Goal: Information Seeking & Learning: Learn about a topic

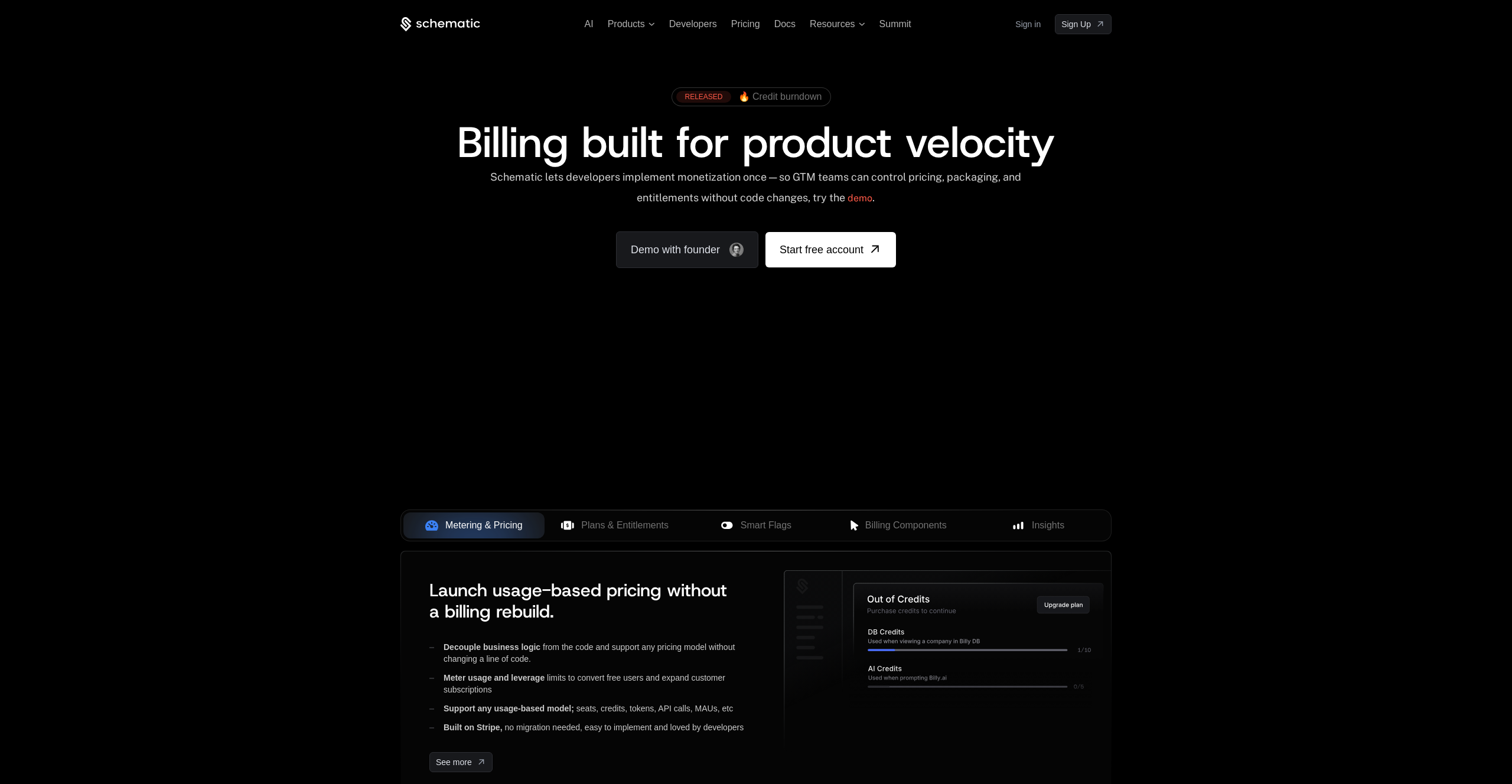
click at [1031, 24] on link "Sign in" at bounding box center [1027, 24] width 25 height 19
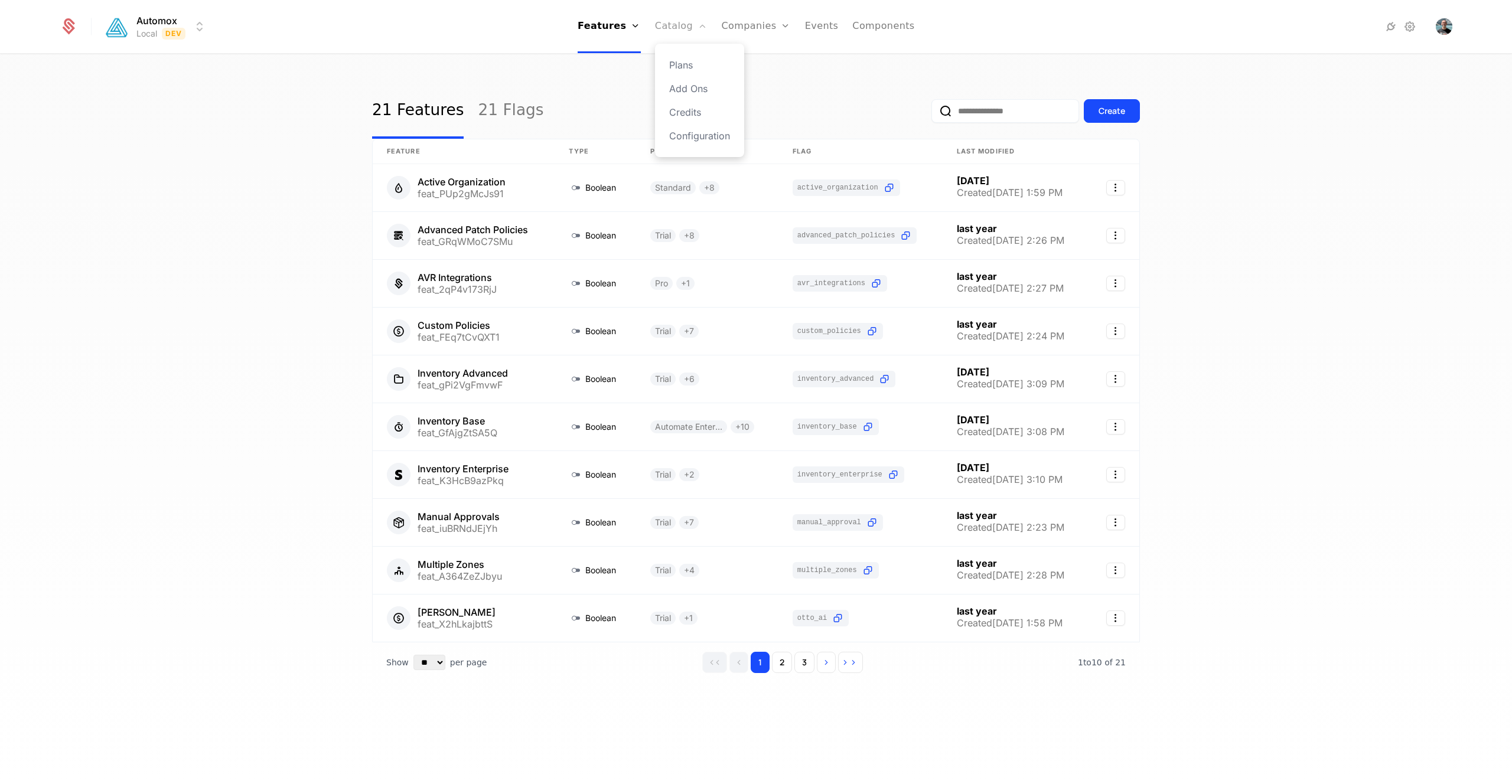
click at [674, 34] on link "Catalog" at bounding box center [681, 27] width 53 height 53
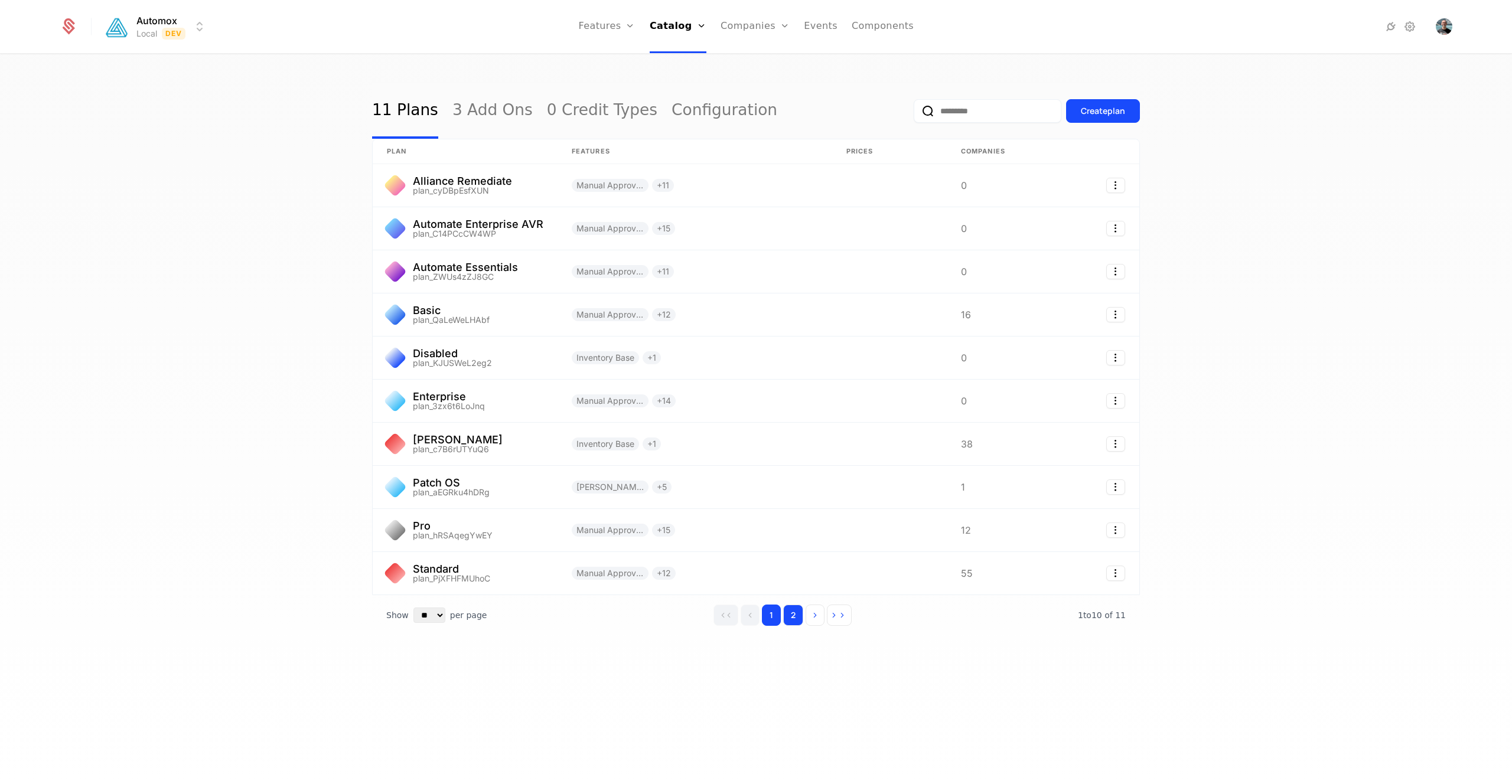
click at [793, 618] on button "2" at bounding box center [793, 615] width 20 height 21
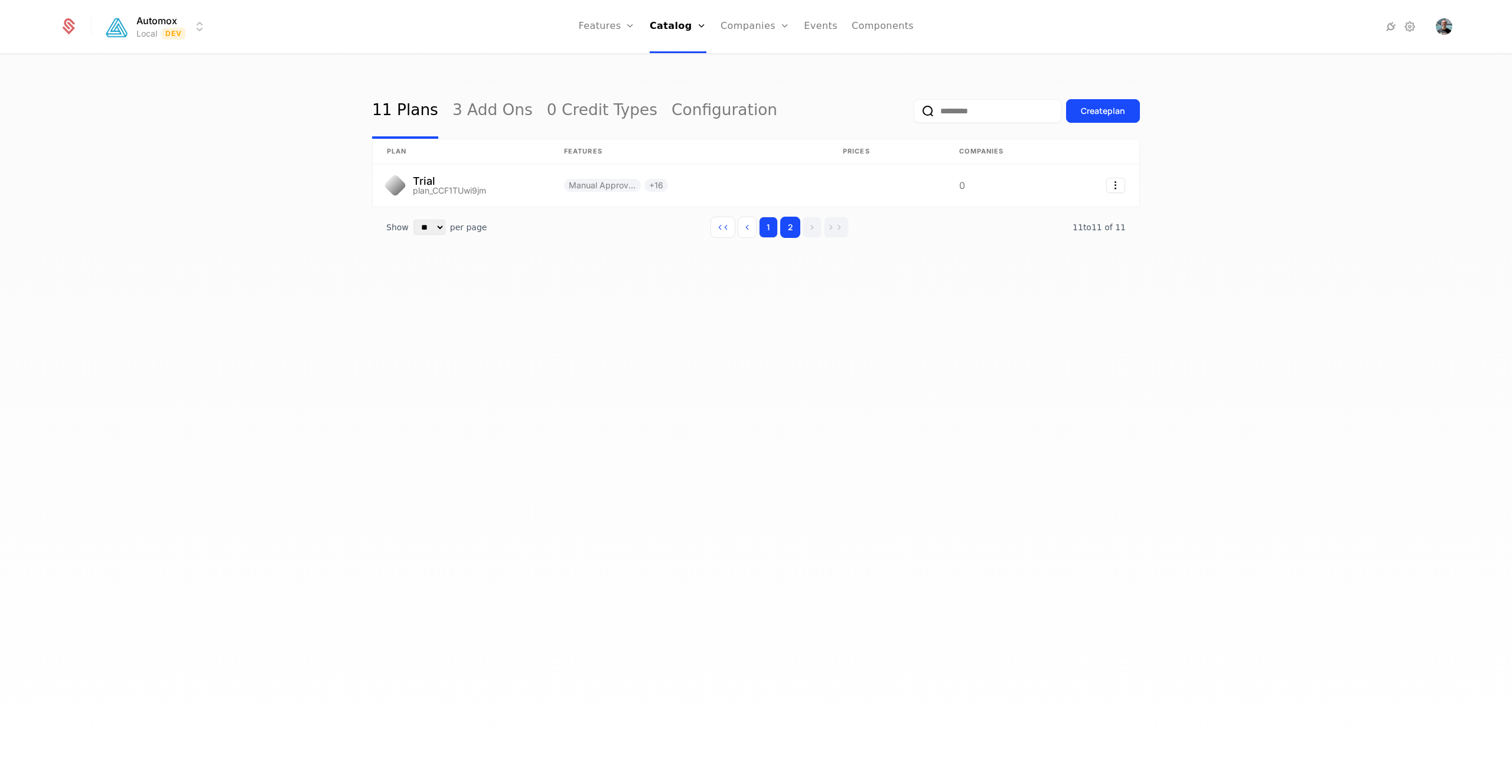
click at [777, 228] on button "1" at bounding box center [768, 227] width 19 height 21
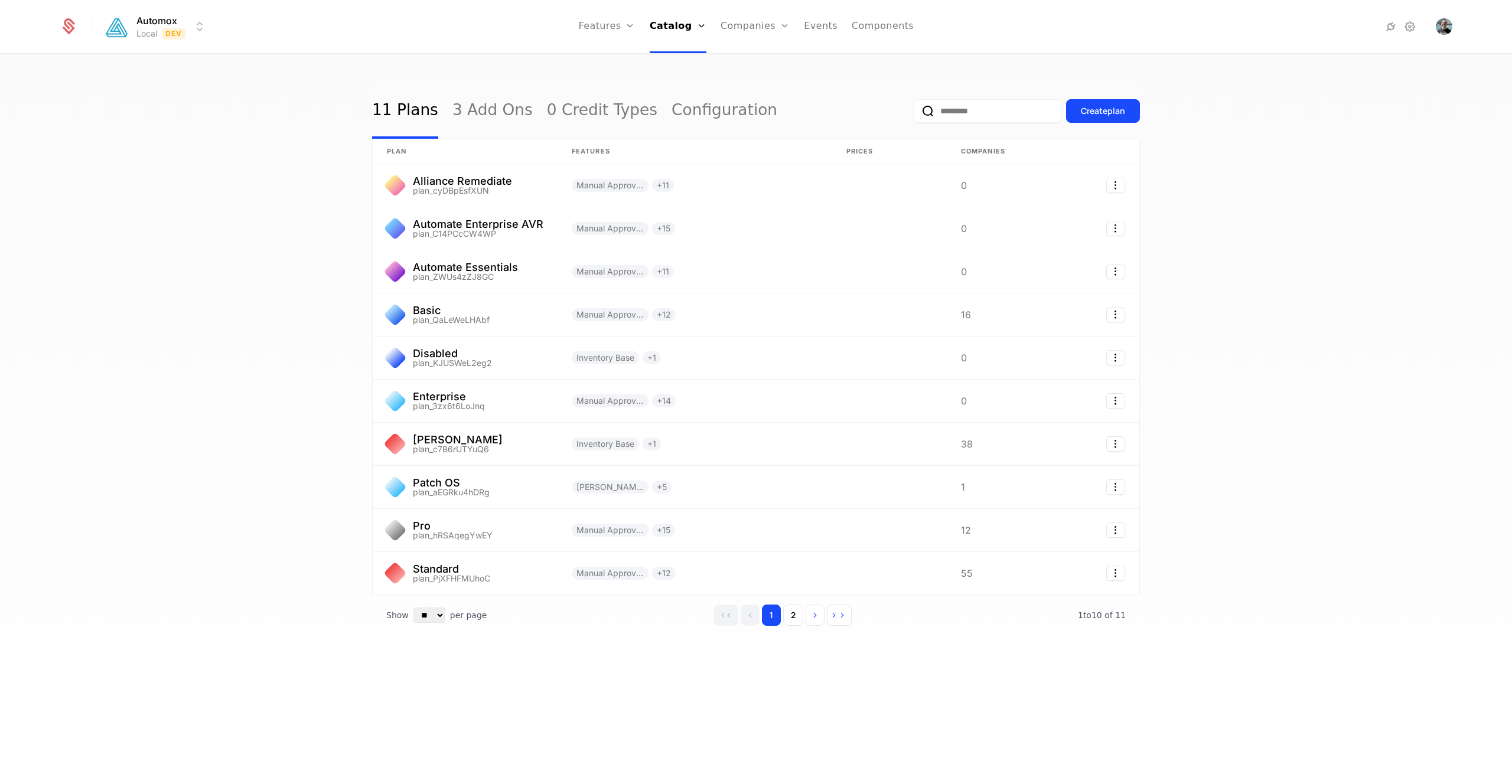
click at [639, 695] on div "11 Plans 3 Add Ons 0 Credit Types Configuration Create plan plan Features Price…" at bounding box center [756, 423] width 1512 height 736
click at [167, 299] on div "11 Plans 3 Add Ons 0 Credit Types Configuration Create plan plan Features Price…" at bounding box center [756, 423] width 1512 height 736
click at [195, 28] on html "Automox Local Dev Features Features Flags Catalog Plans Add Ons Credits Configu…" at bounding box center [756, 392] width 1512 height 784
click at [151, 128] on div "Production" at bounding box center [141, 132] width 50 height 9
click at [790, 612] on button "2" at bounding box center [793, 615] width 20 height 21
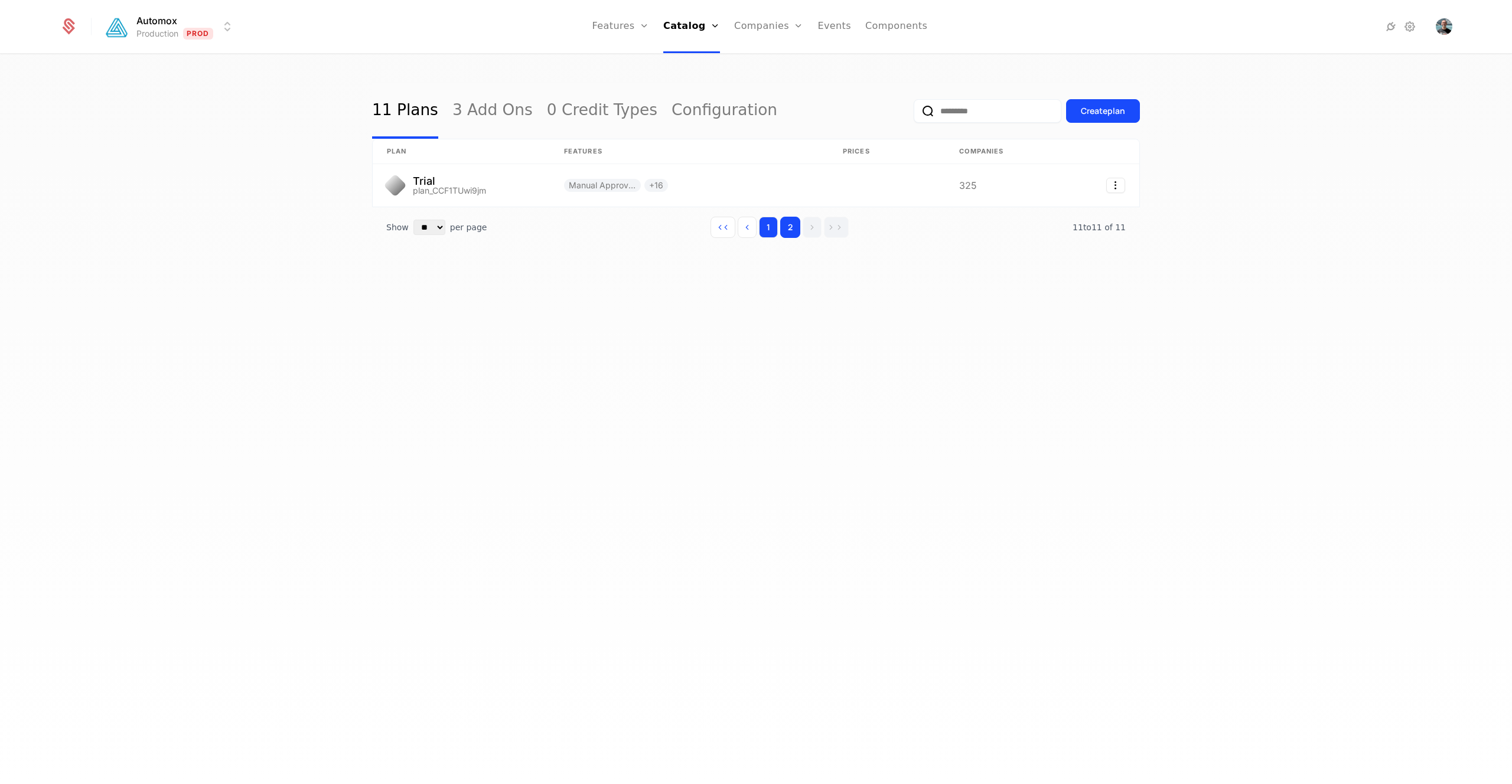
click at [773, 224] on button "1" at bounding box center [768, 227] width 19 height 21
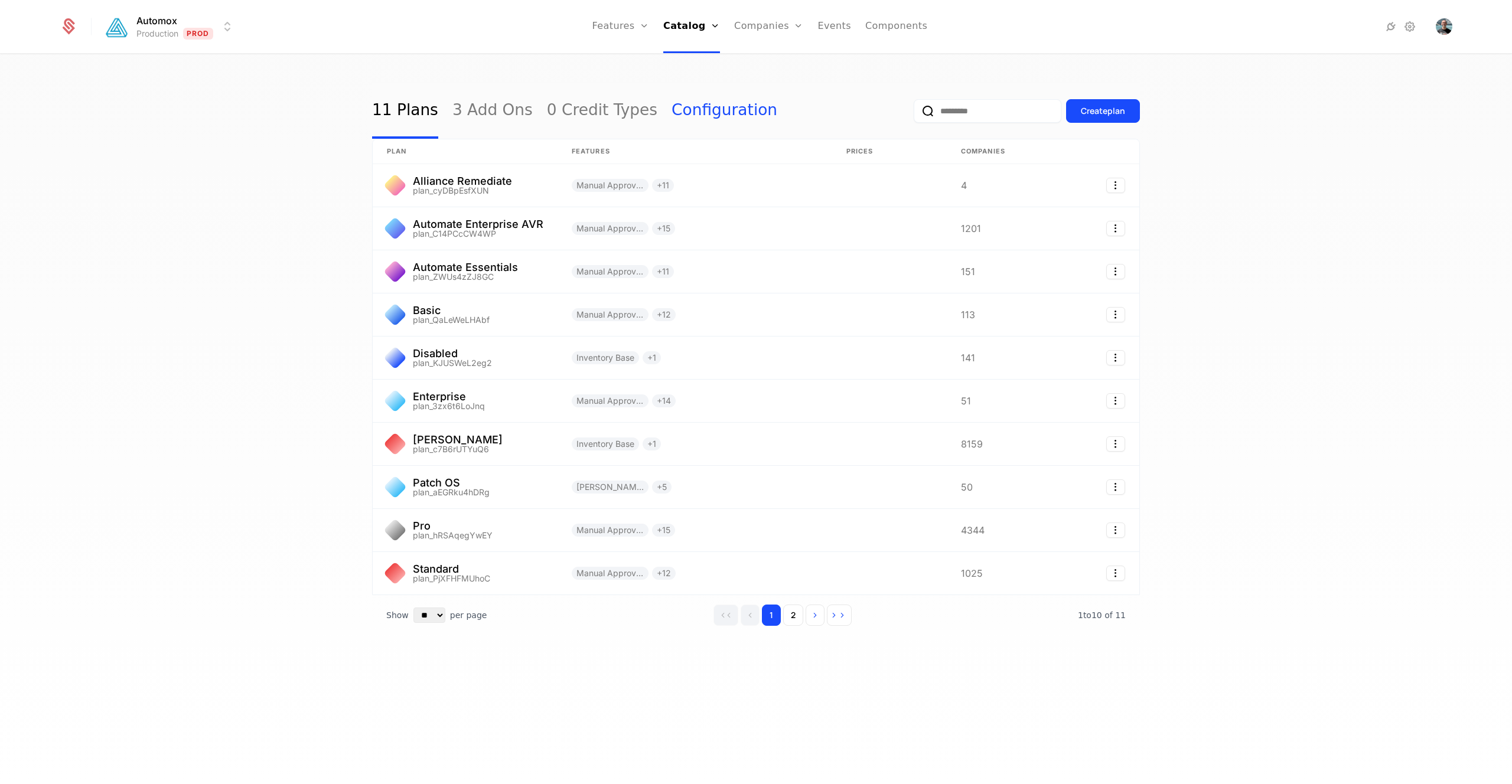
click at [677, 113] on link "Configuration" at bounding box center [724, 111] width 106 height 55
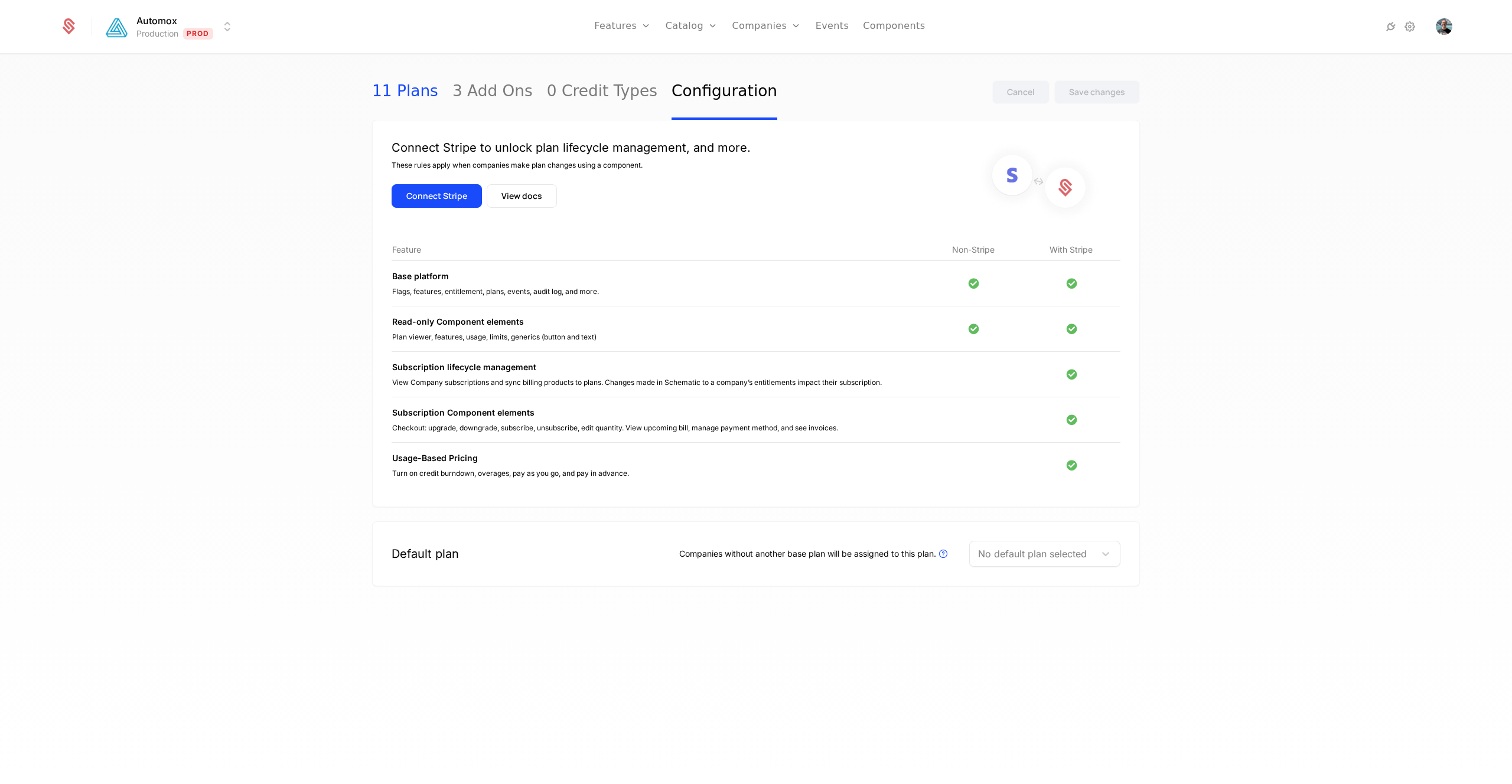
click at [401, 93] on link "11 Plans" at bounding box center [405, 92] width 66 height 55
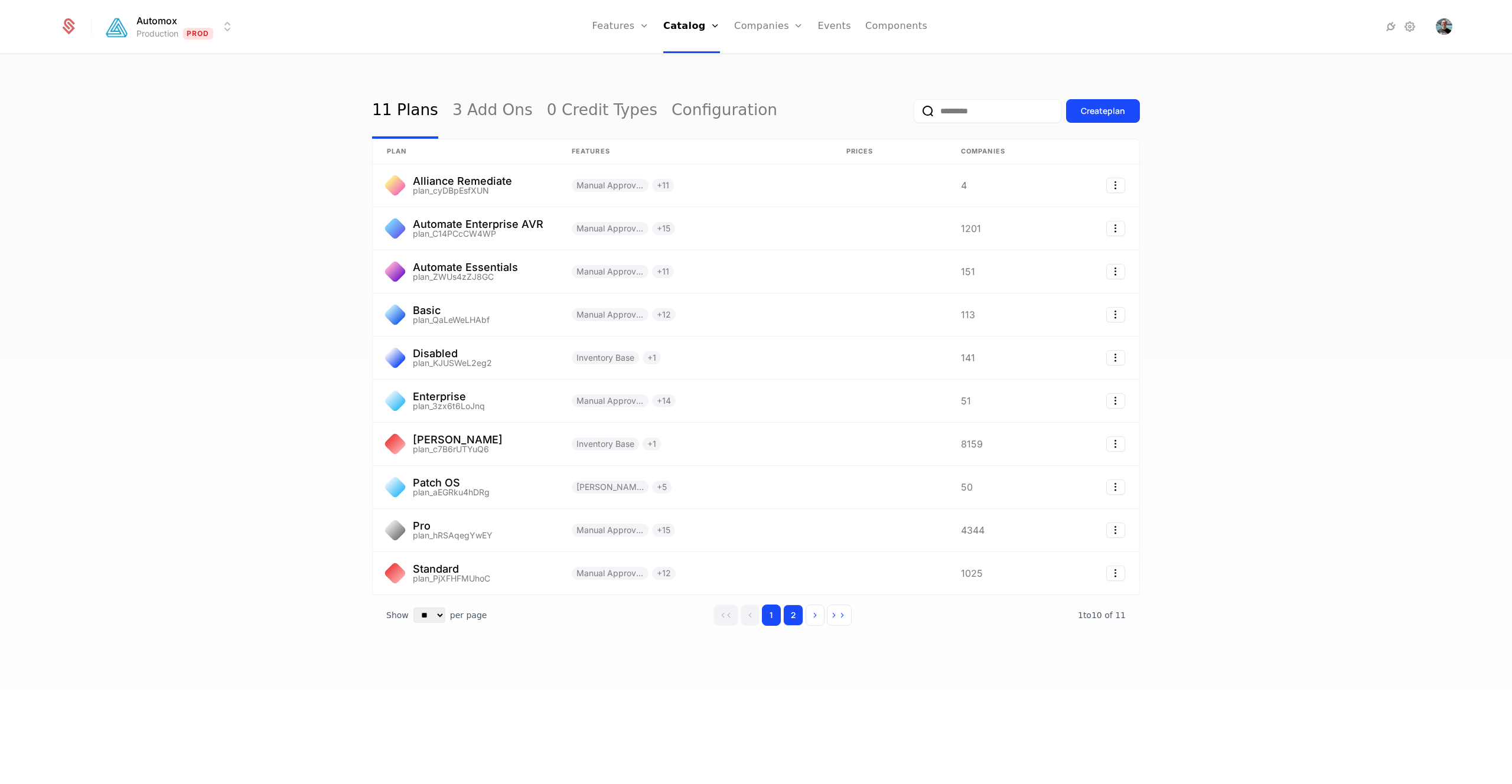
click at [799, 614] on button "2" at bounding box center [793, 615] width 20 height 21
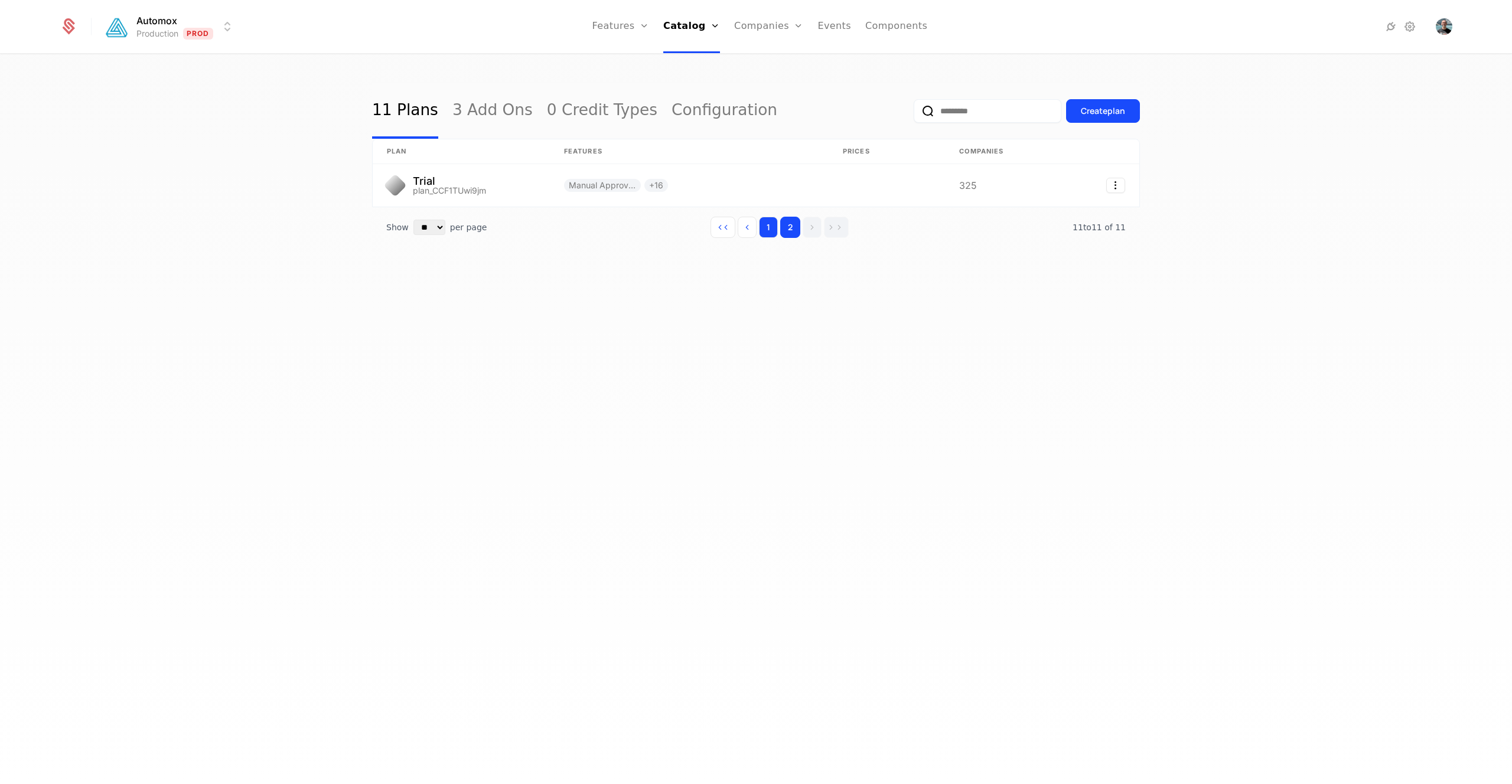
click at [772, 230] on button "1" at bounding box center [768, 227] width 19 height 21
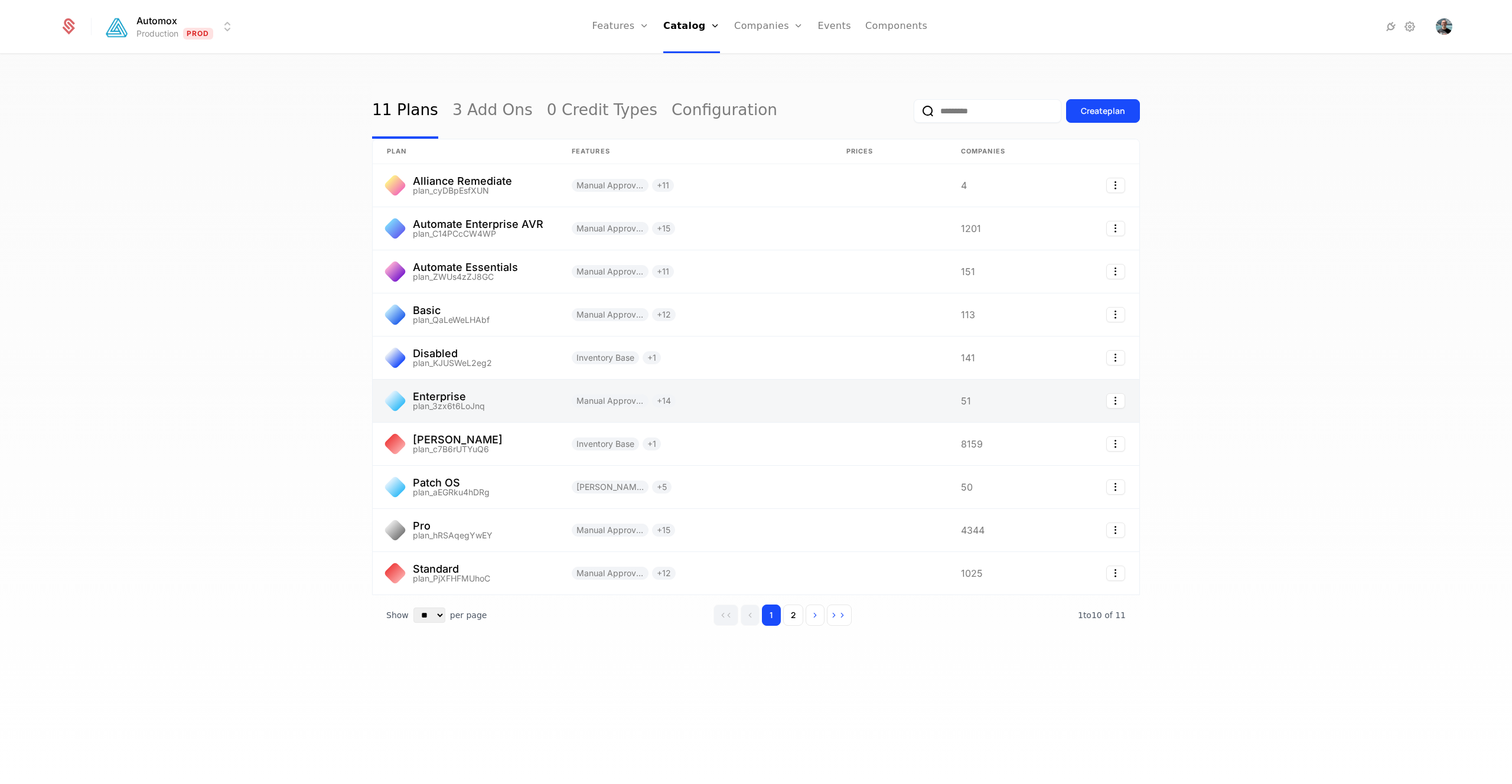
click at [513, 401] on link at bounding box center [465, 401] width 184 height 43
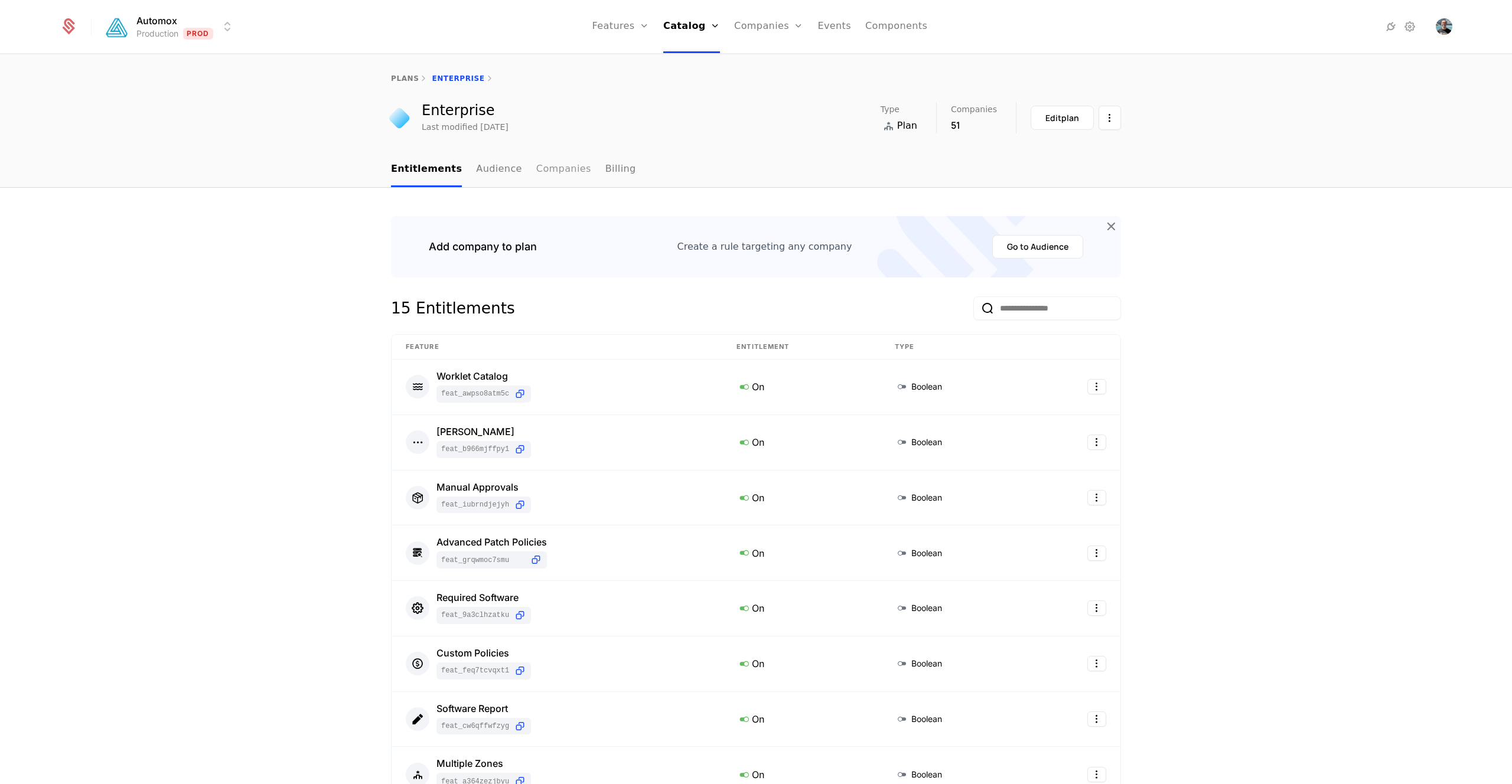
click at [544, 172] on link "Companies" at bounding box center [564, 169] width 55 height 35
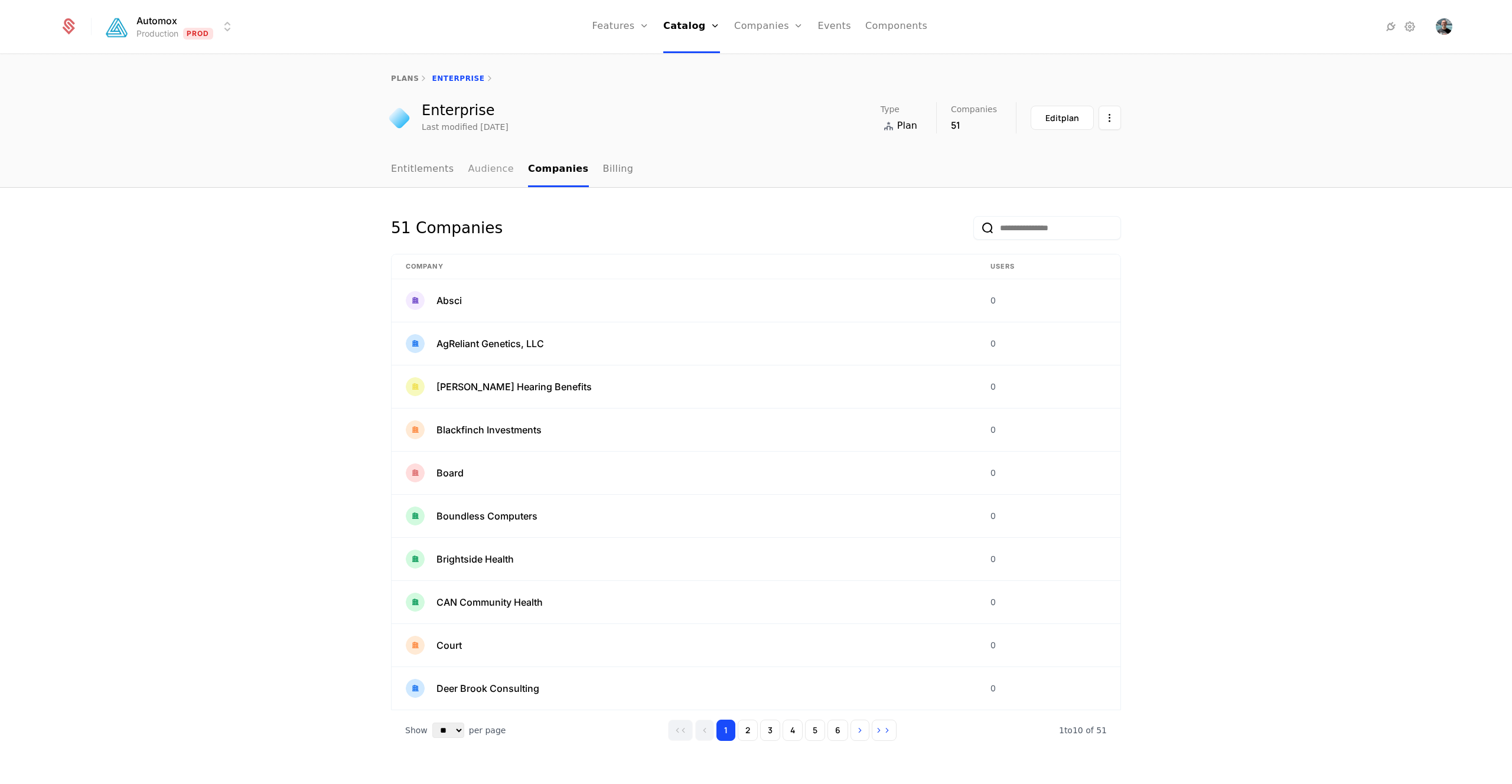
click at [486, 166] on link "Audience" at bounding box center [492, 169] width 46 height 35
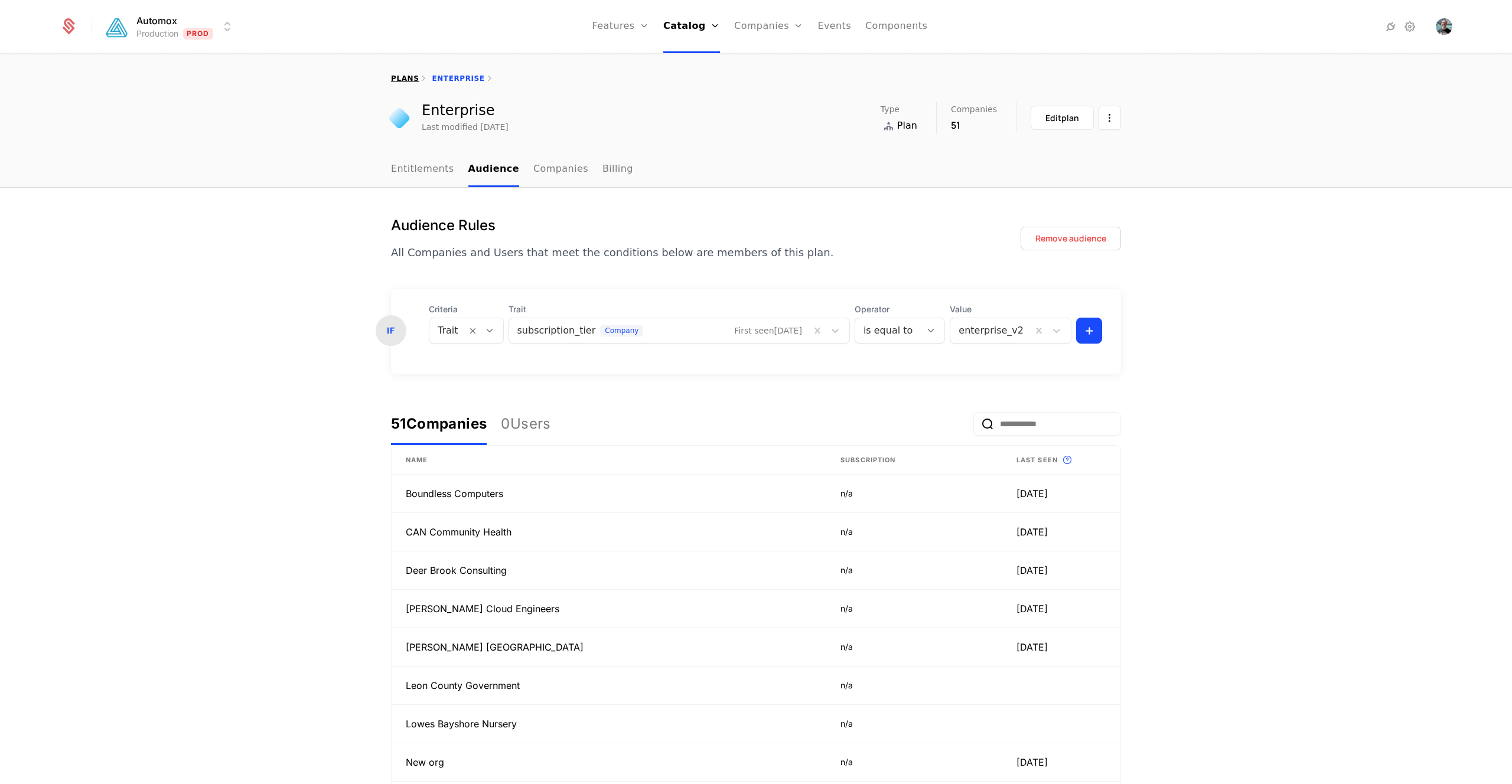
click at [404, 76] on link "plans" at bounding box center [404, 78] width 28 height 8
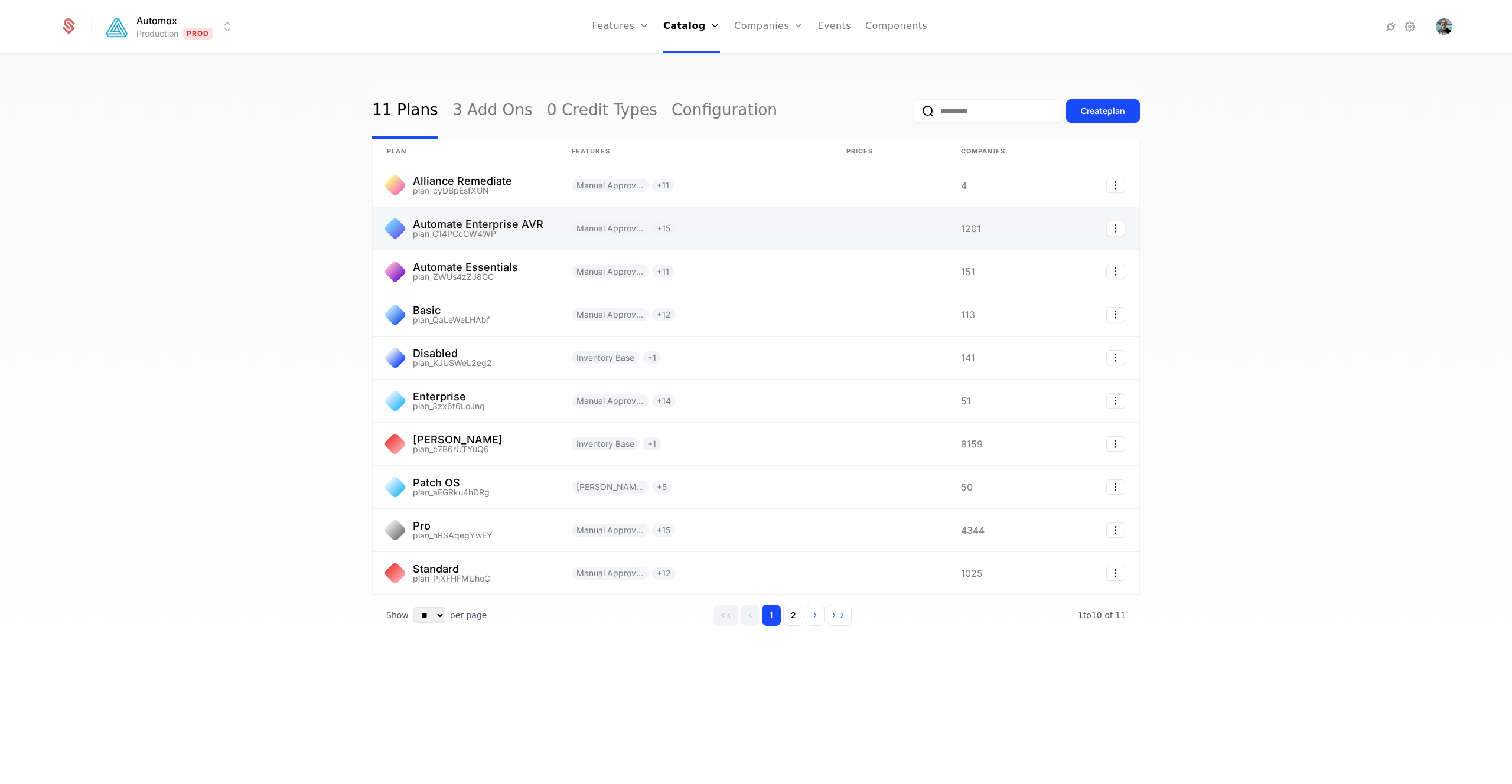
click at [494, 231] on link at bounding box center [465, 228] width 184 height 43
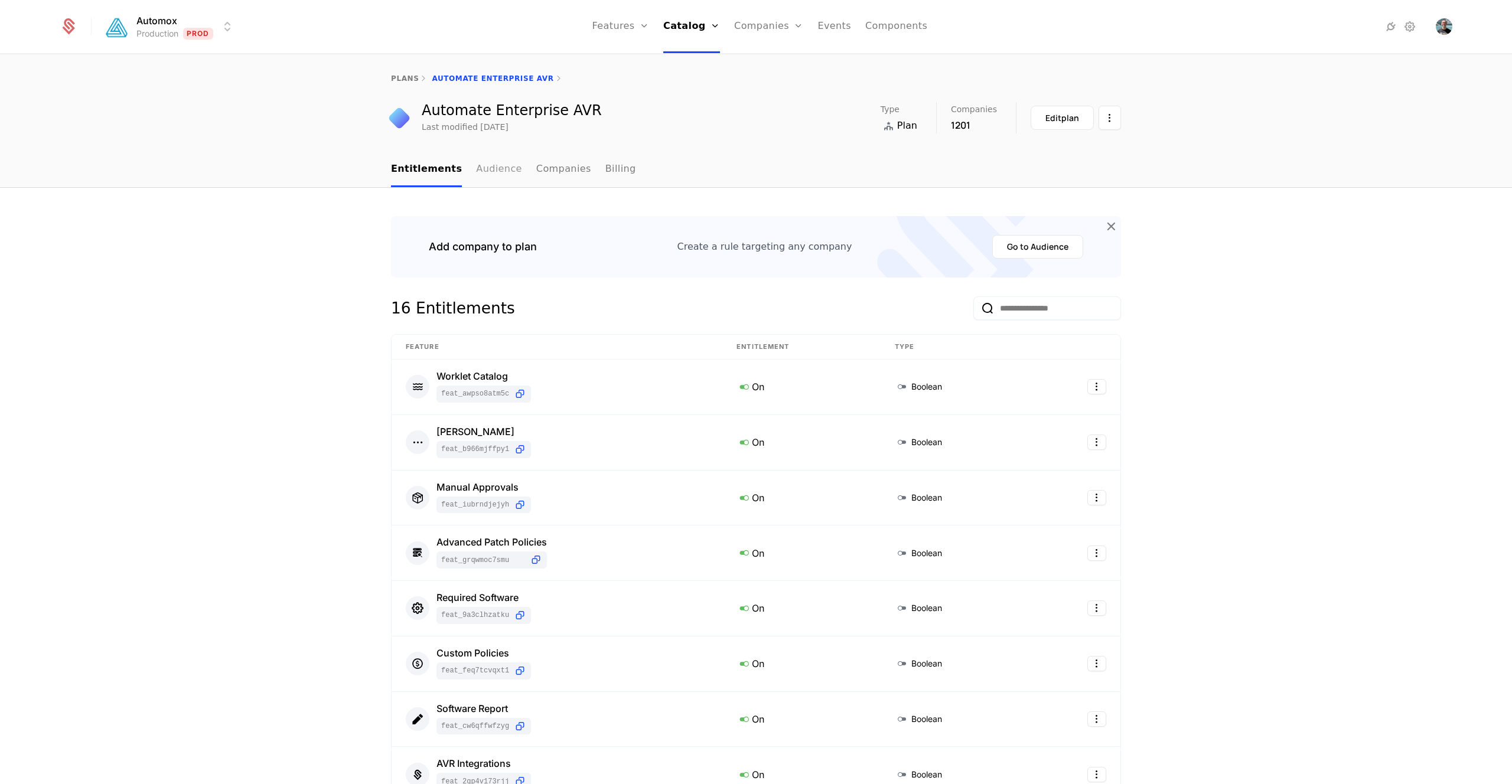
click at [489, 169] on link "Audience" at bounding box center [499, 169] width 46 height 35
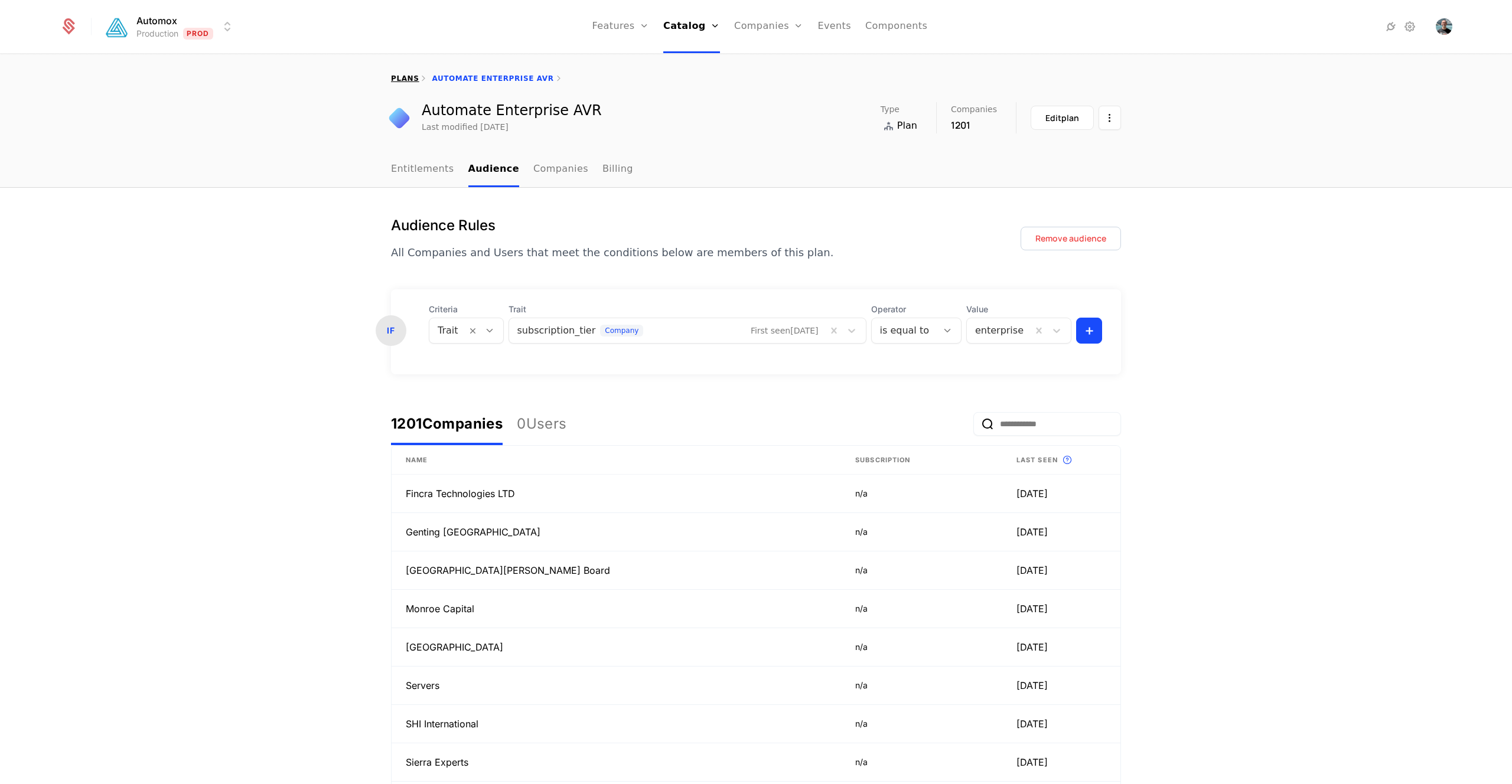
click at [408, 77] on link "plans" at bounding box center [404, 78] width 28 height 8
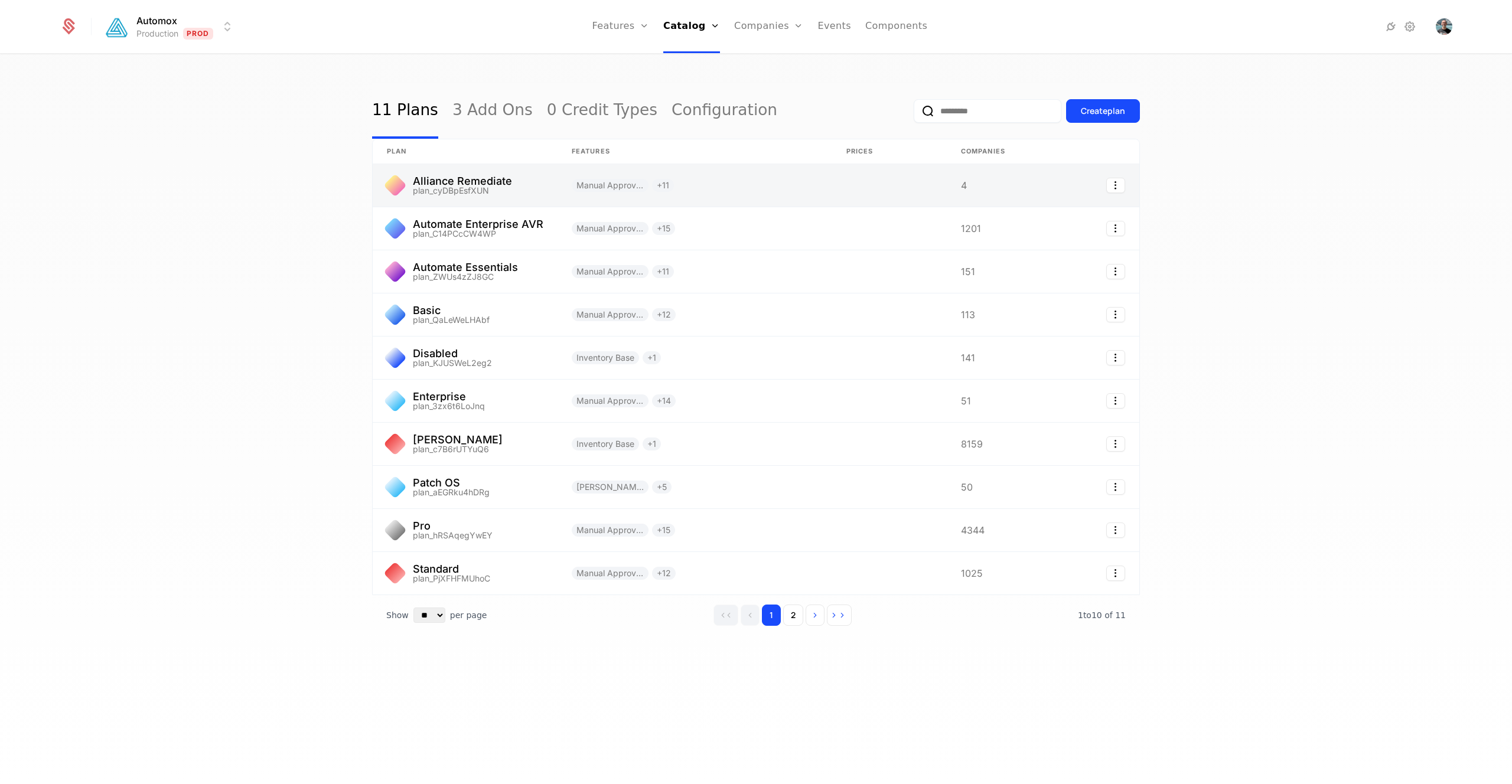
click at [721, 189] on link at bounding box center [694, 185] width 275 height 43
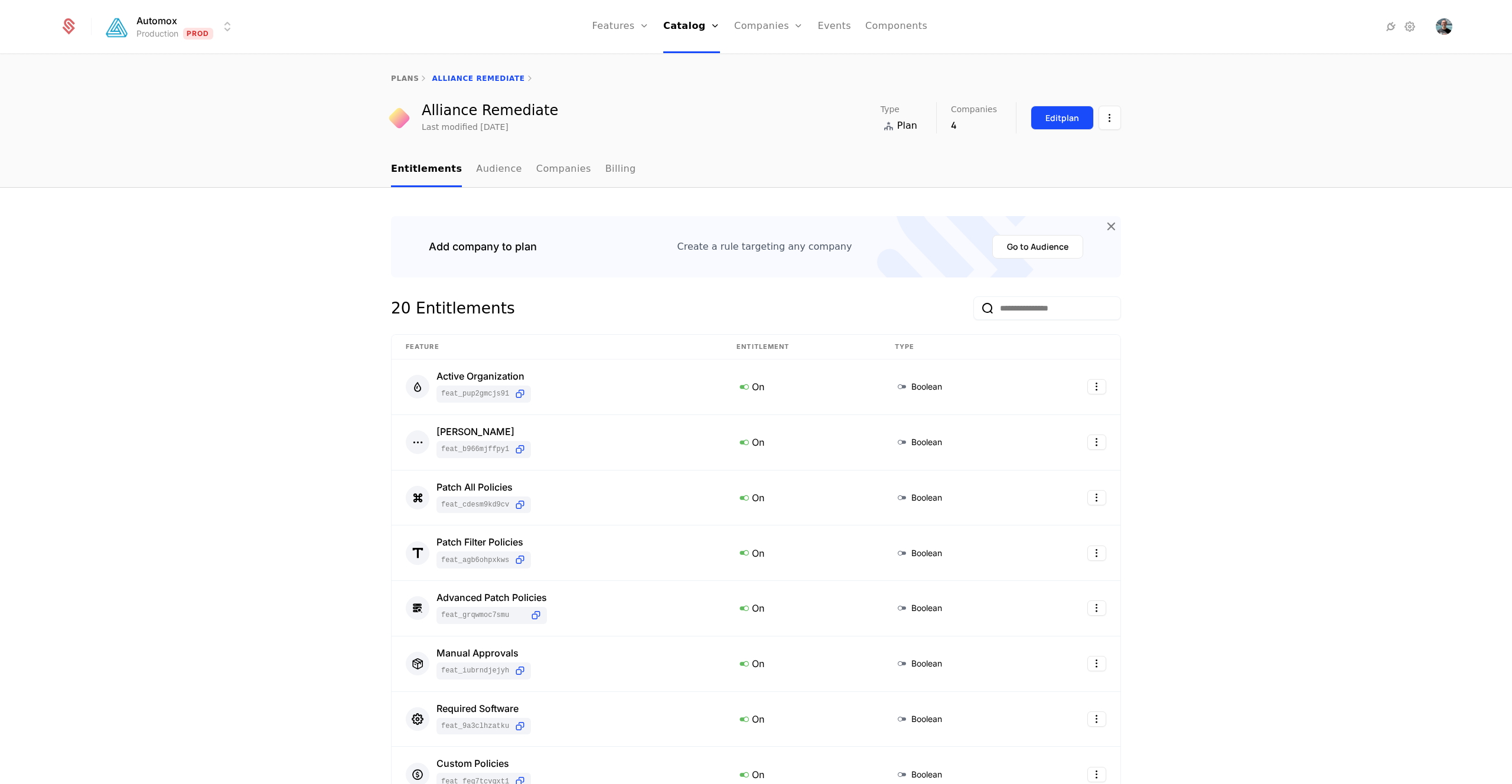
click at [1071, 119] on div "Edit plan" at bounding box center [1062, 118] width 34 height 12
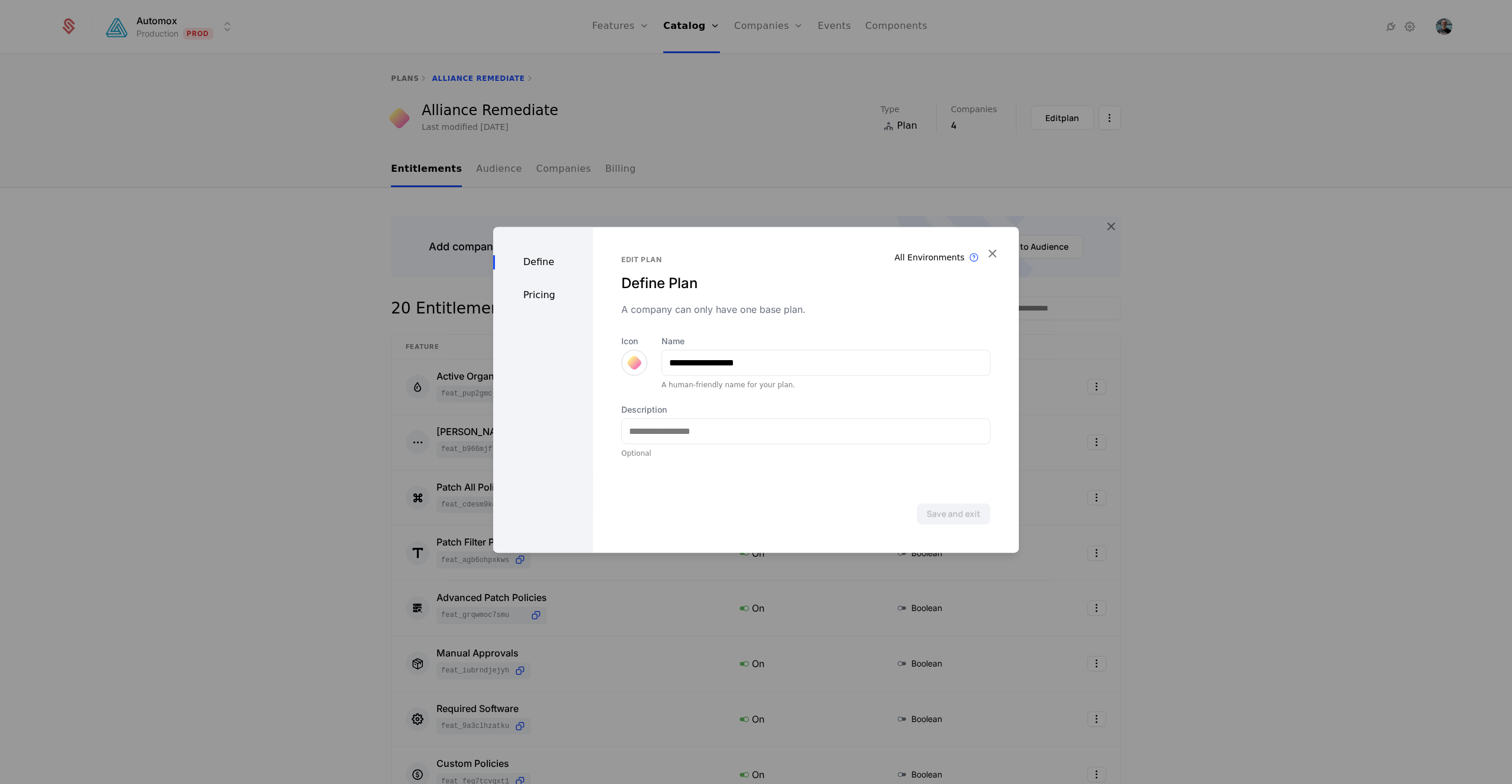
click at [535, 259] on div "Define" at bounding box center [543, 262] width 99 height 14
click at [546, 296] on div "Pricing" at bounding box center [543, 295] width 99 height 14
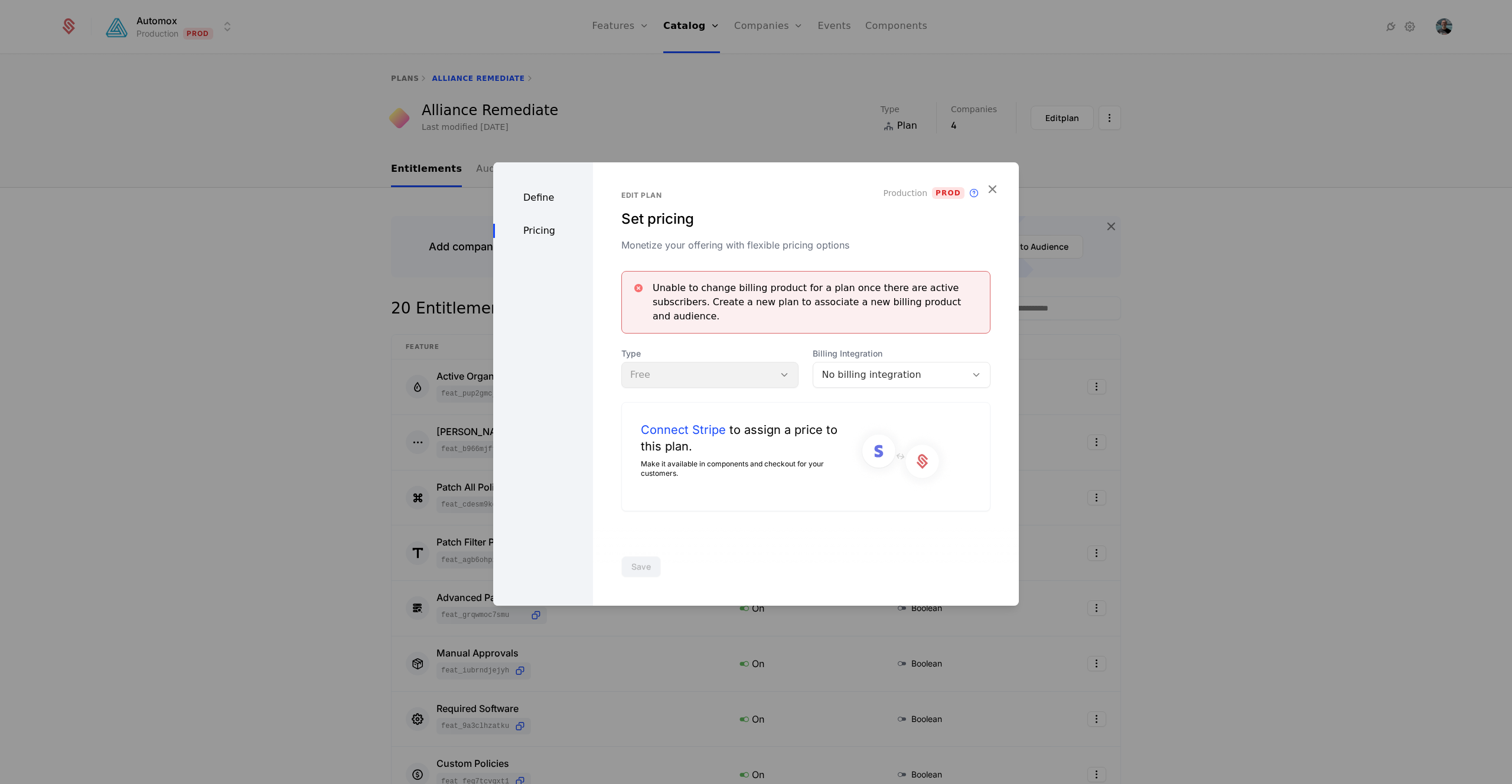
click at [781, 365] on div "Type Free" at bounding box center [710, 368] width 178 height 40
click at [991, 193] on icon "button" at bounding box center [992, 189] width 15 height 15
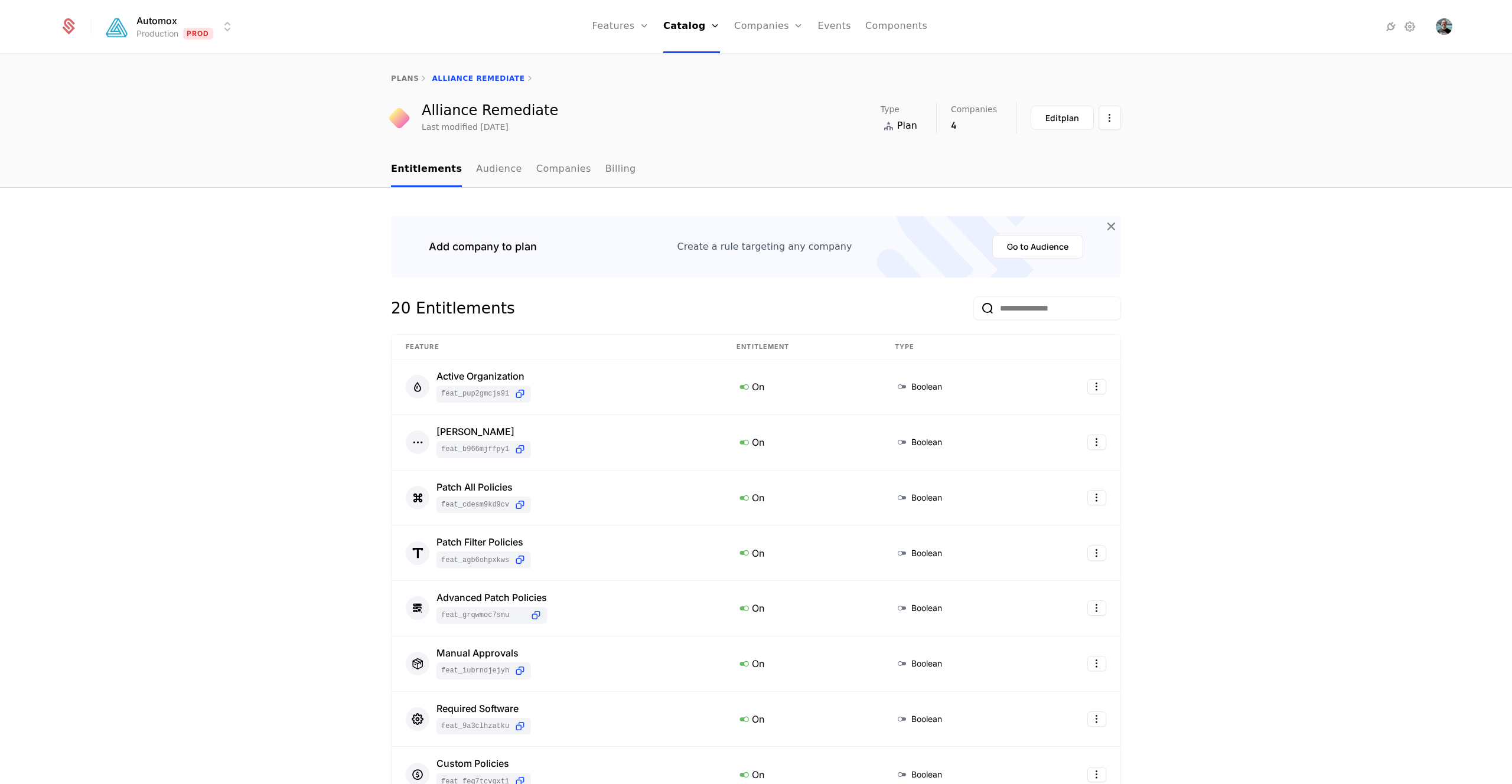
click at [481, 486] on div "Patch All Policies" at bounding box center [484, 486] width 94 height 9
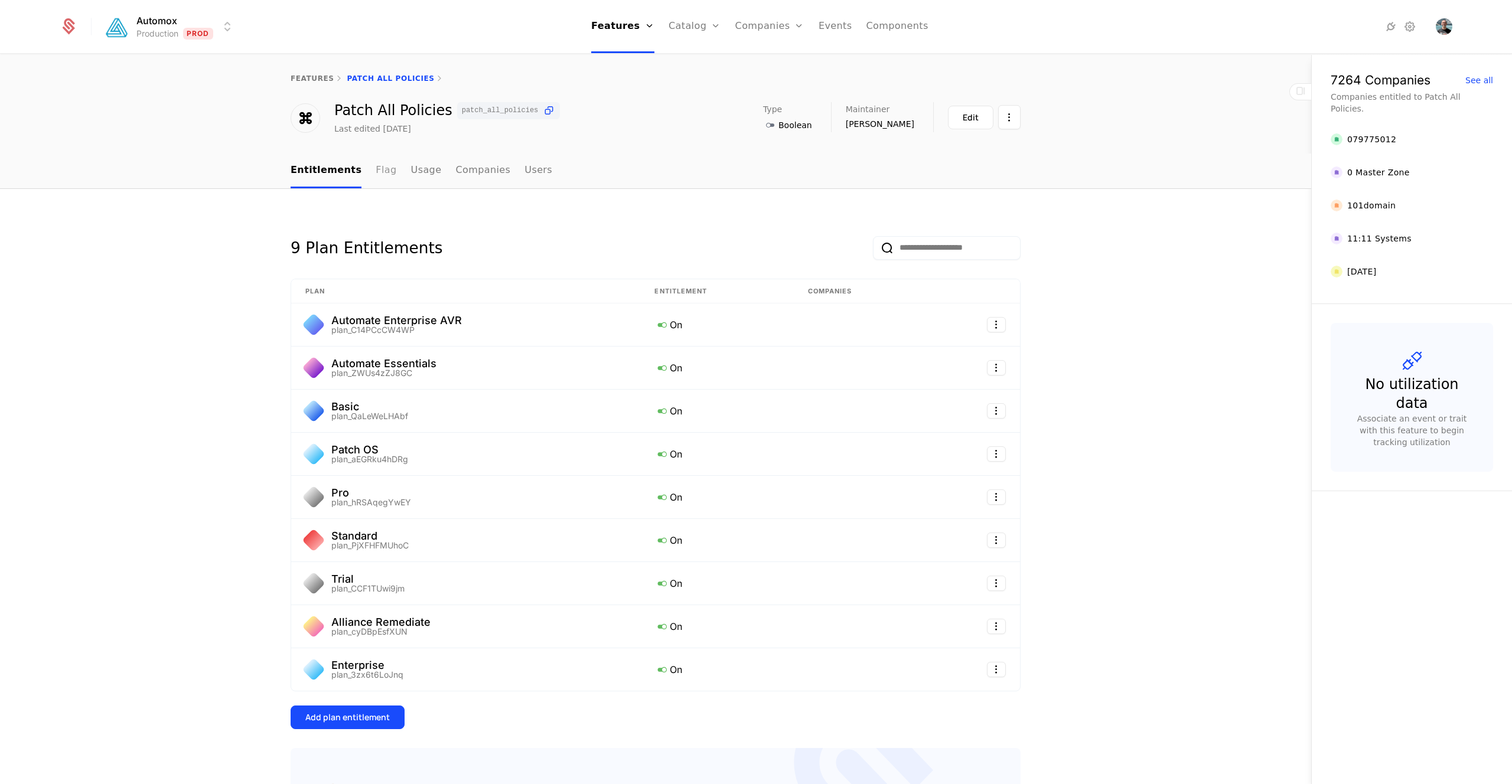
click at [379, 172] on link "Flag" at bounding box center [386, 171] width 21 height 35
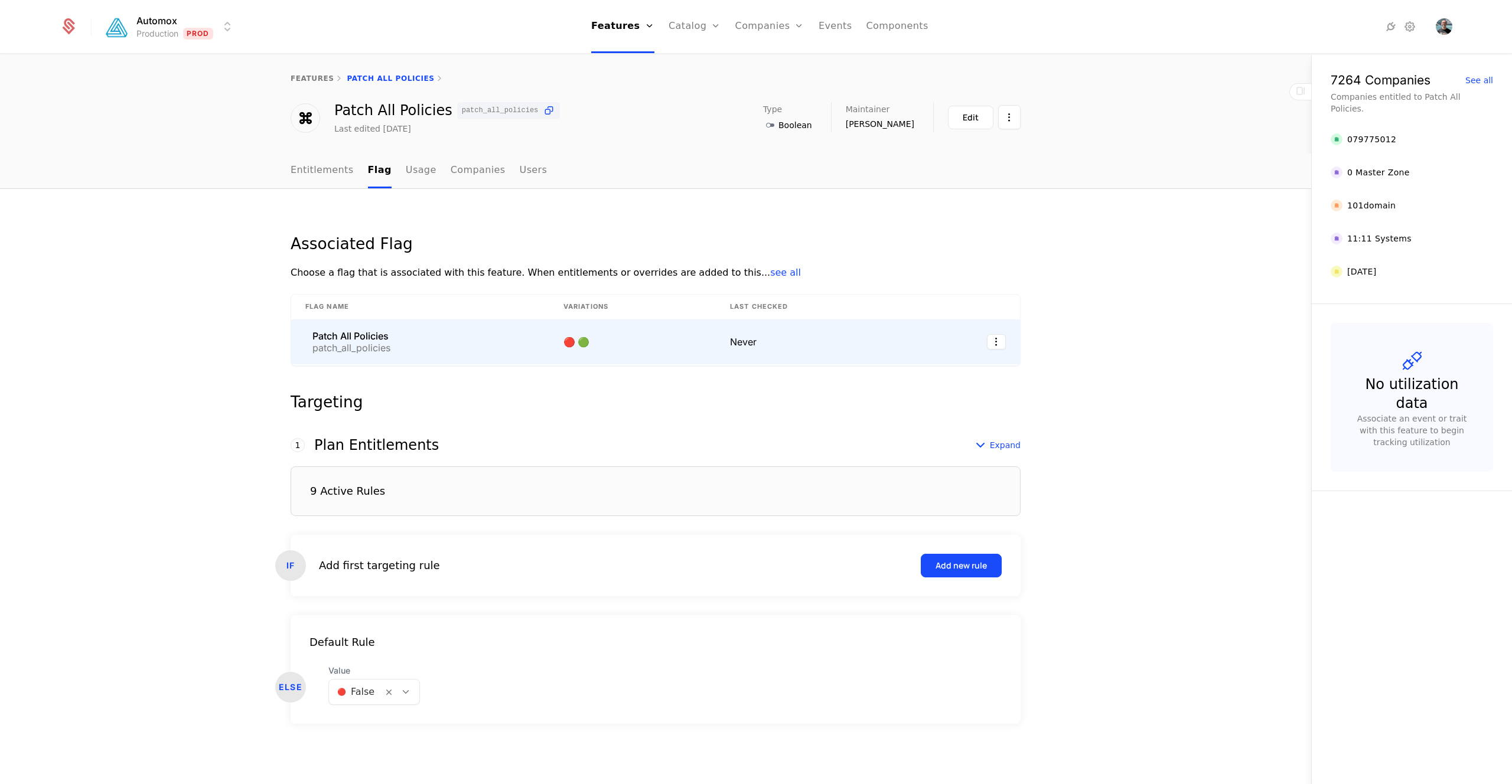
click at [460, 344] on div "Patch All Policies patch_all_policies" at bounding box center [420, 342] width 230 height 21
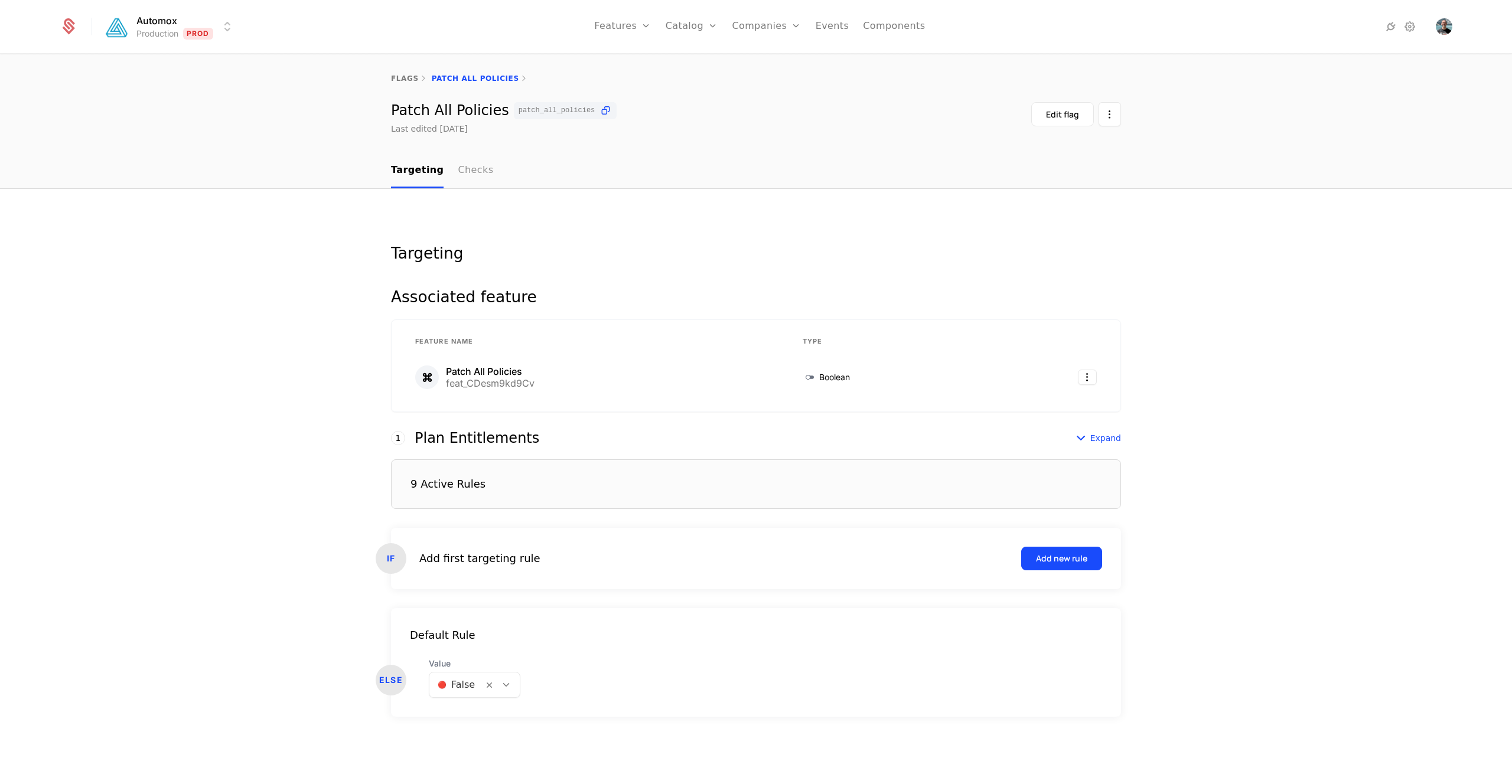
click at [469, 174] on link "Checks" at bounding box center [475, 171] width 35 height 35
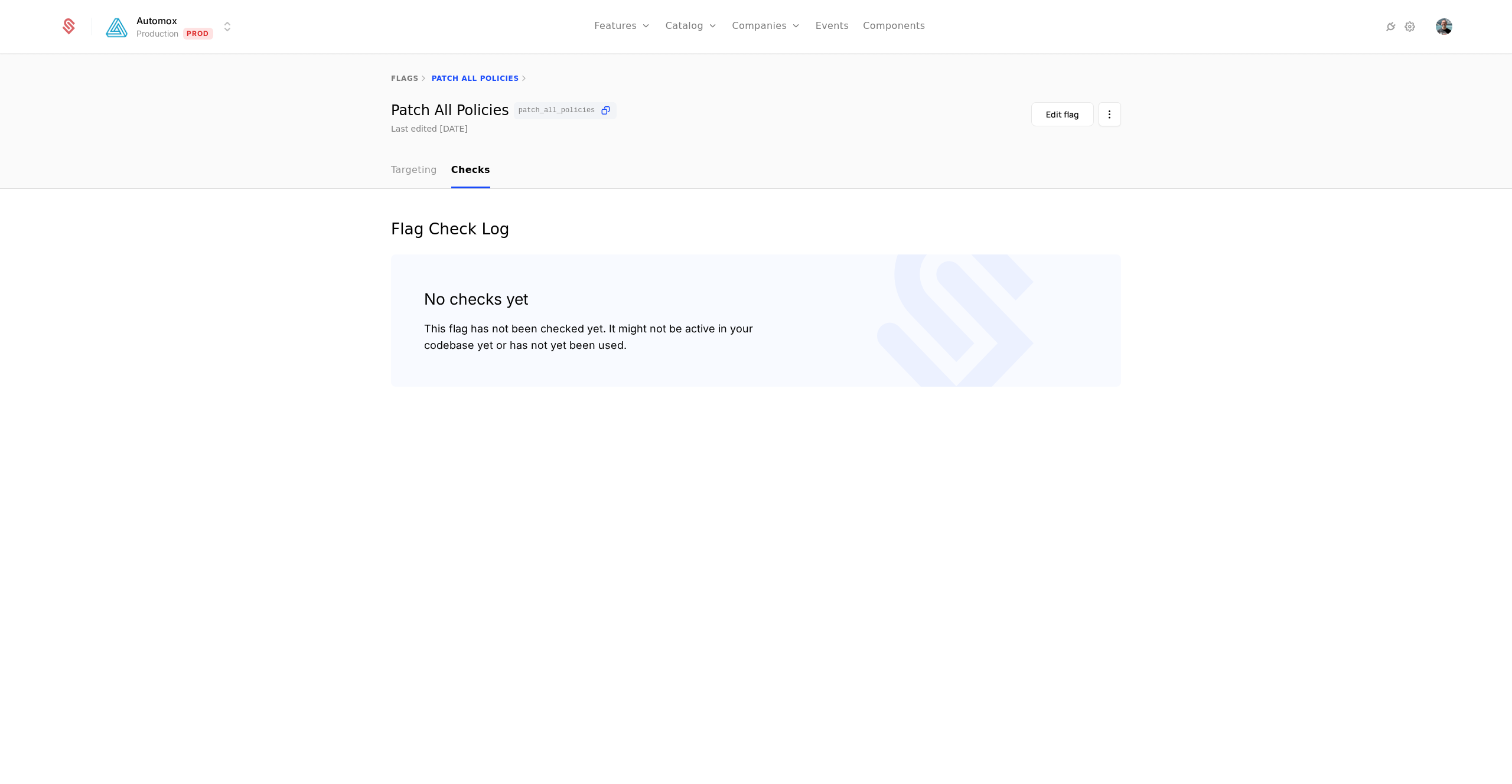
click at [412, 169] on link "Targeting" at bounding box center [414, 171] width 46 height 35
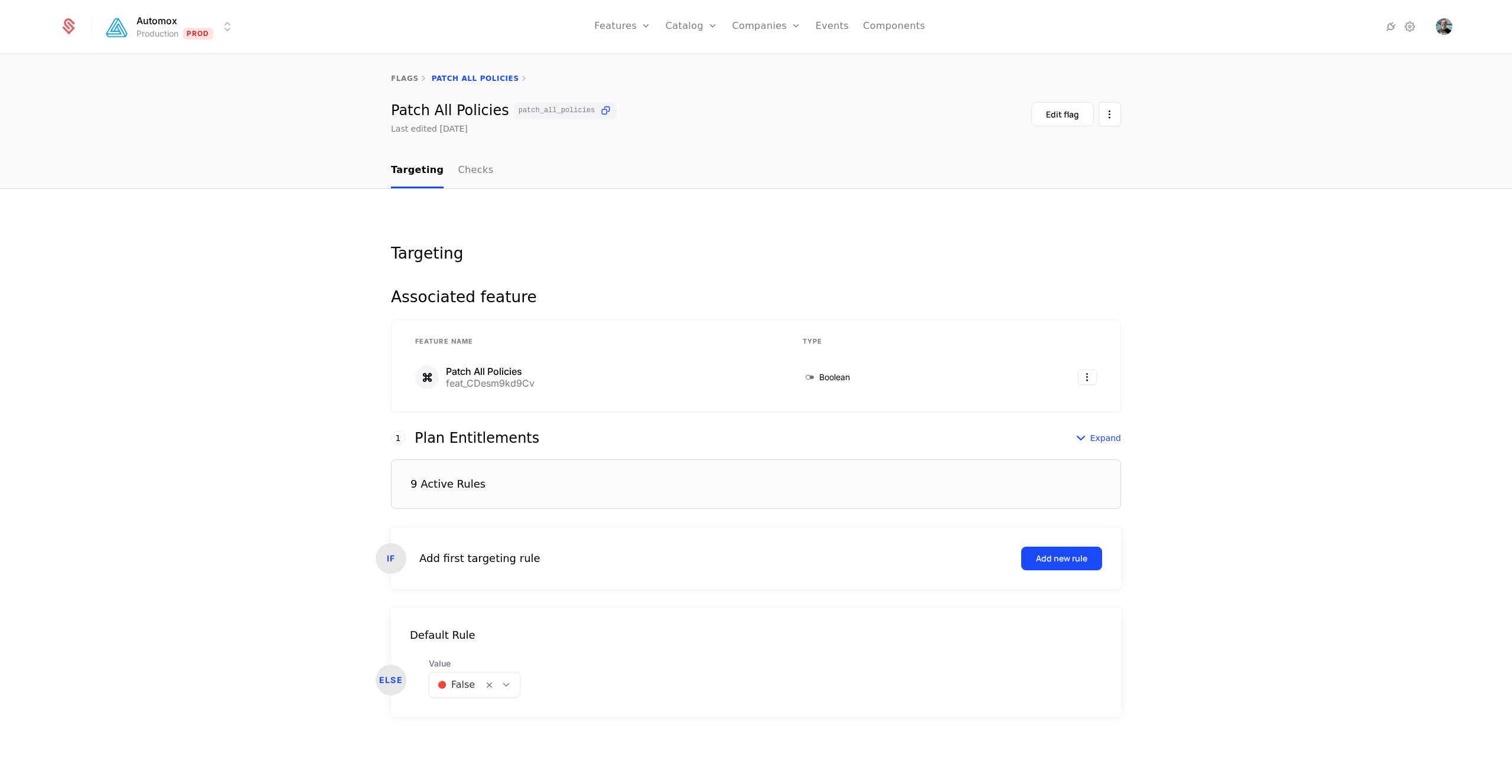
click at [465, 482] on div "9 Active Rules" at bounding box center [448, 484] width 75 height 11
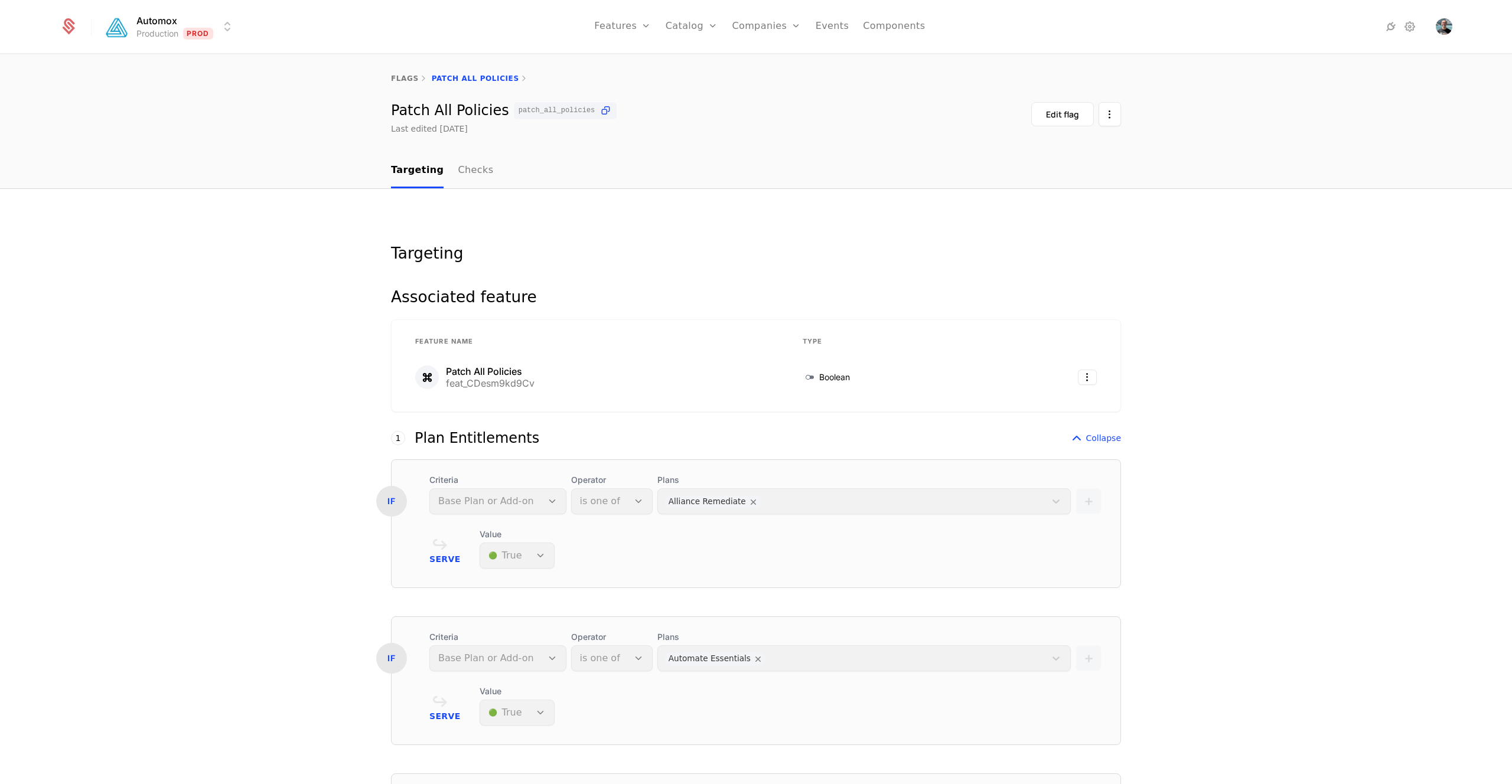
click at [466, 77] on div "flags Patch All Policies" at bounding box center [755, 78] width 730 height 9
click at [401, 77] on link "flags" at bounding box center [404, 78] width 28 height 8
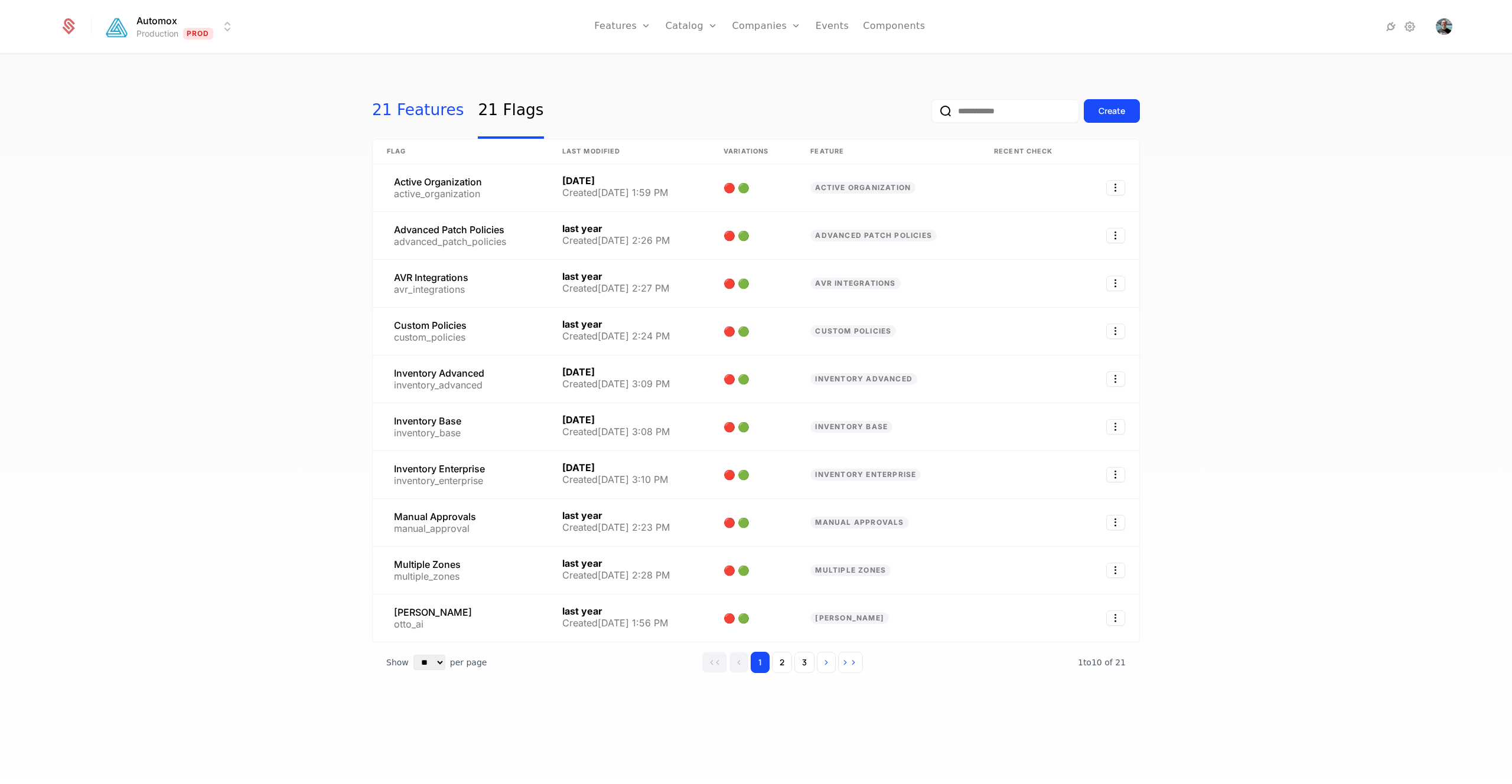
click at [404, 107] on link "21 Features" at bounding box center [417, 111] width 92 height 55
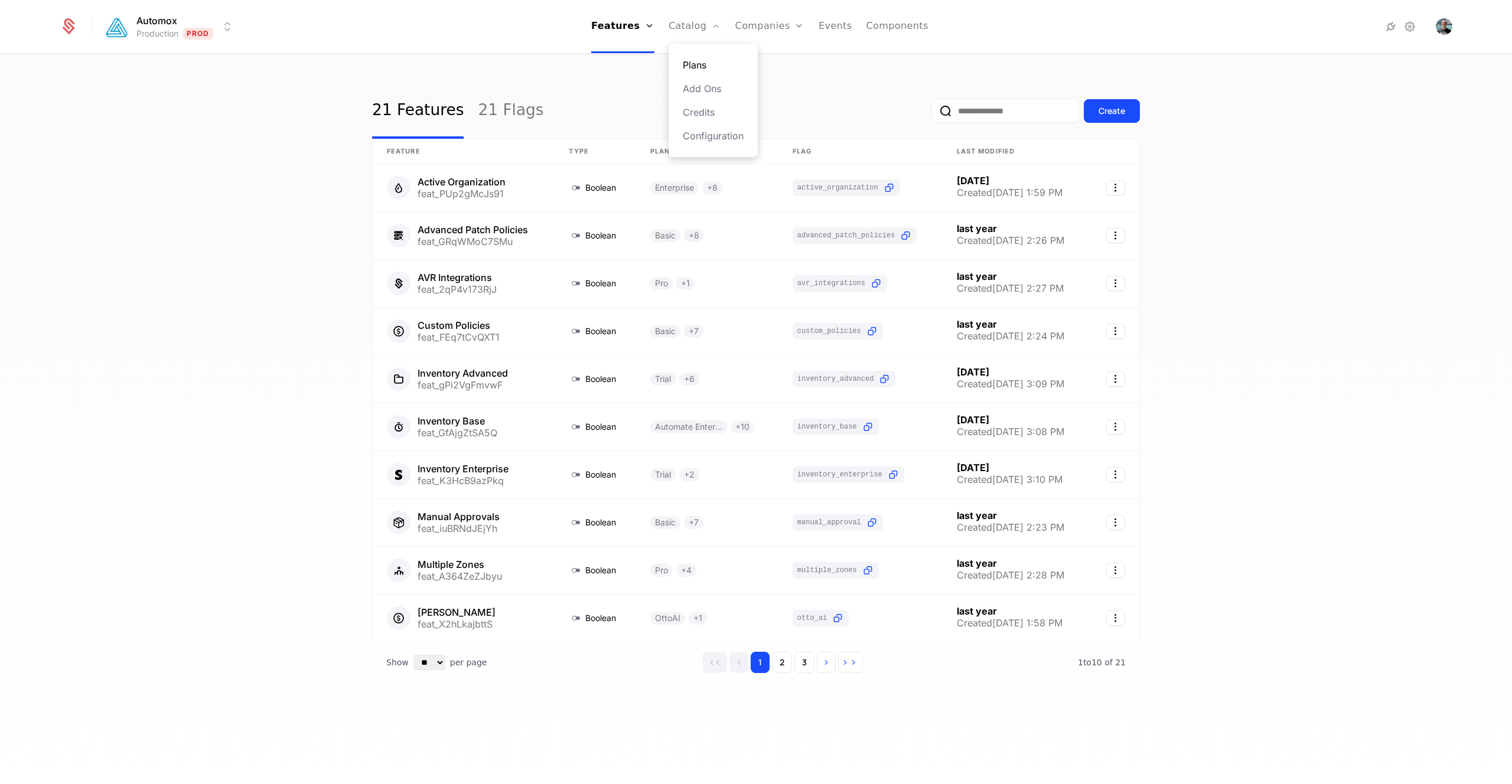
click at [695, 65] on link "Plans" at bounding box center [713, 65] width 61 height 14
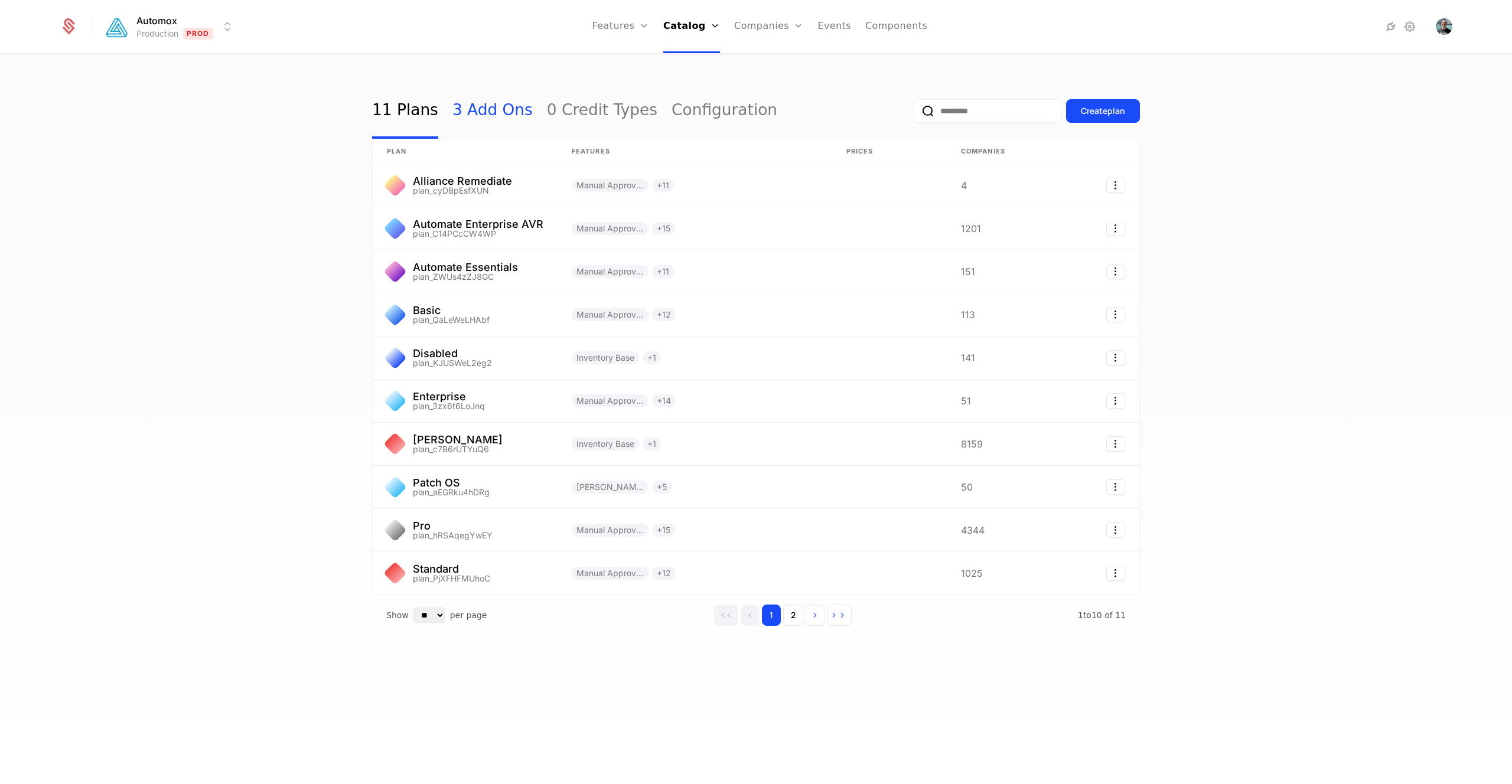
click at [484, 107] on link "3 Add Ons" at bounding box center [492, 111] width 80 height 55
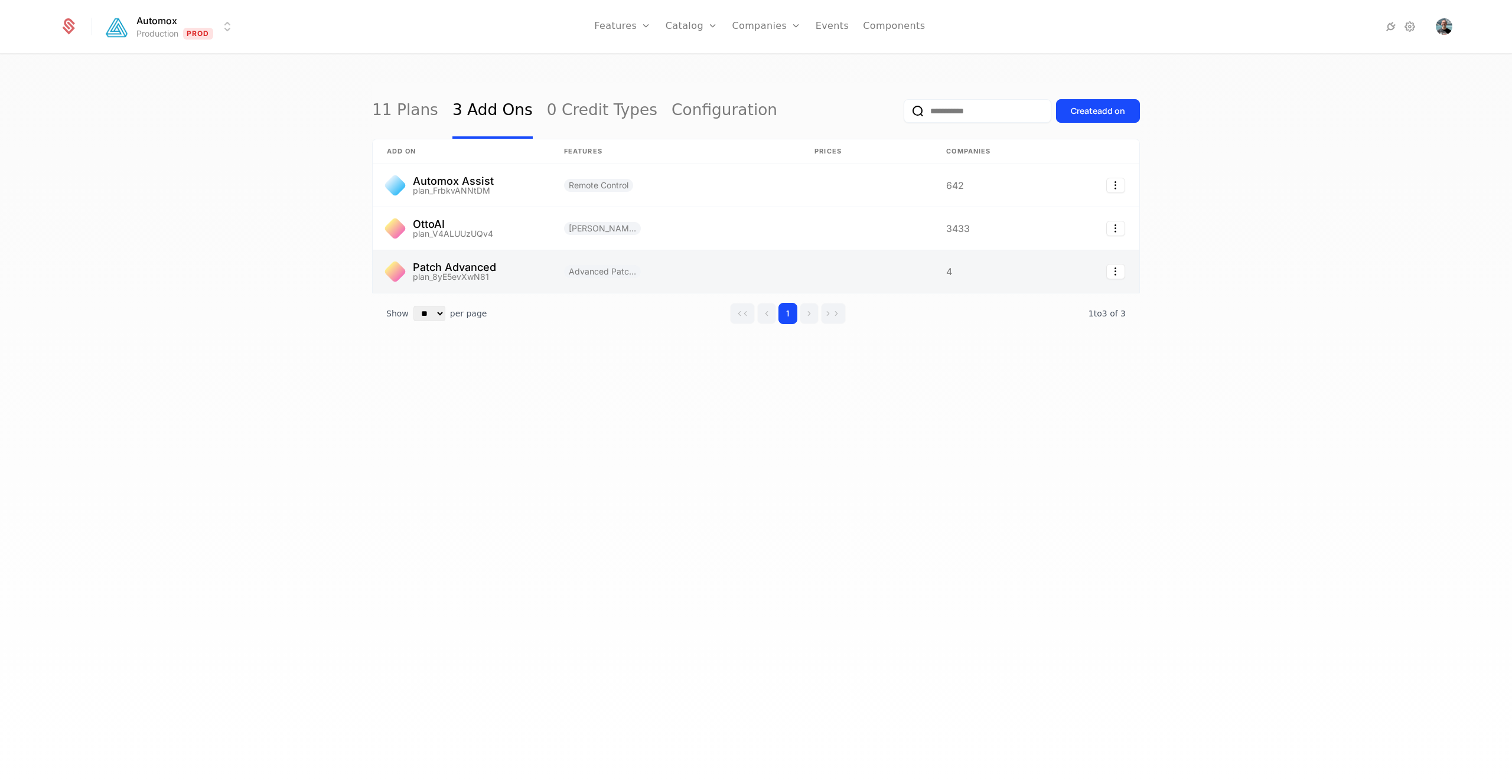
click at [530, 273] on link at bounding box center [461, 271] width 177 height 43
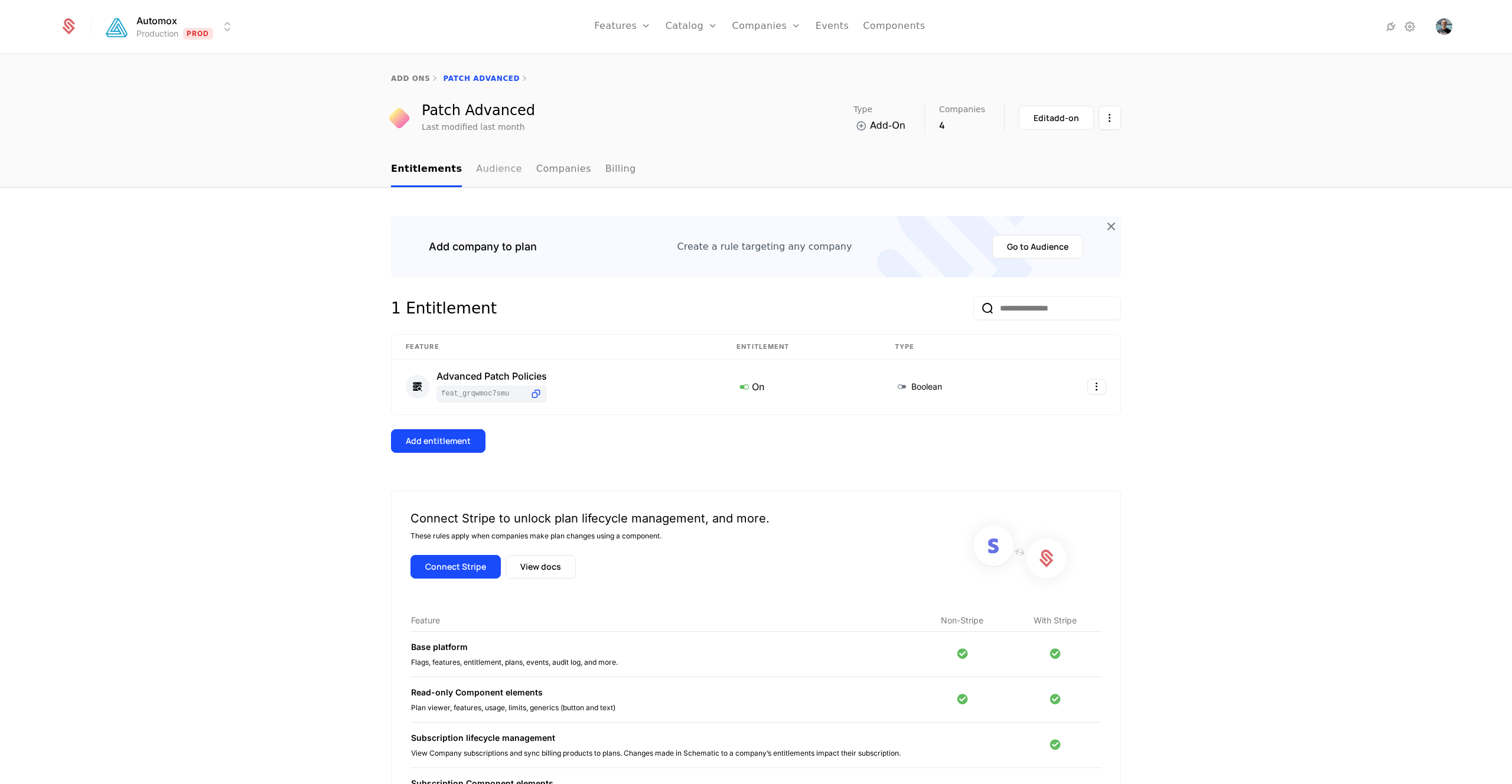
click at [486, 168] on link "Audience" at bounding box center [499, 169] width 46 height 35
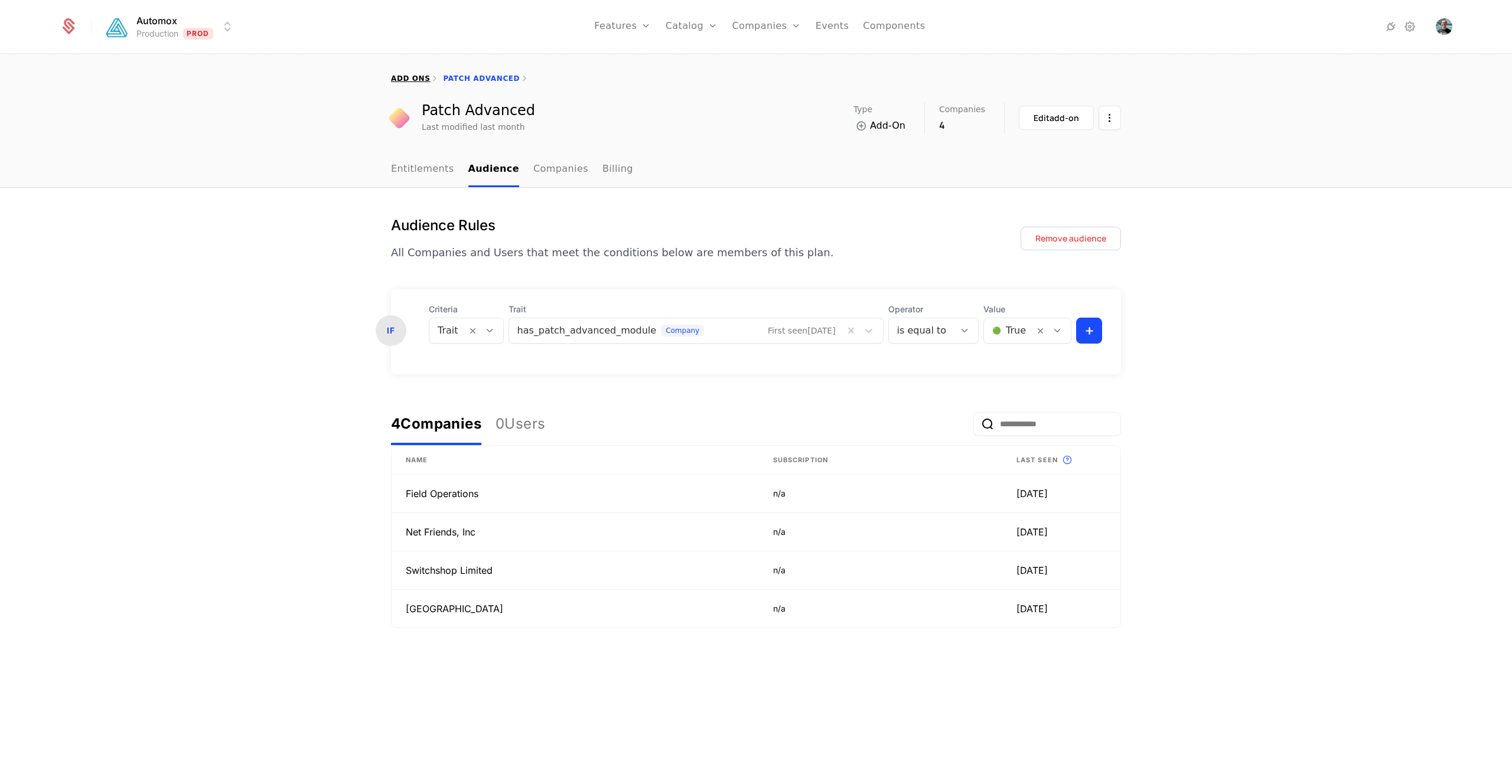
click at [423, 77] on link "add ons" at bounding box center [410, 78] width 39 height 8
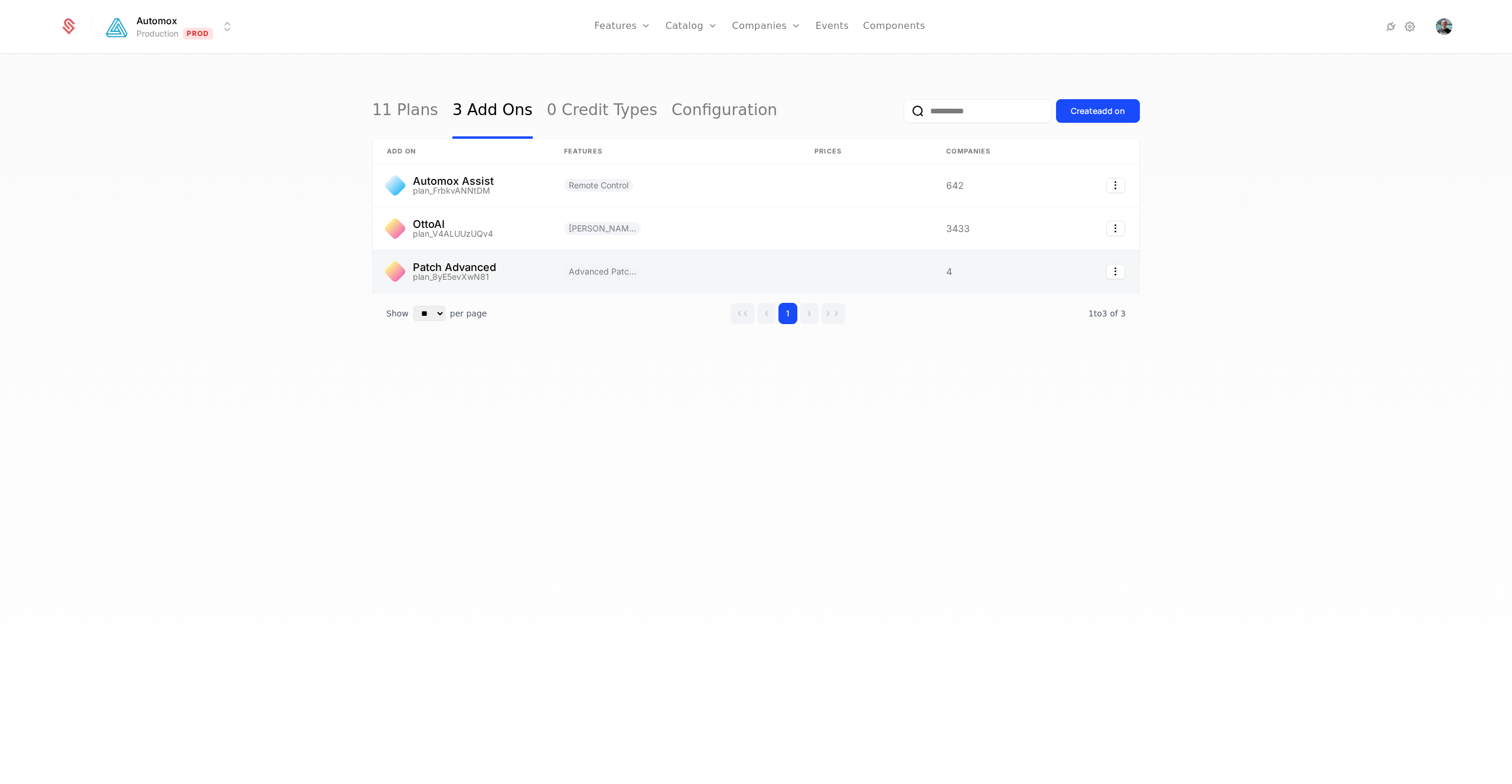
click at [664, 277] on link at bounding box center [675, 271] width 250 height 43
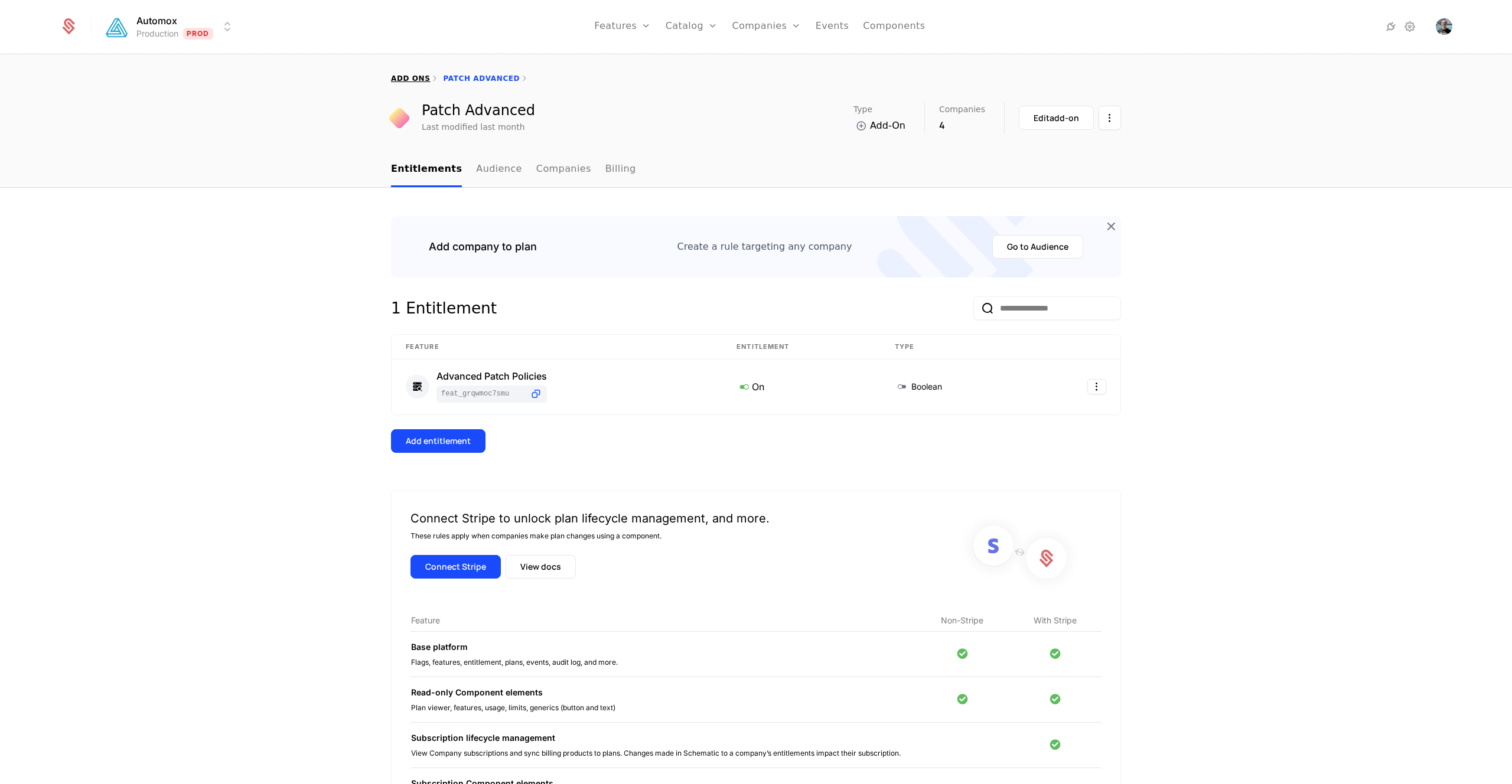
click at [414, 79] on link "add ons" at bounding box center [410, 78] width 39 height 8
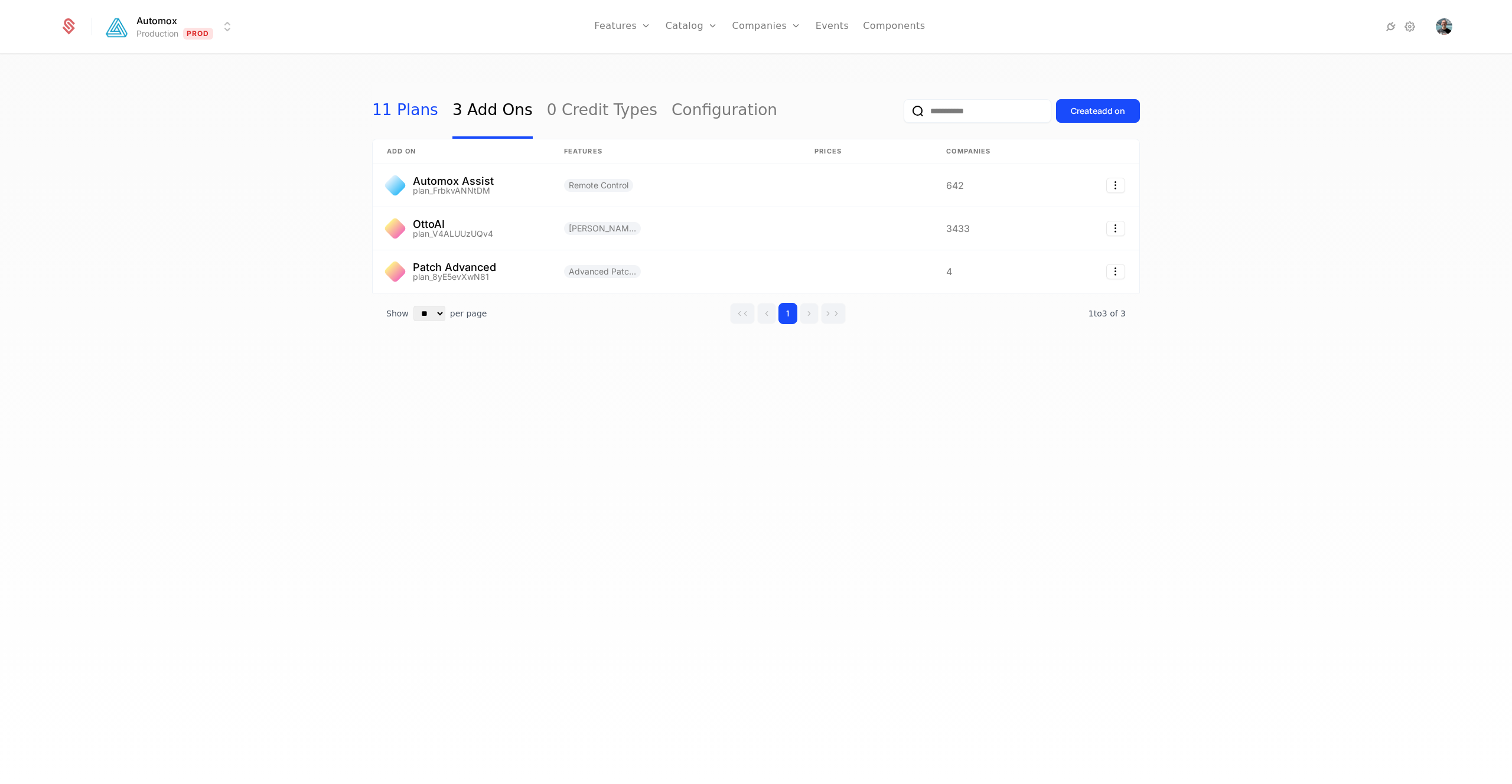
click at [408, 117] on link "11 Plans" at bounding box center [405, 111] width 66 height 55
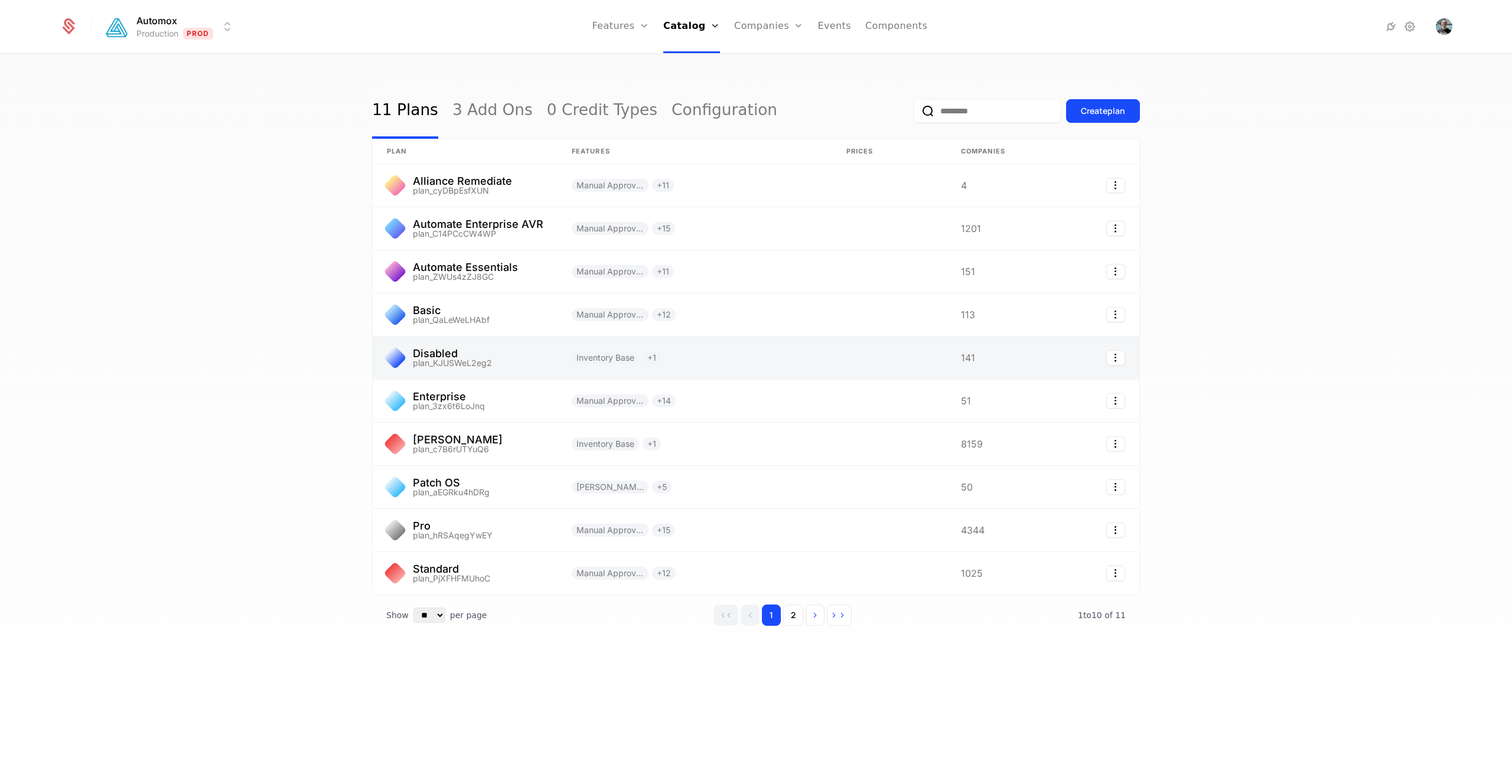
click at [545, 365] on link at bounding box center [465, 357] width 184 height 43
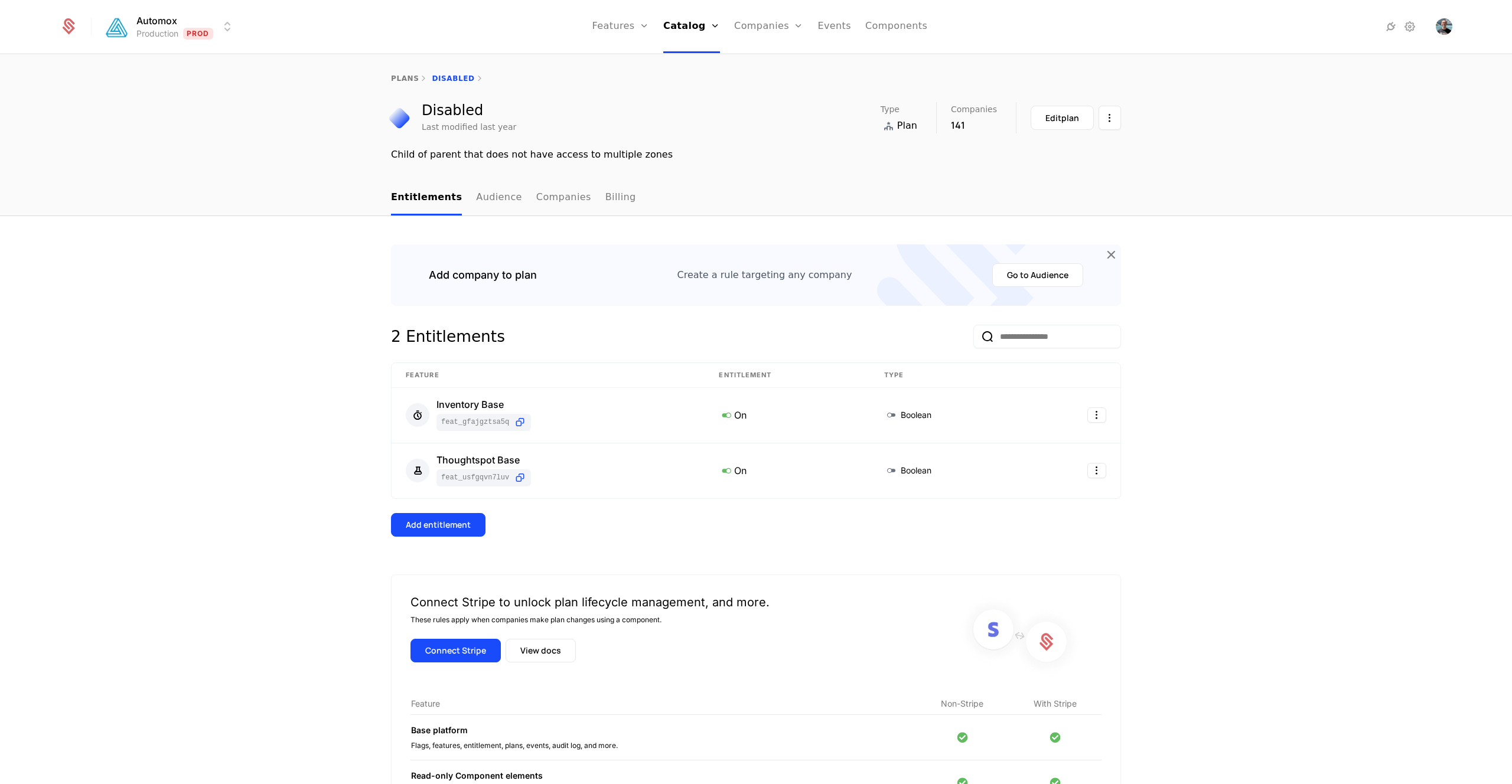
click at [469, 156] on div "Child of parent that does not have access to multiple zones" at bounding box center [755, 155] width 730 height 14
copy div "Child of parent that does not have access to multiple zones"
drag, startPoint x: 306, startPoint y: 112, endPoint x: 316, endPoint y: 174, distance: 62.8
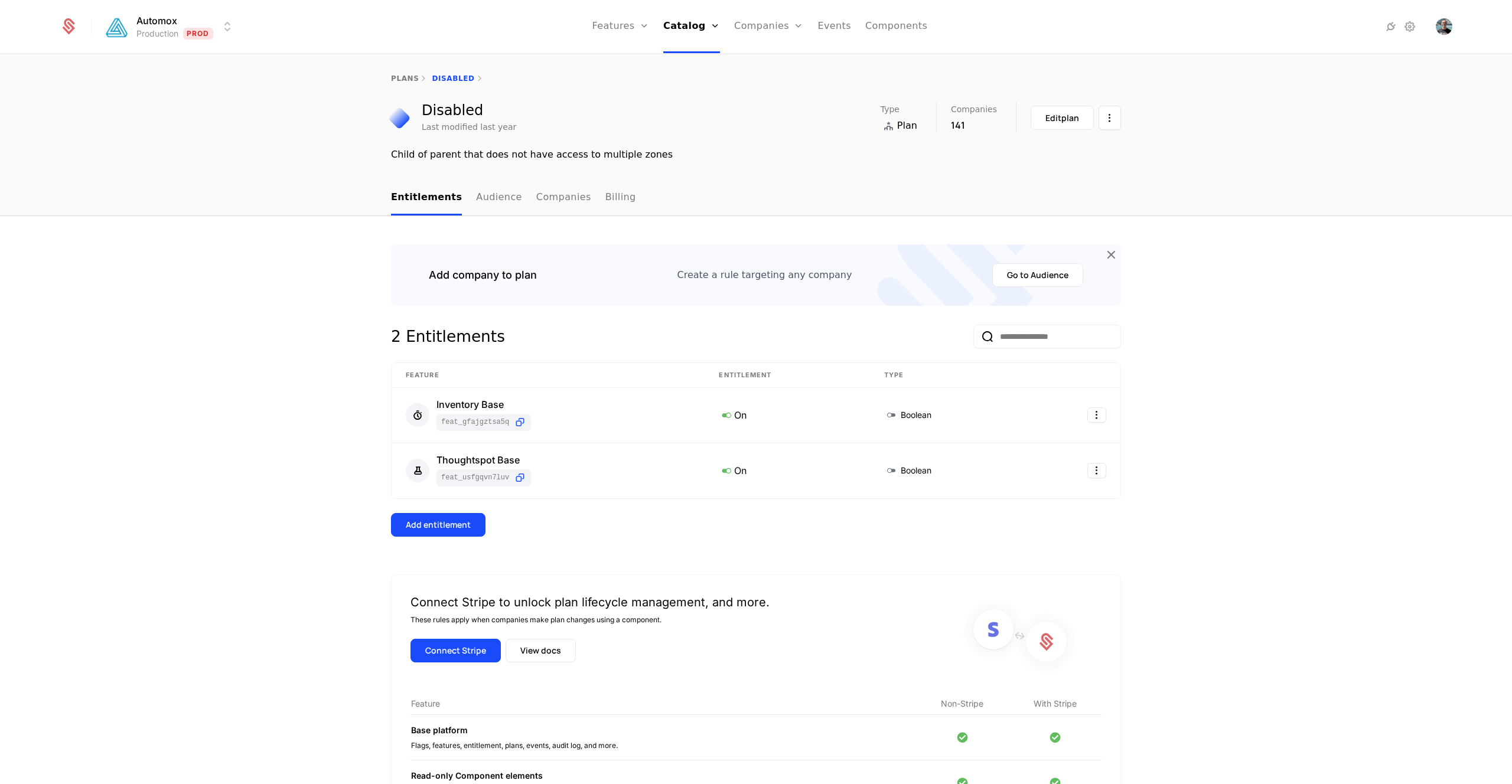
click at [306, 112] on div "Disabled Last modified last year Type Plan Companies 141 Edit plan Child of par…" at bounding box center [756, 132] width 1512 height 60
click at [409, 76] on link "plans" at bounding box center [404, 78] width 28 height 8
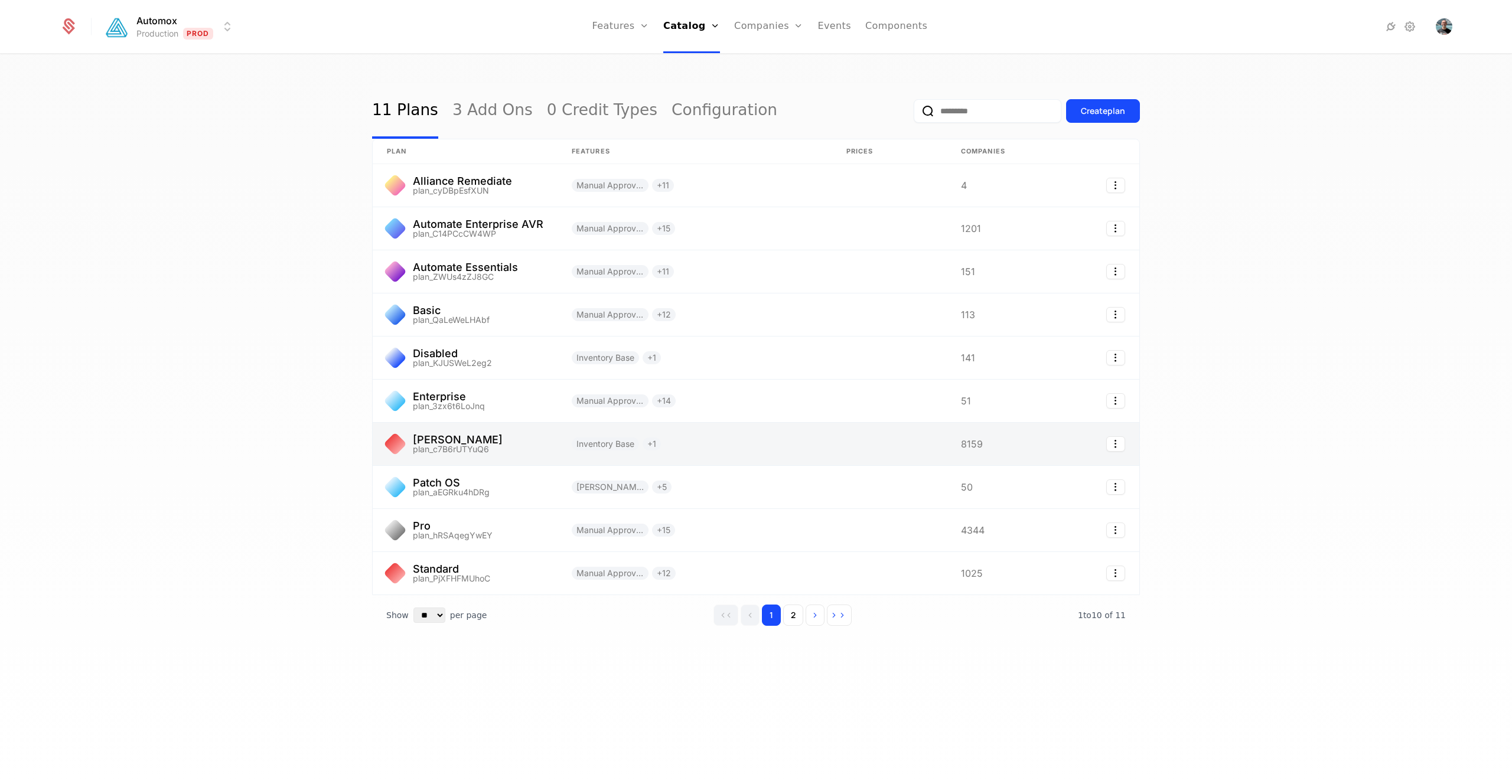
click at [499, 440] on link at bounding box center [465, 444] width 184 height 43
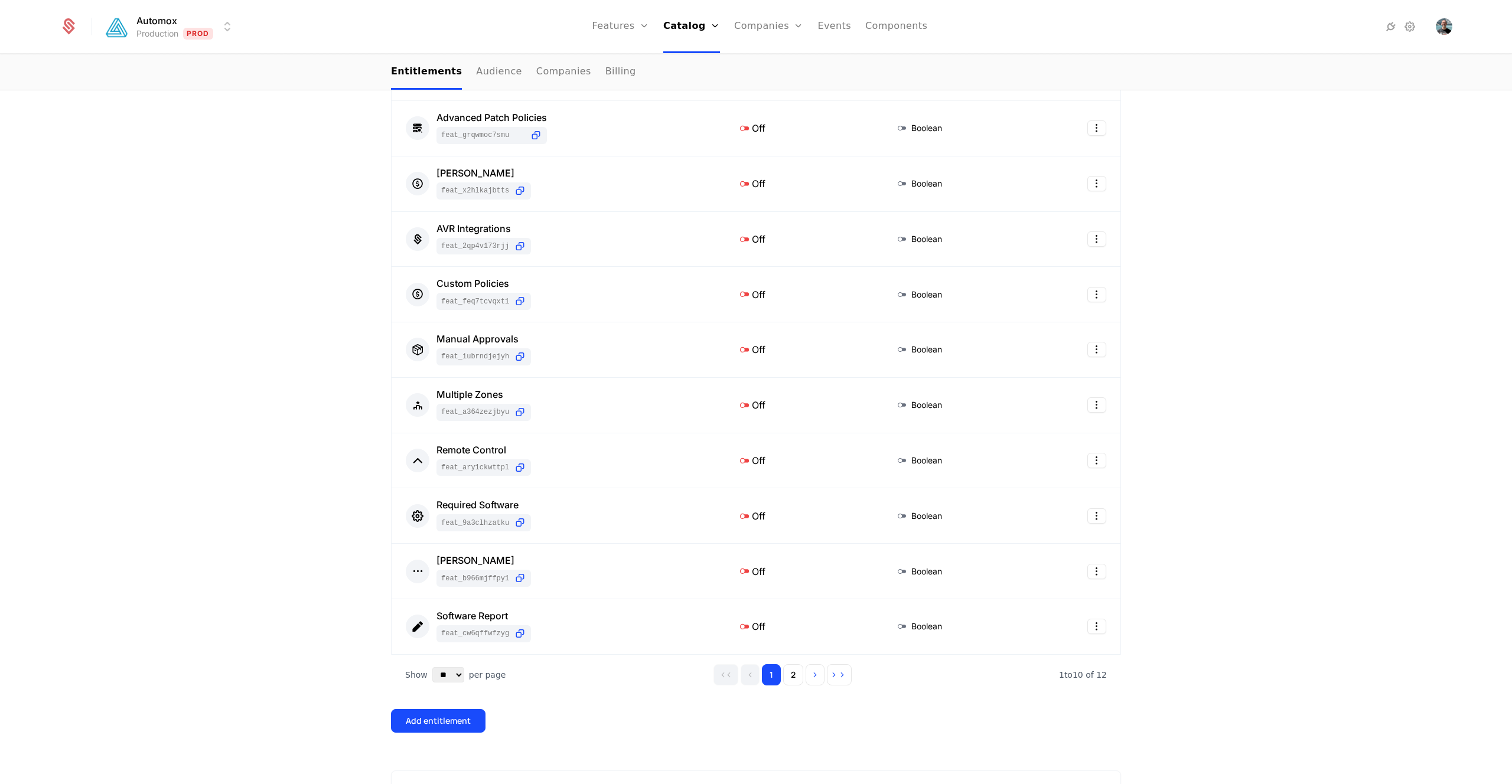
scroll to position [311, 0]
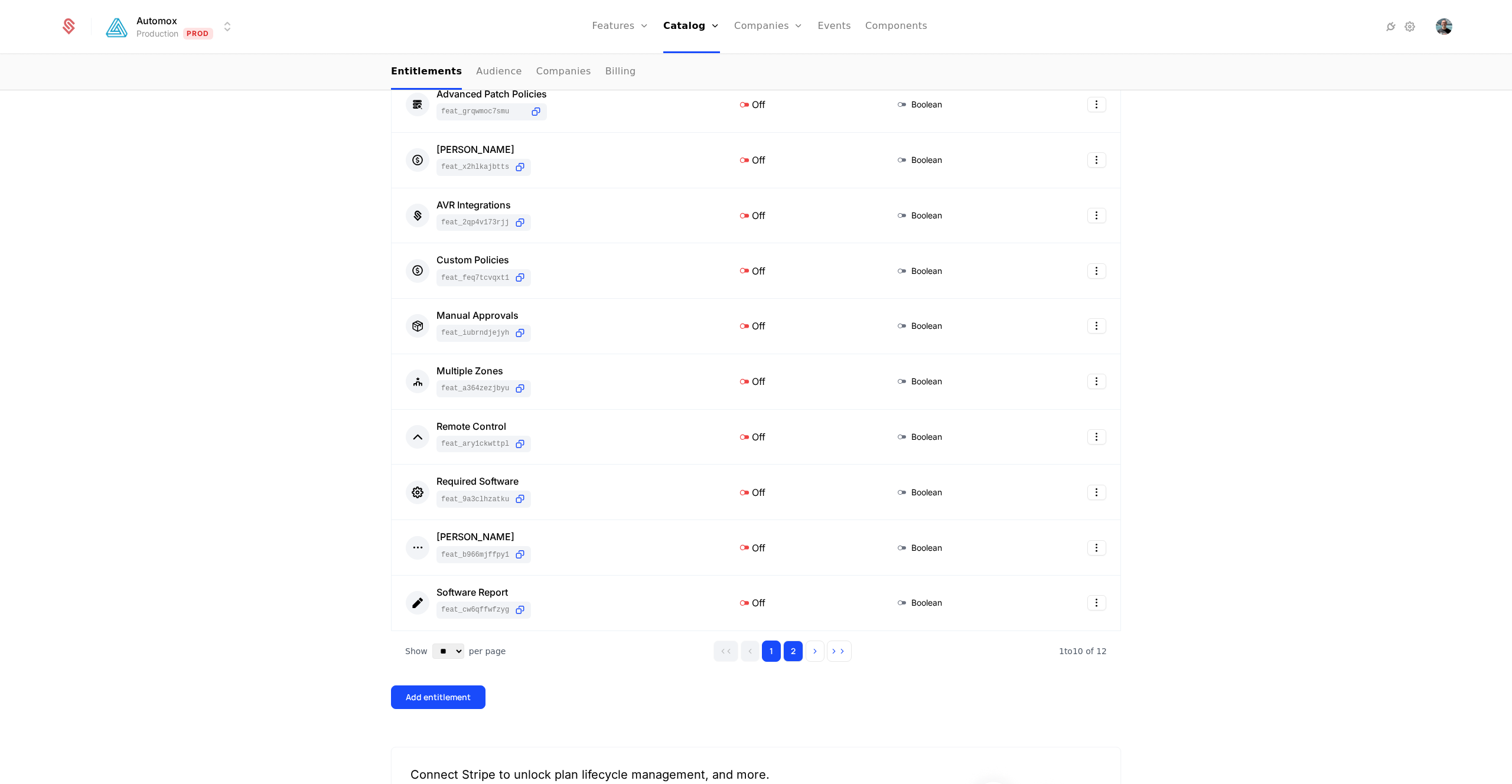
click at [793, 651] on button "2" at bounding box center [793, 651] width 20 height 21
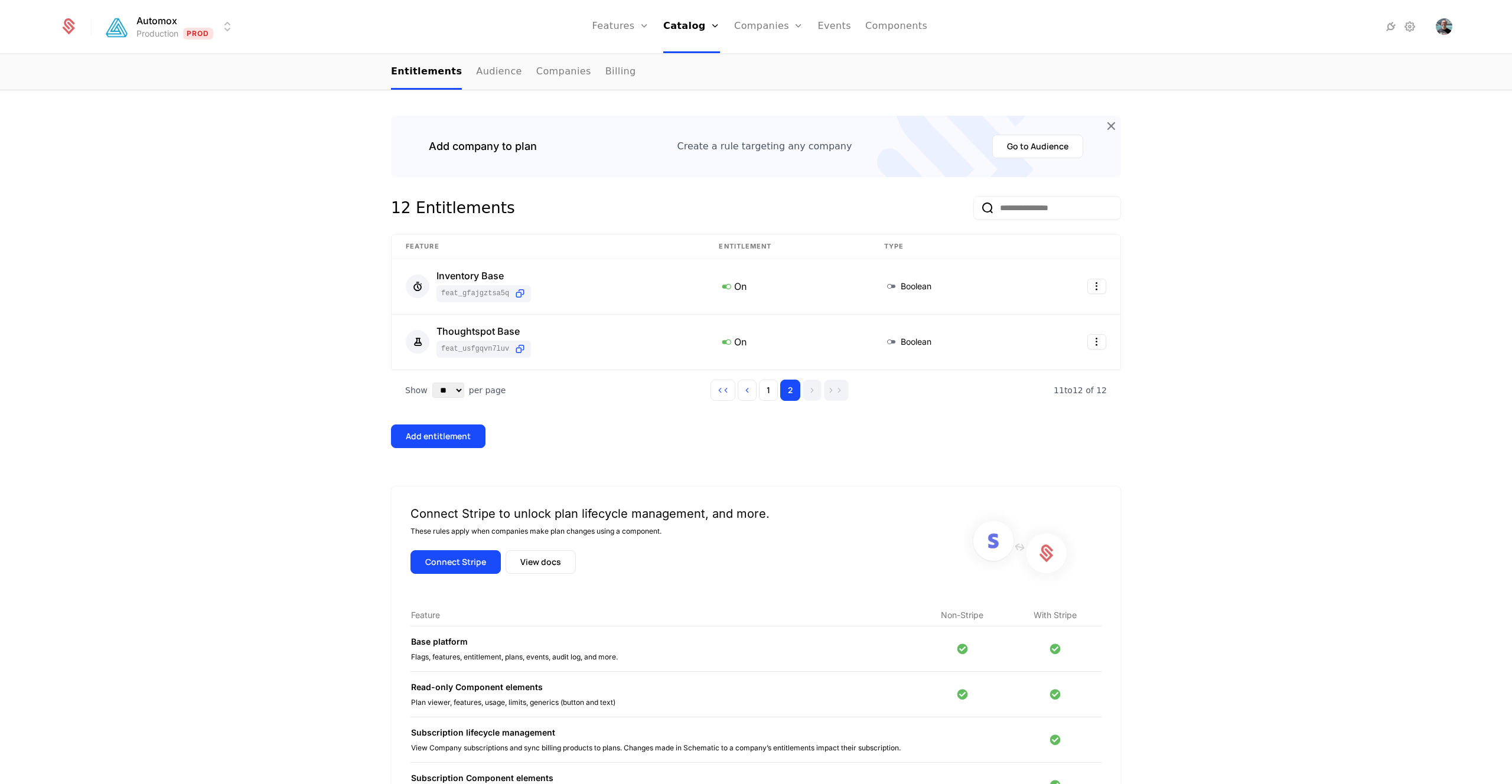
scroll to position [127, 0]
click at [868, 453] on div "12 Entitlements Feature Entitlement Type Inventory Base feat_GfAjgZtSA5Q On Boo…" at bounding box center [755, 342] width 730 height 289
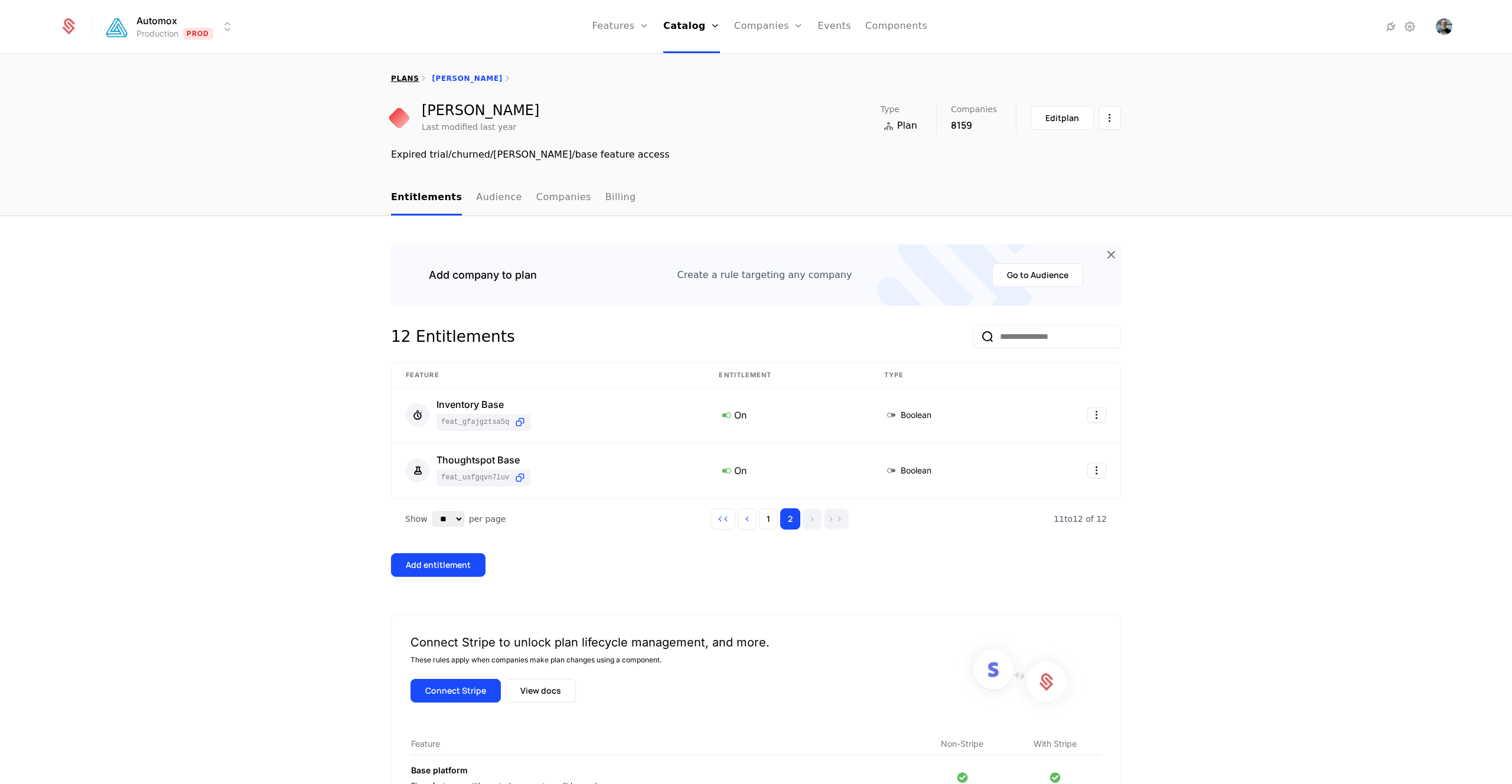
click at [410, 77] on link "plans" at bounding box center [404, 78] width 28 height 8
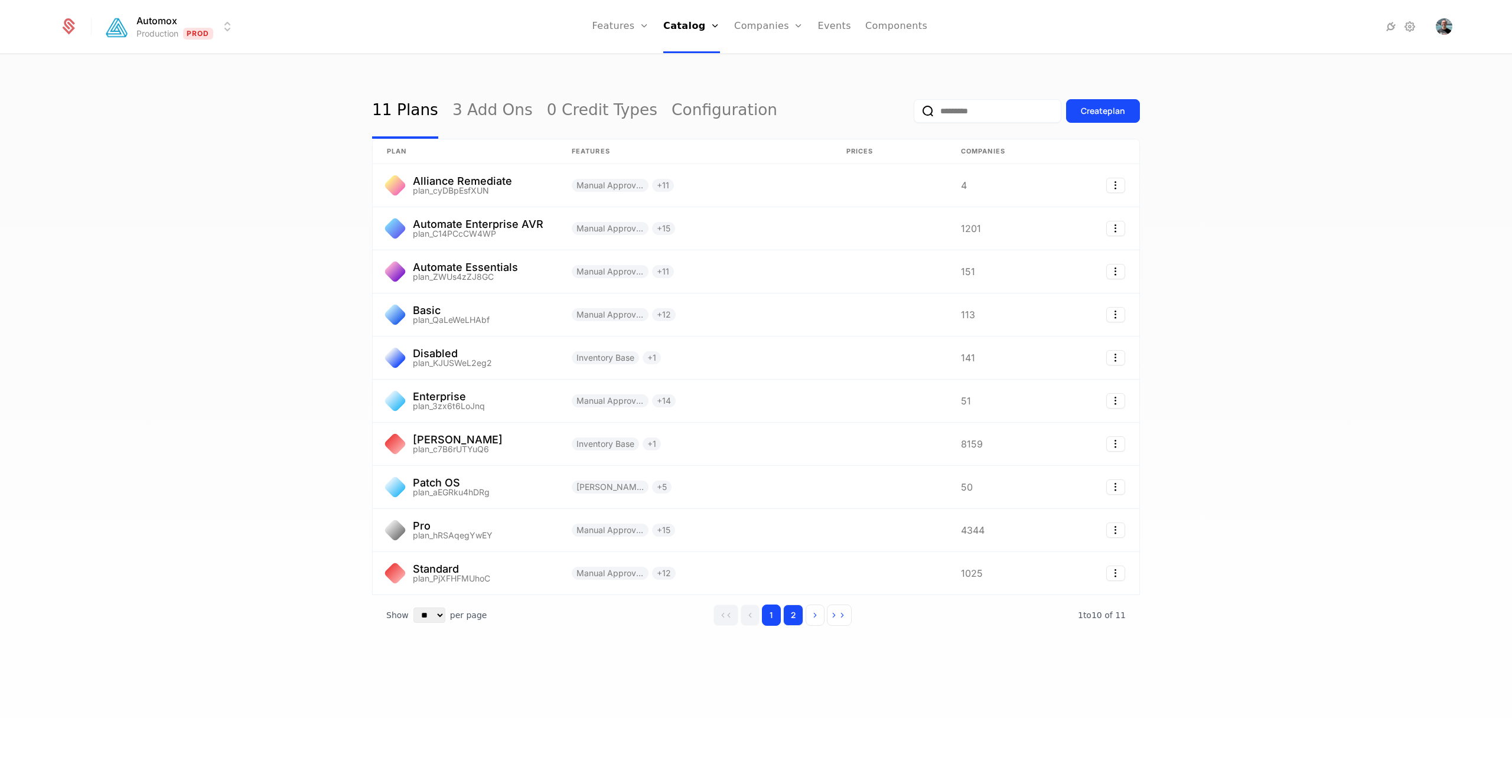
click at [801, 615] on button "2" at bounding box center [793, 615] width 20 height 21
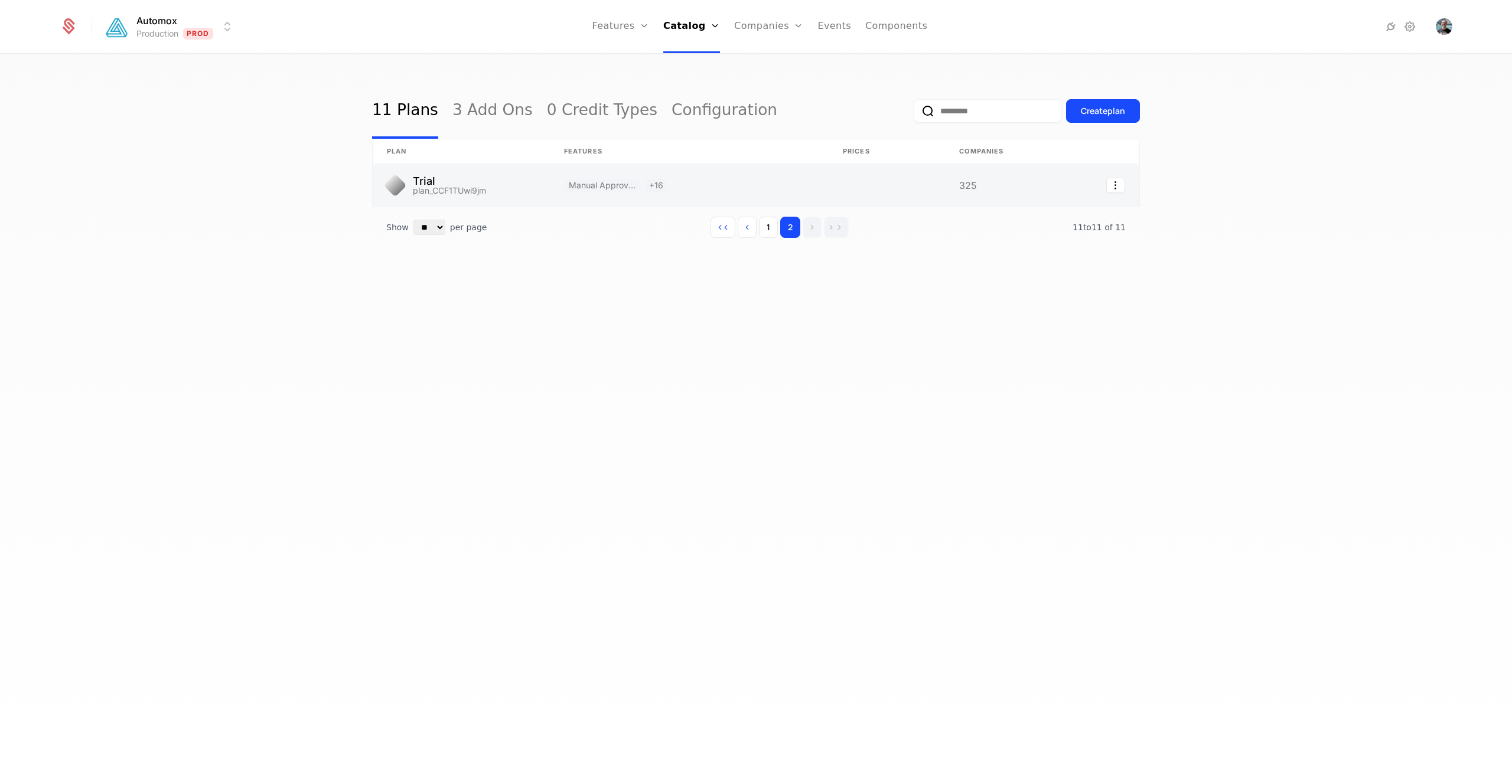
click at [536, 185] on link at bounding box center [461, 185] width 177 height 43
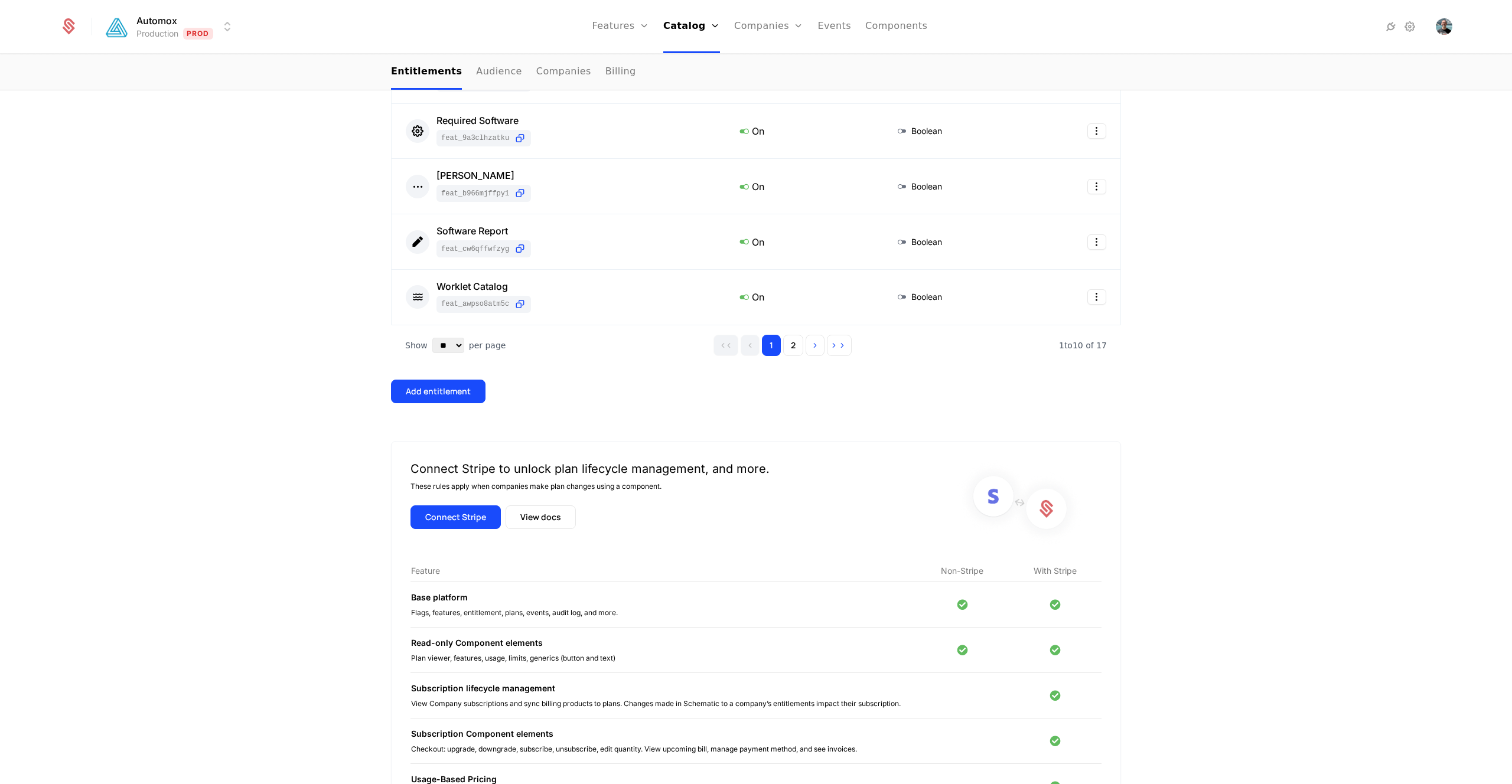
scroll to position [589, 0]
click at [799, 344] on button "2" at bounding box center [793, 344] width 20 height 21
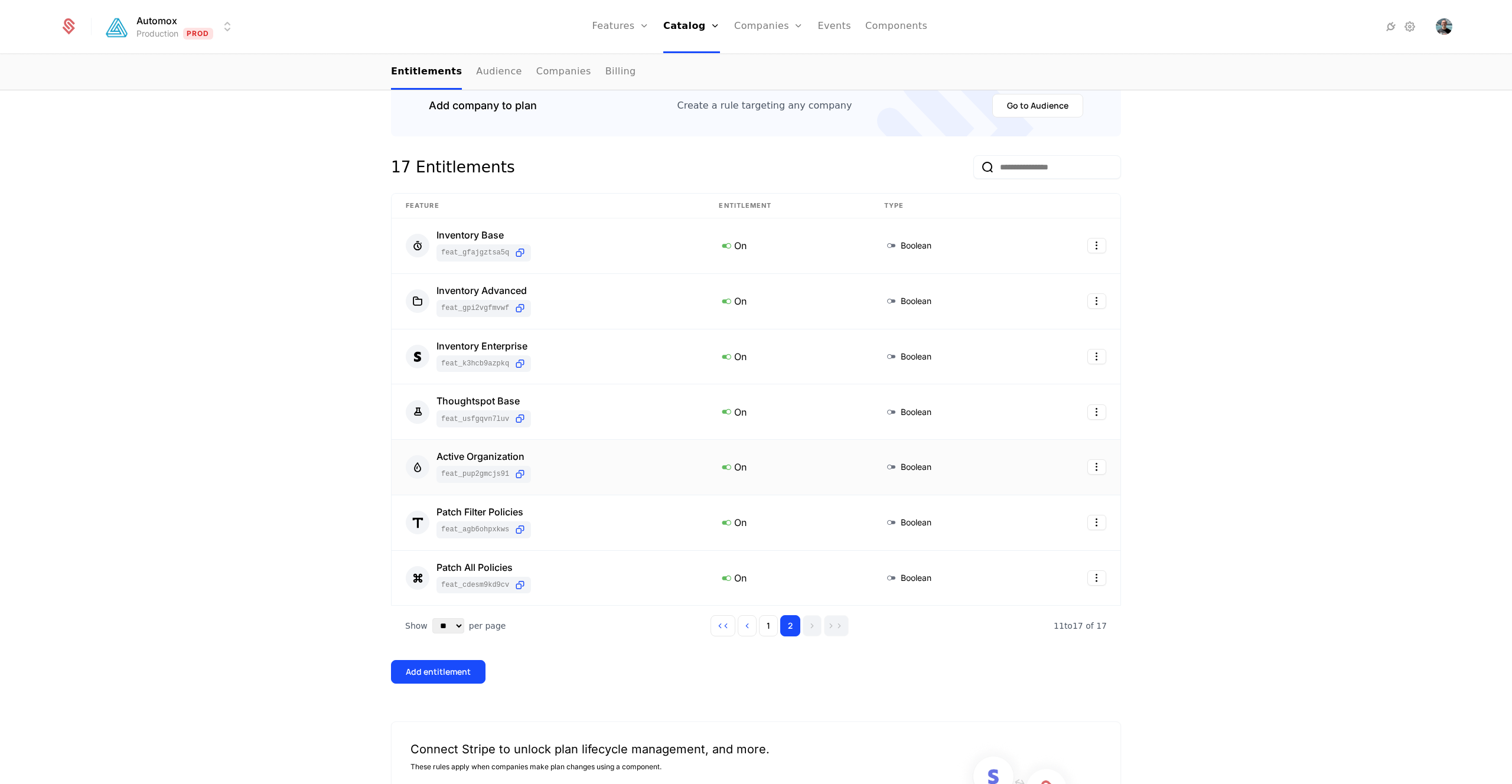
scroll to position [112, 0]
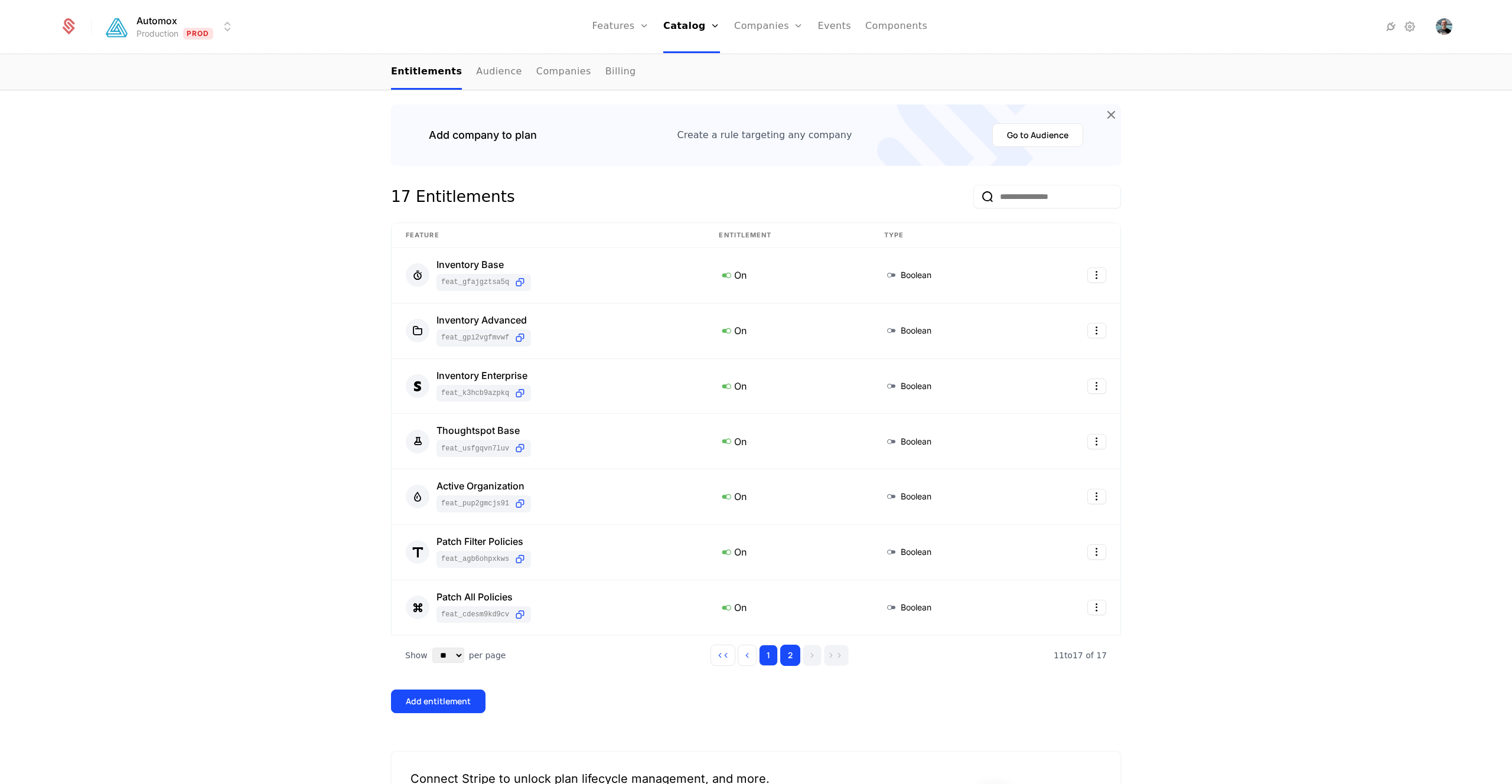
click at [772, 655] on button "1" at bounding box center [768, 655] width 19 height 21
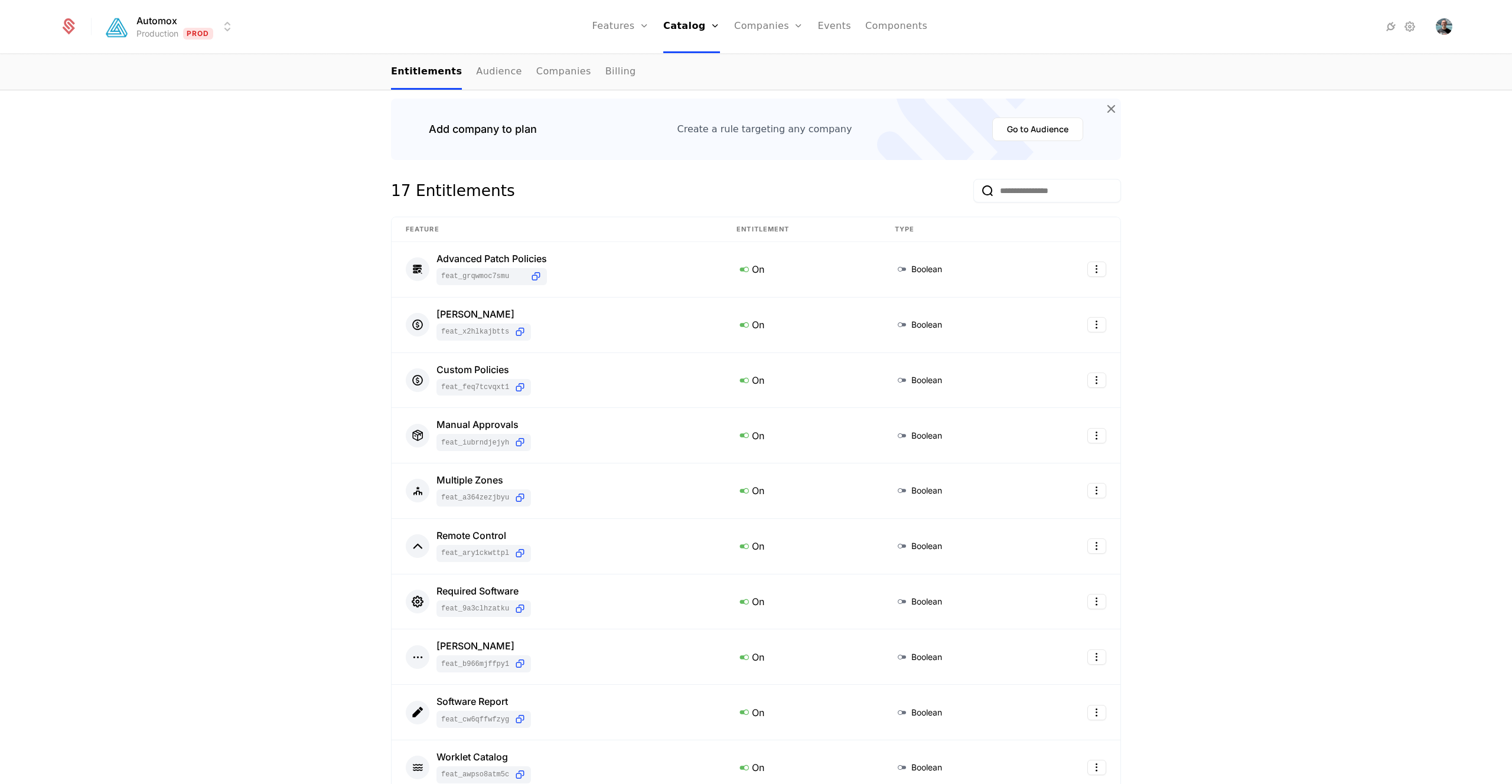
scroll to position [0, 0]
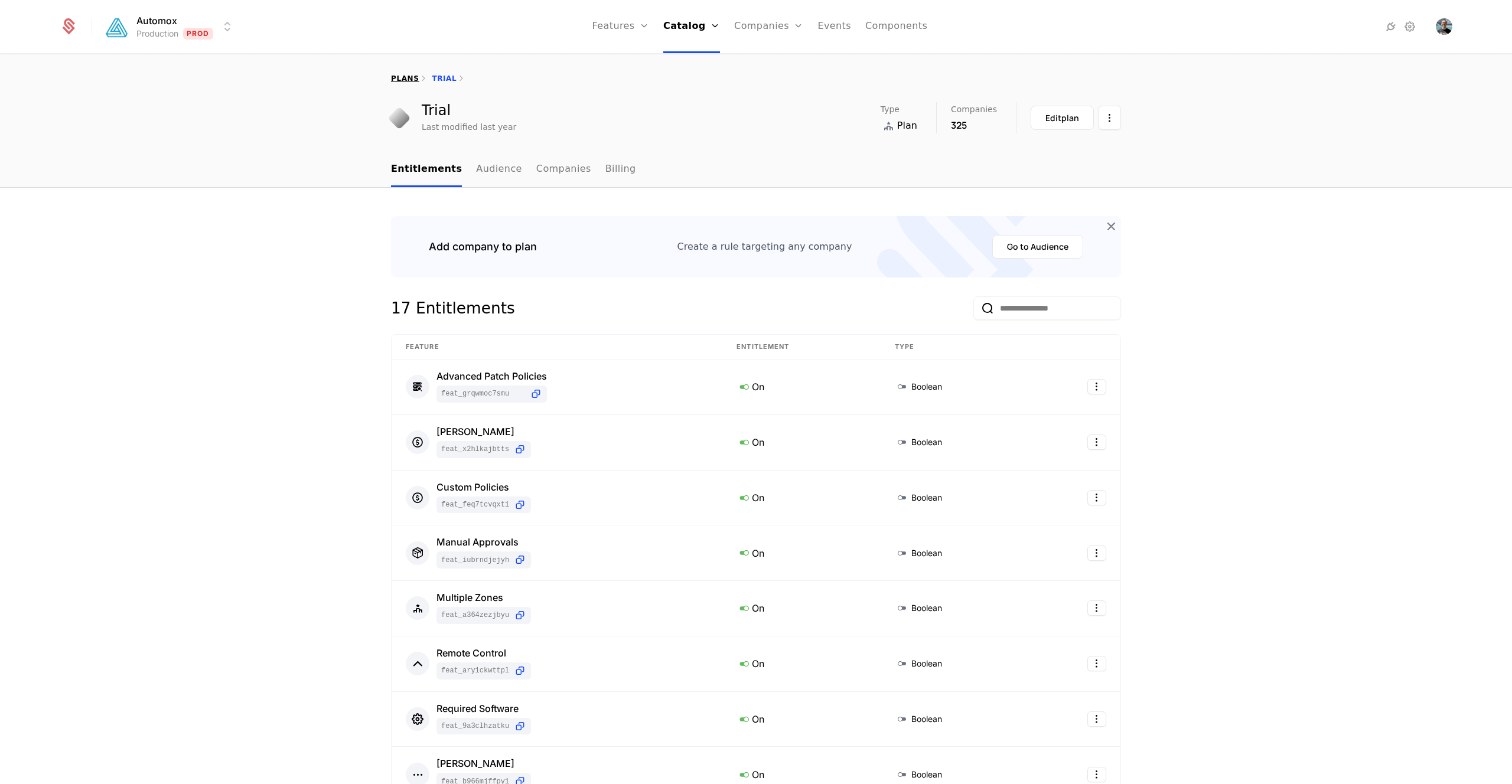
click at [404, 80] on link "plans" at bounding box center [404, 78] width 28 height 8
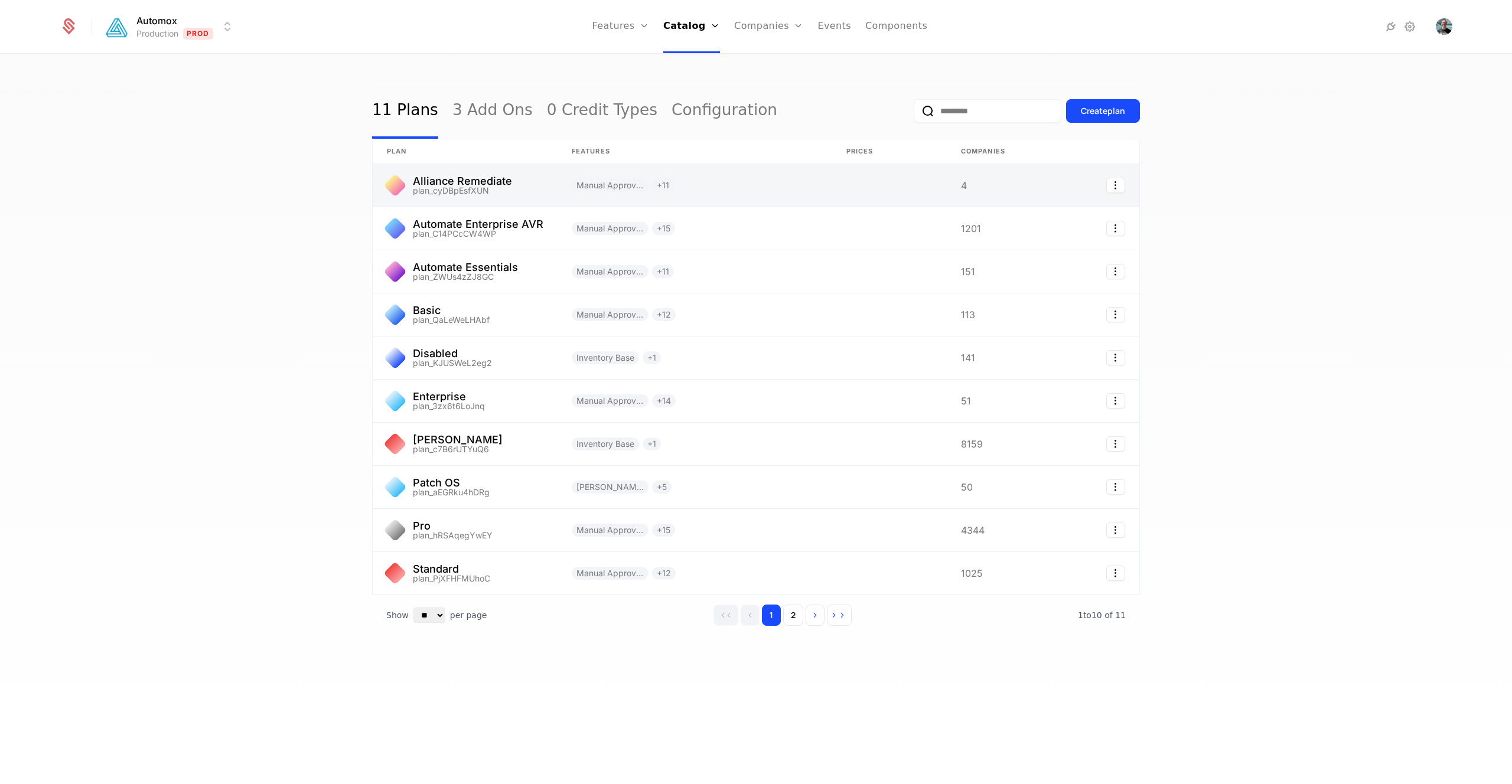
click at [702, 184] on link at bounding box center [694, 185] width 275 height 43
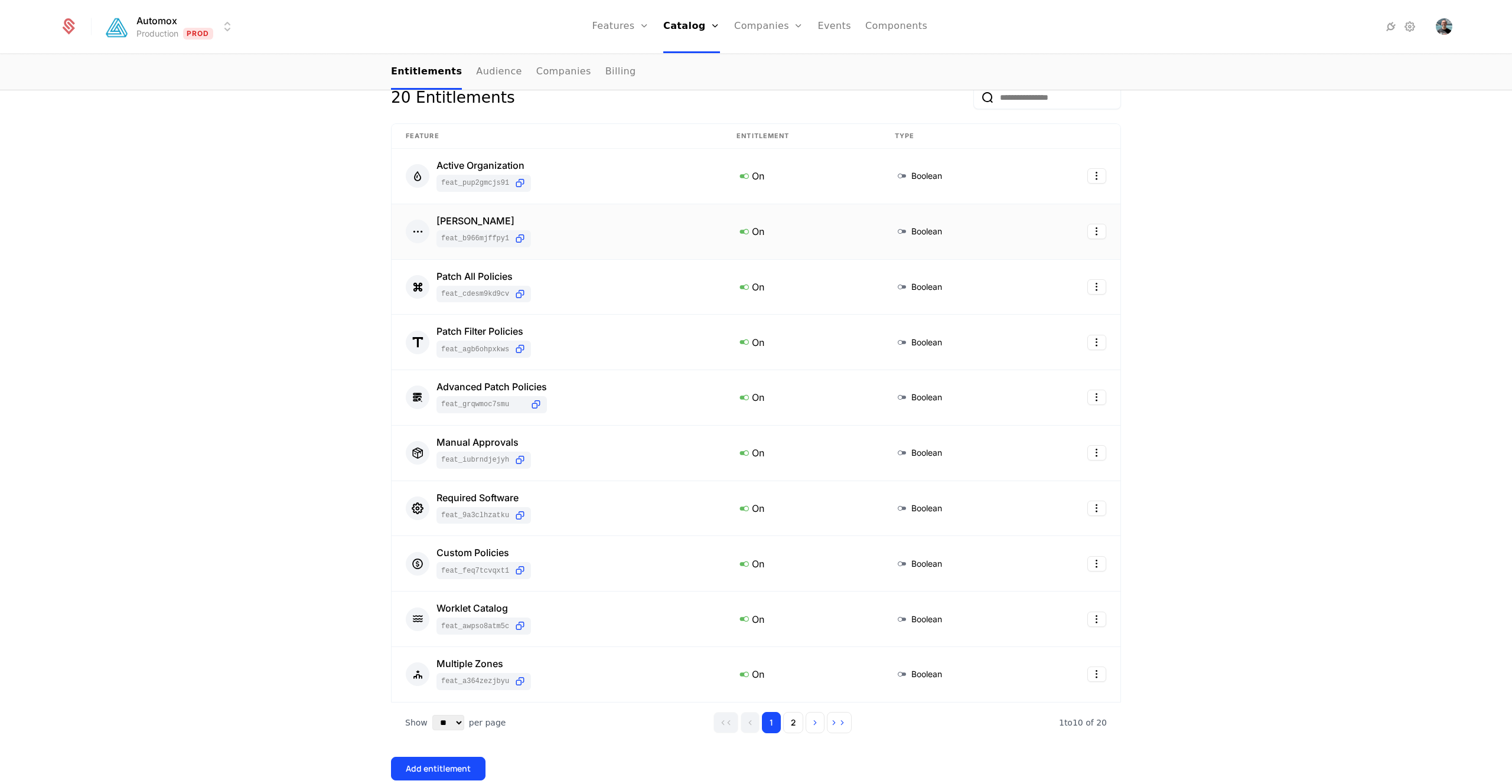
scroll to position [215, 0]
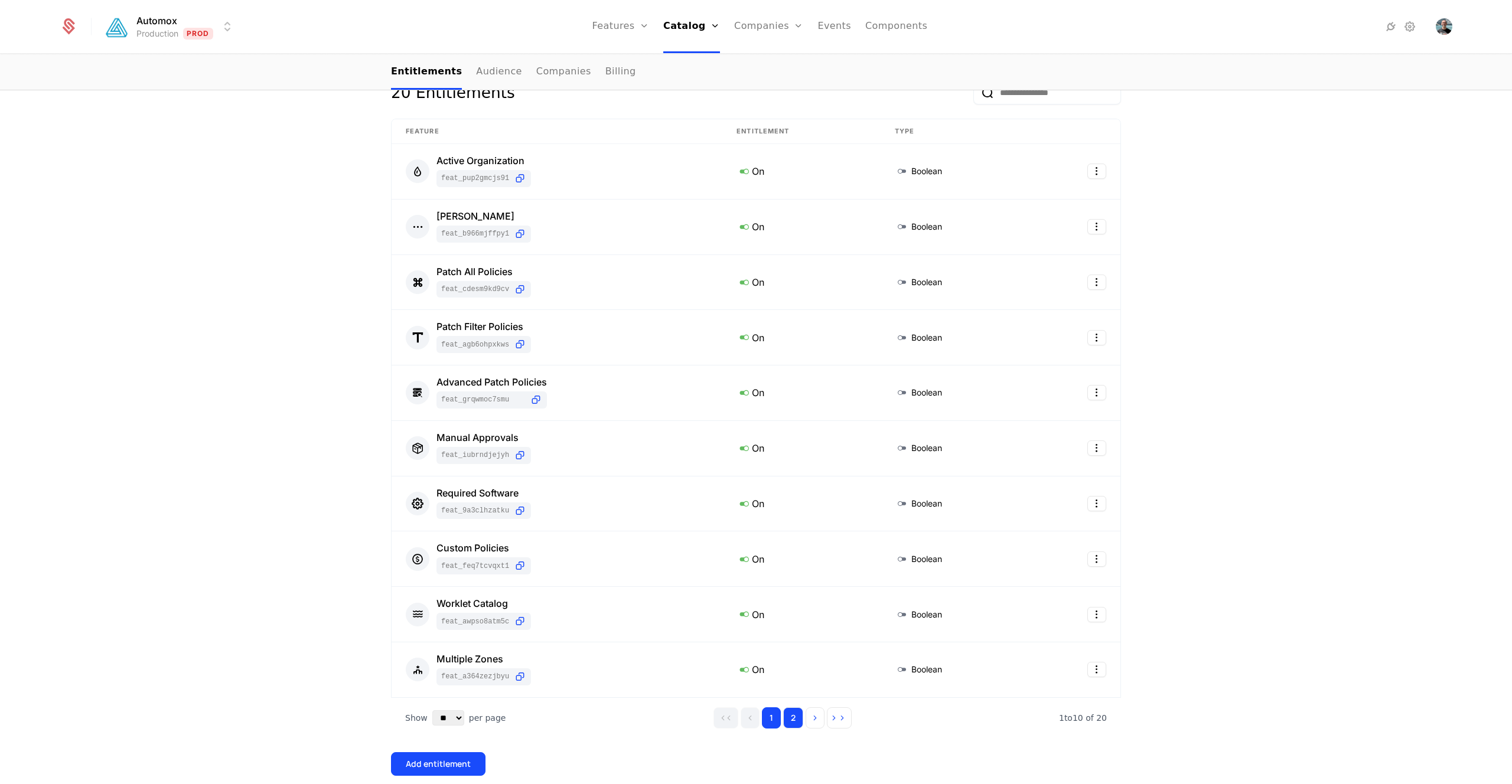
click at [796, 713] on button "2" at bounding box center [793, 718] width 20 height 21
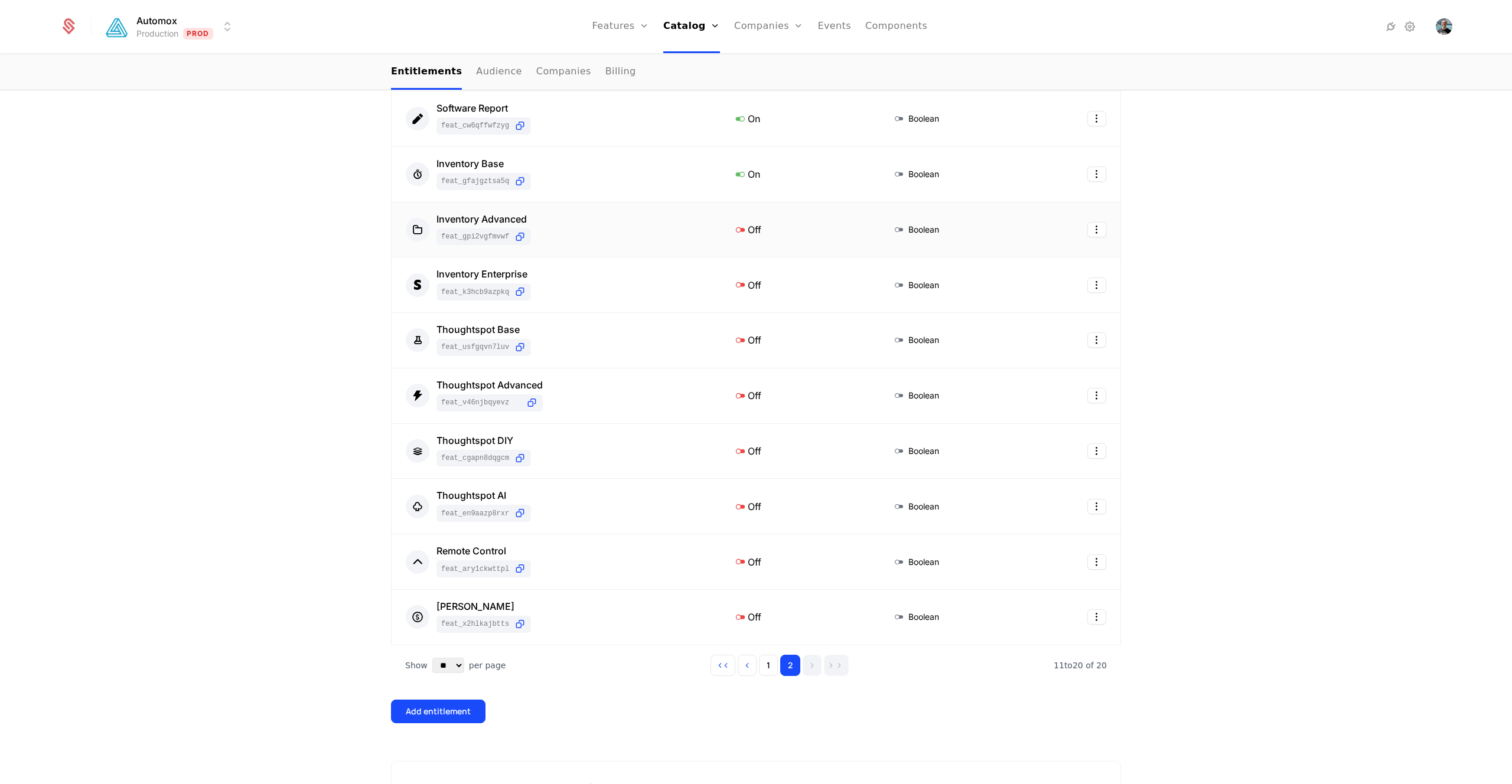
scroll to position [266, 0]
click at [567, 561] on div "Remote Control feat_ARY1ckWTTPL" at bounding box center [555, 564] width 298 height 31
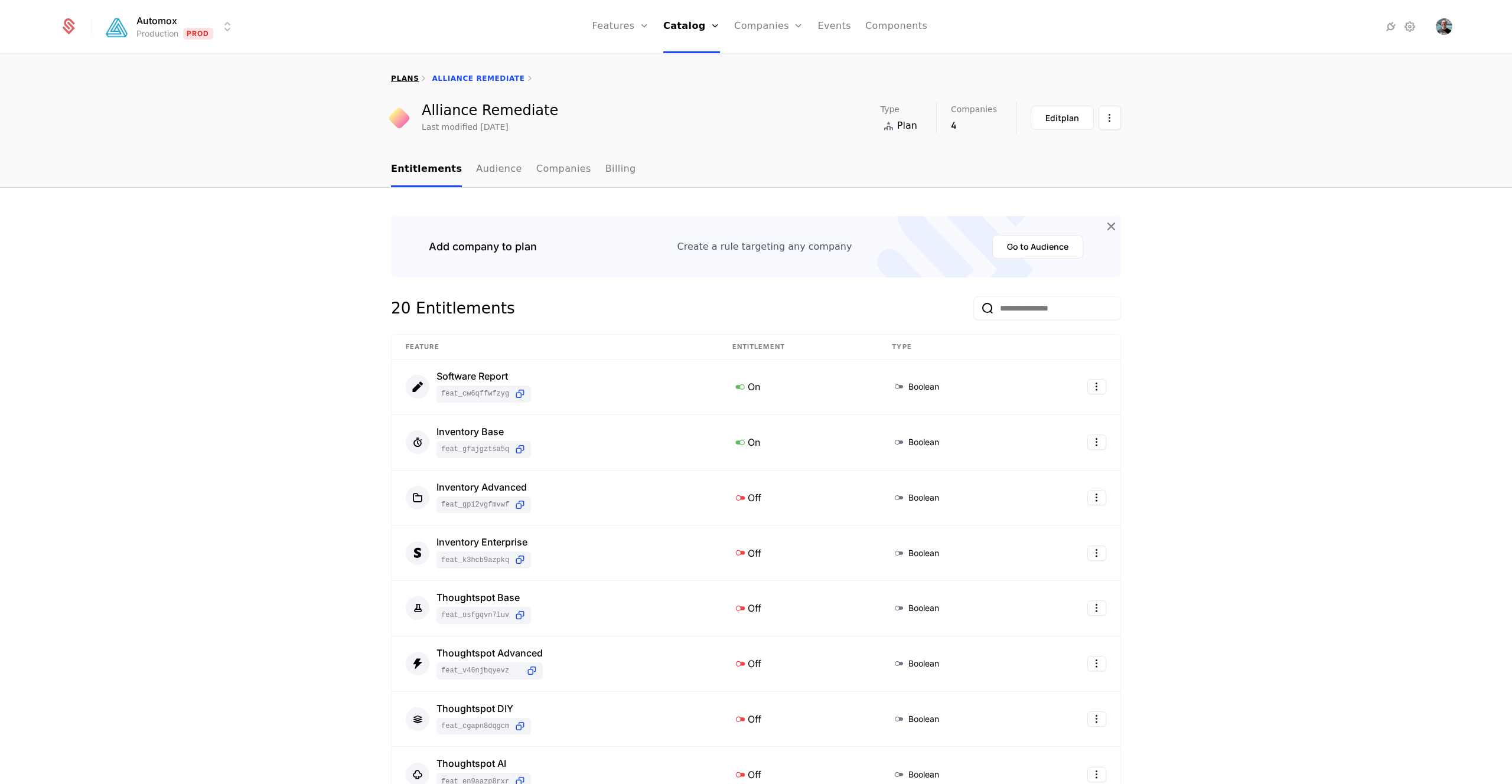
click at [404, 79] on link "plans" at bounding box center [404, 78] width 28 height 8
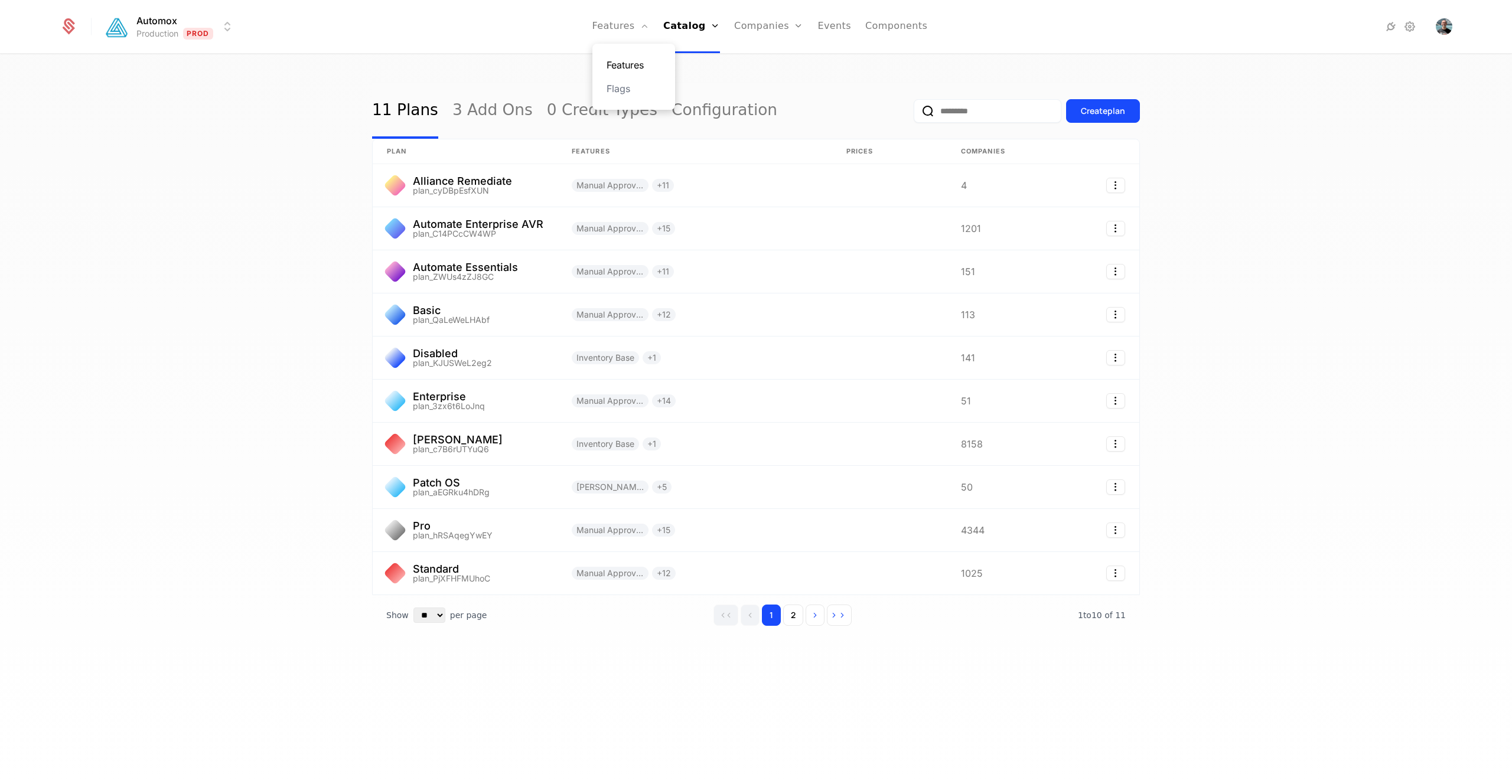
click at [629, 65] on link "Features" at bounding box center [633, 65] width 54 height 14
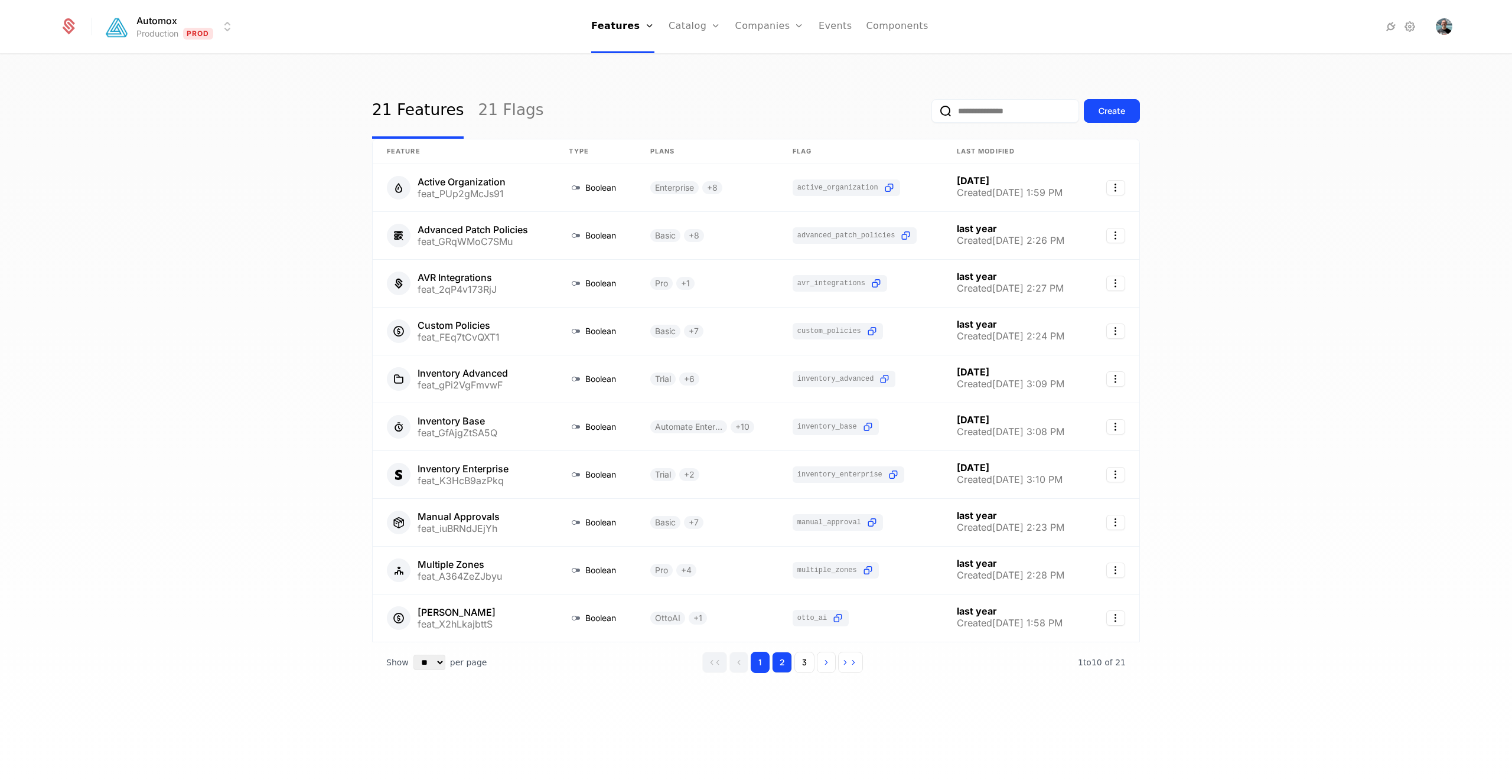
click at [786, 662] on button "2" at bounding box center [782, 662] width 20 height 21
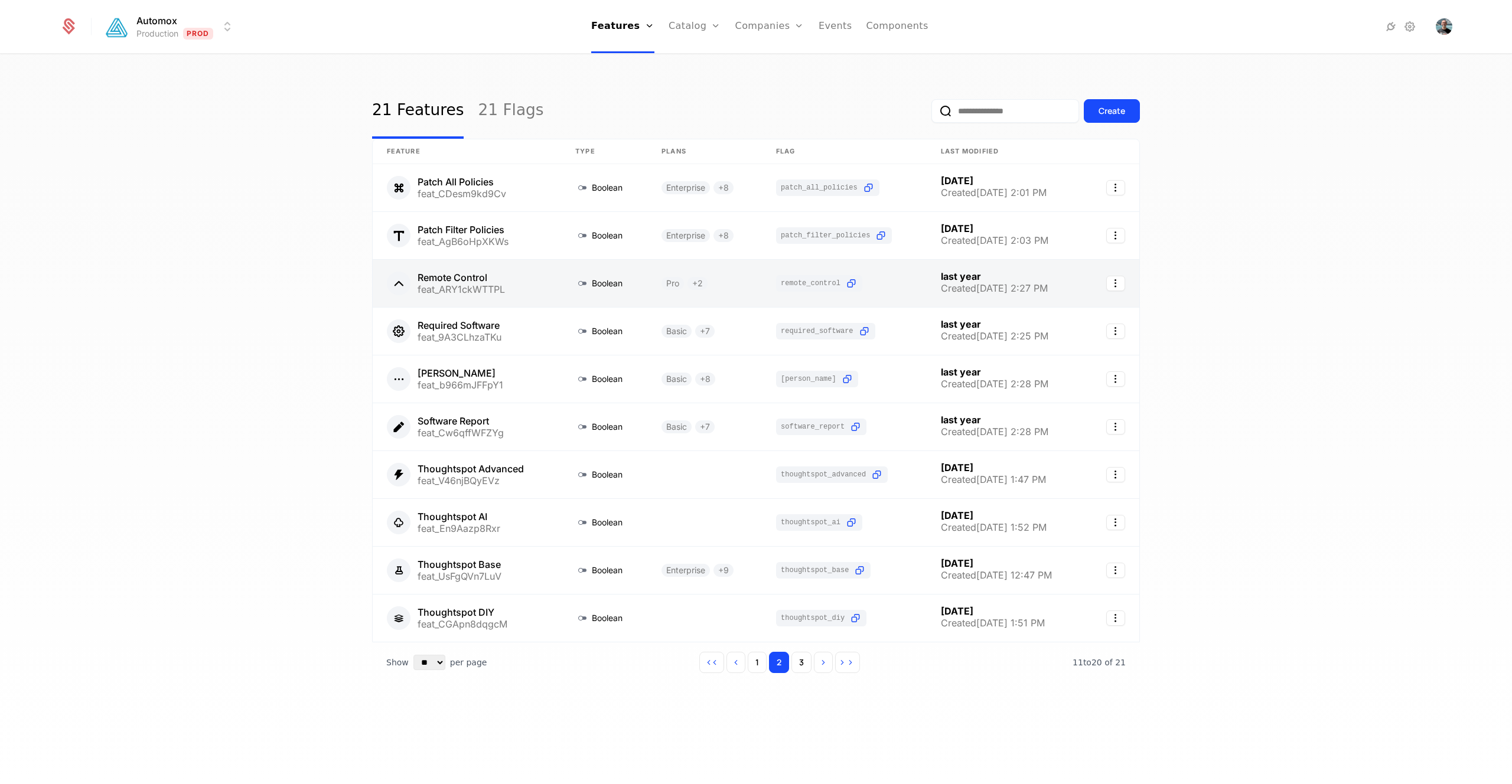
click at [541, 290] on link at bounding box center [466, 284] width 188 height 48
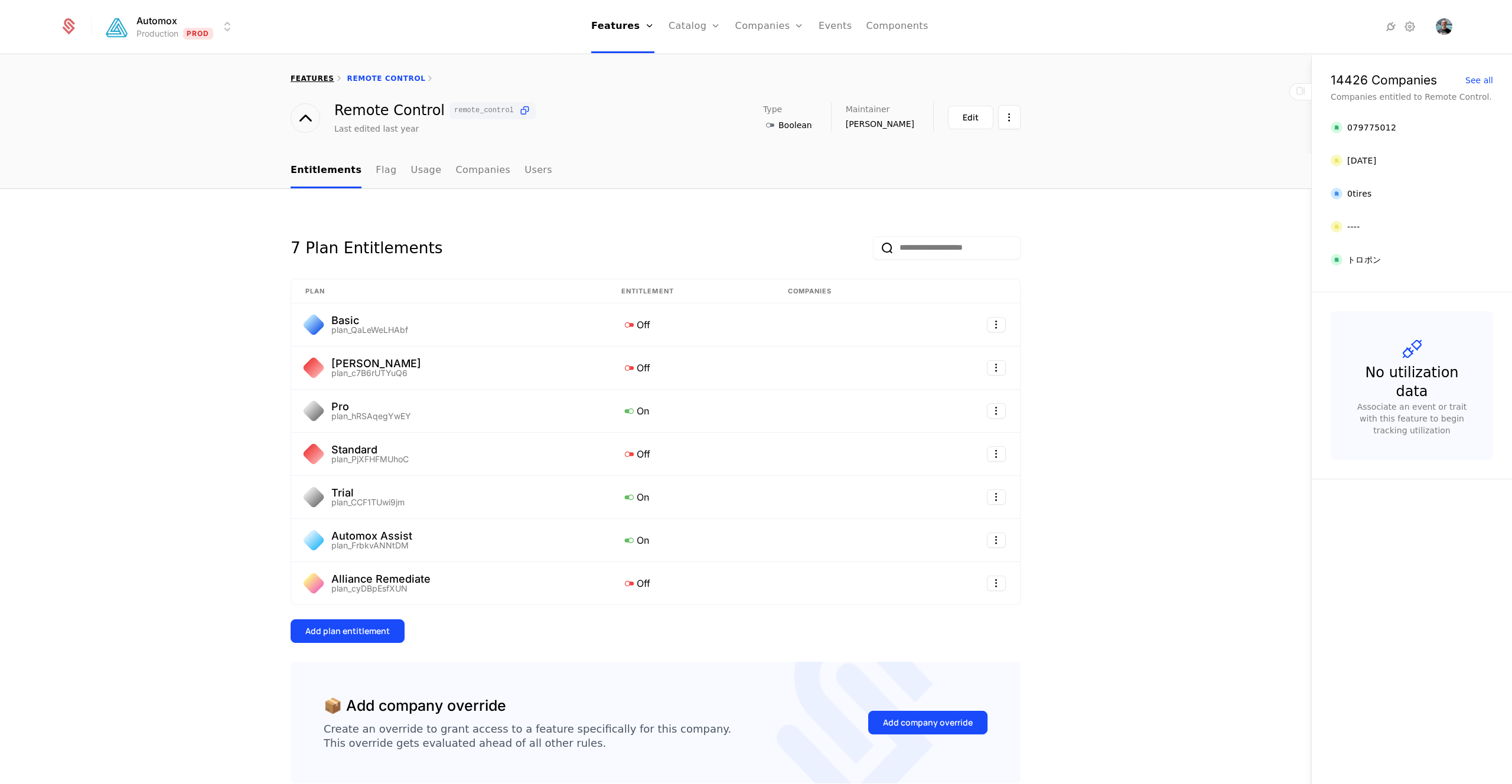
click at [309, 74] on div "features" at bounding box center [312, 78] width 44 height 9
click at [311, 77] on link "features" at bounding box center [312, 78] width 44 height 8
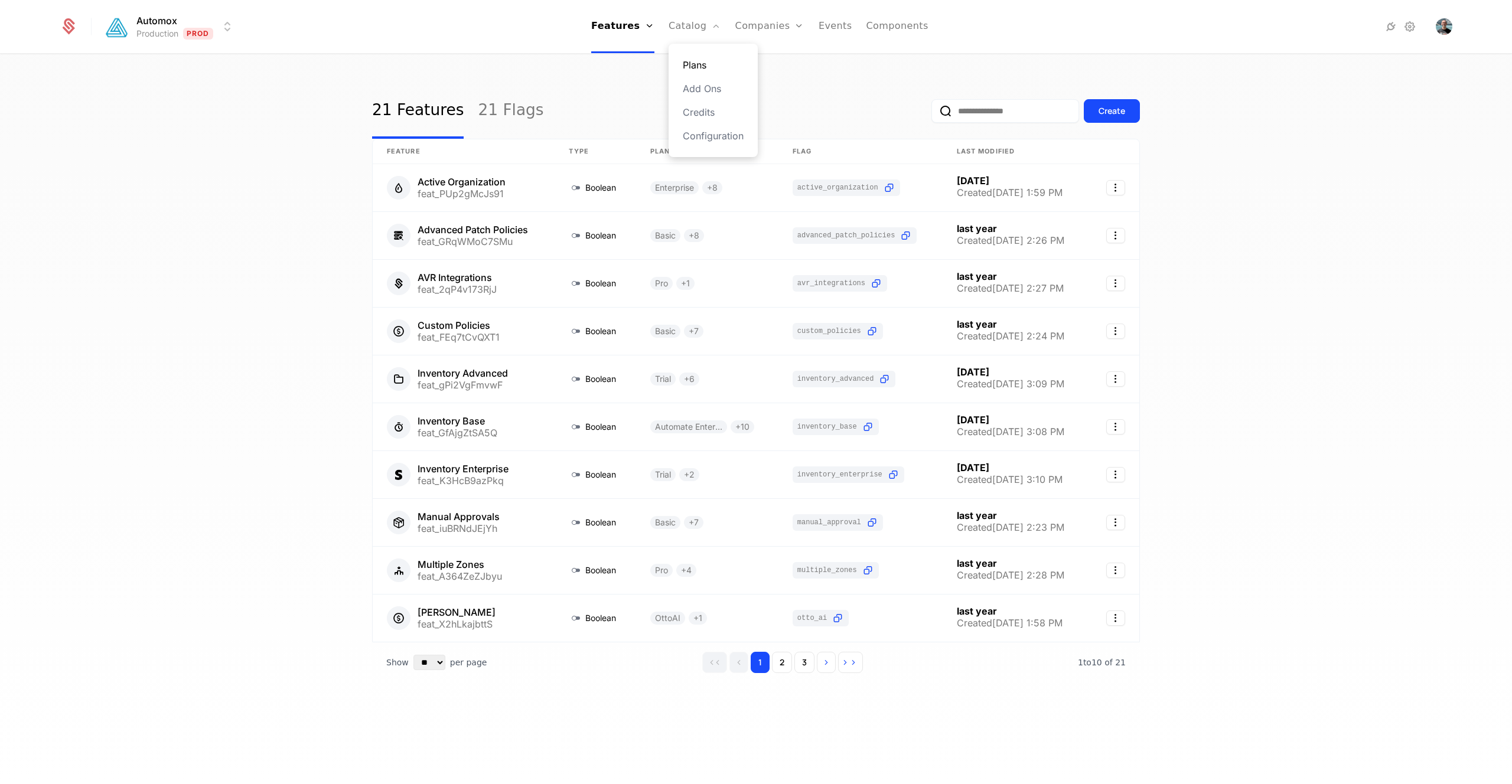
click at [693, 63] on link "Plans" at bounding box center [713, 65] width 61 height 14
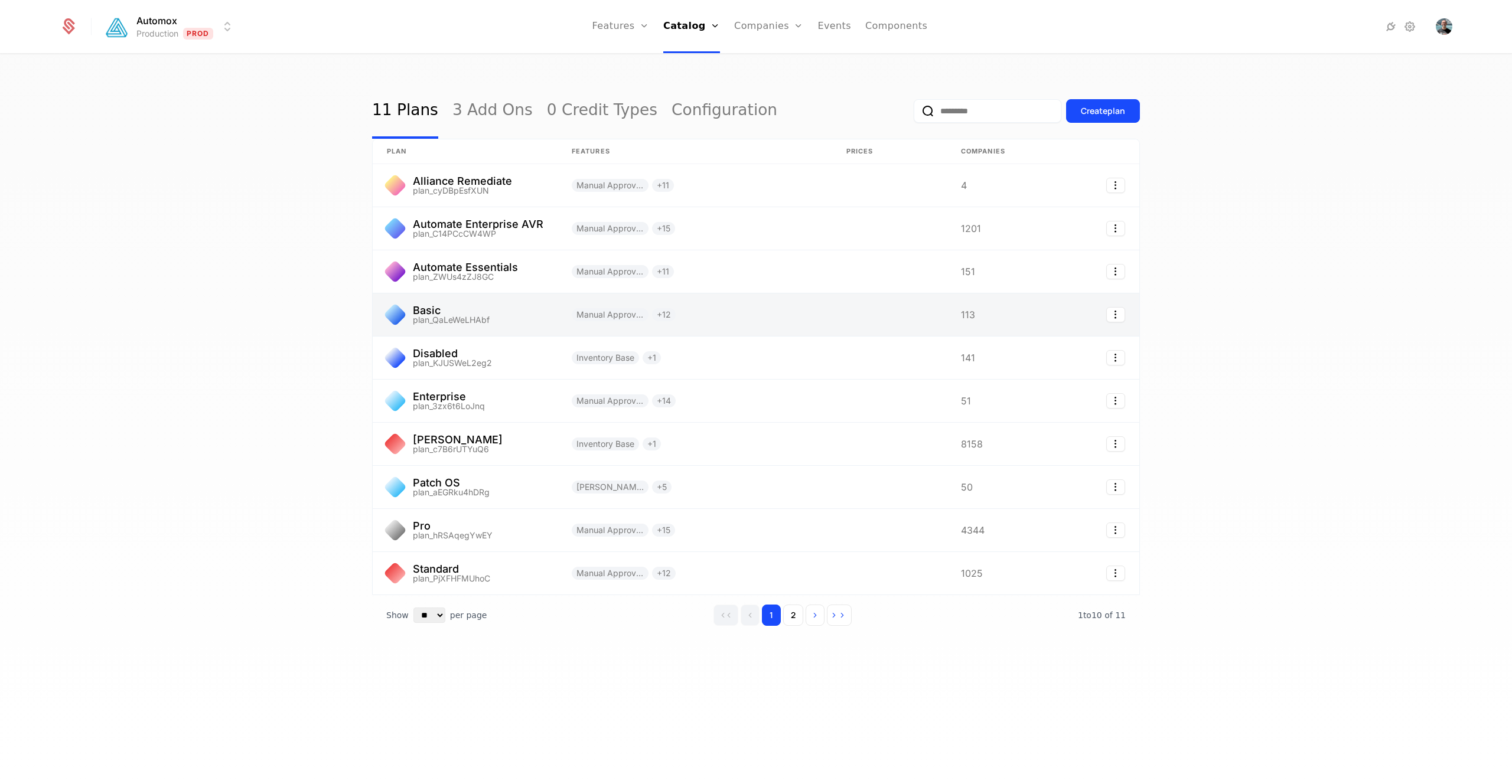
click at [477, 303] on link at bounding box center [465, 314] width 184 height 43
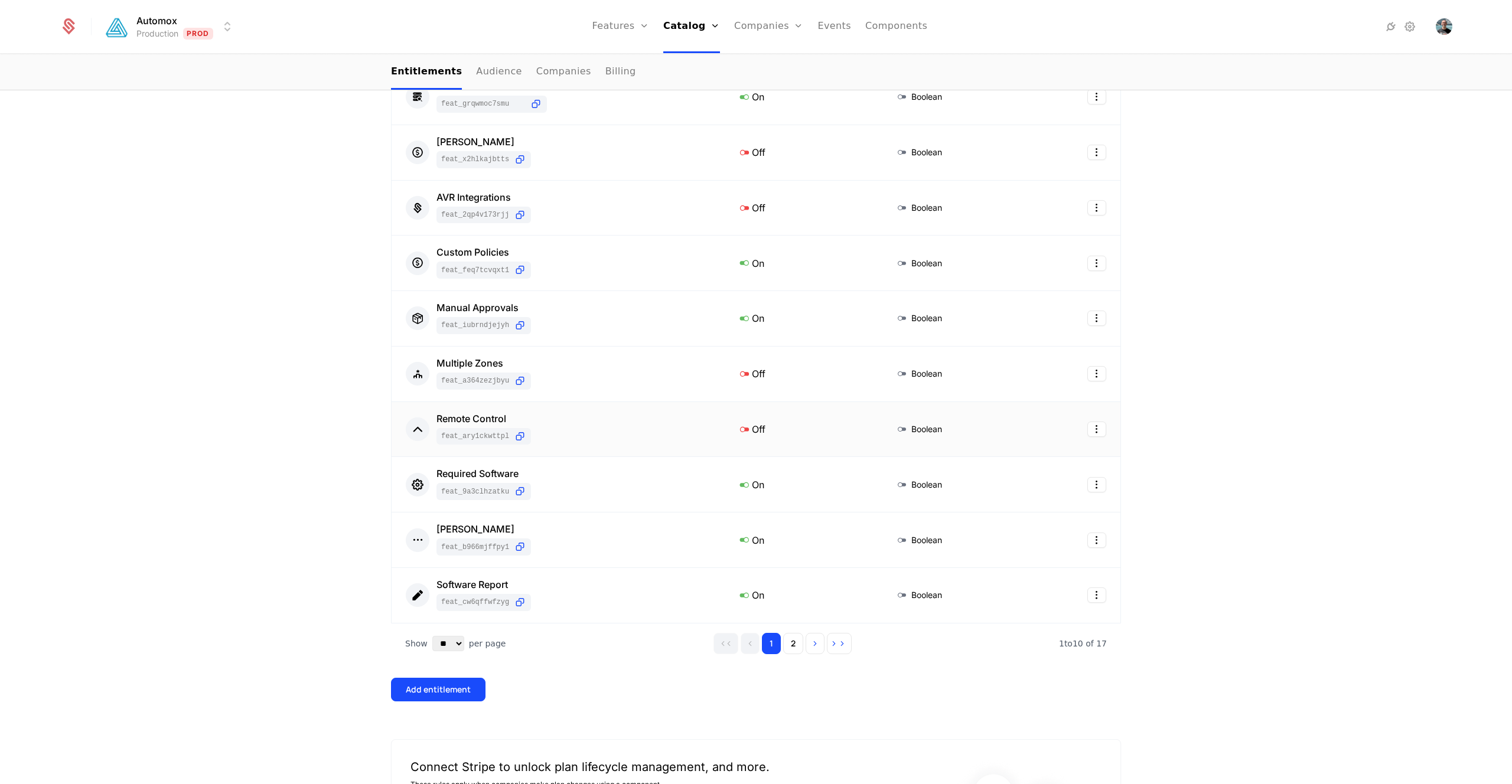
scroll to position [296, 0]
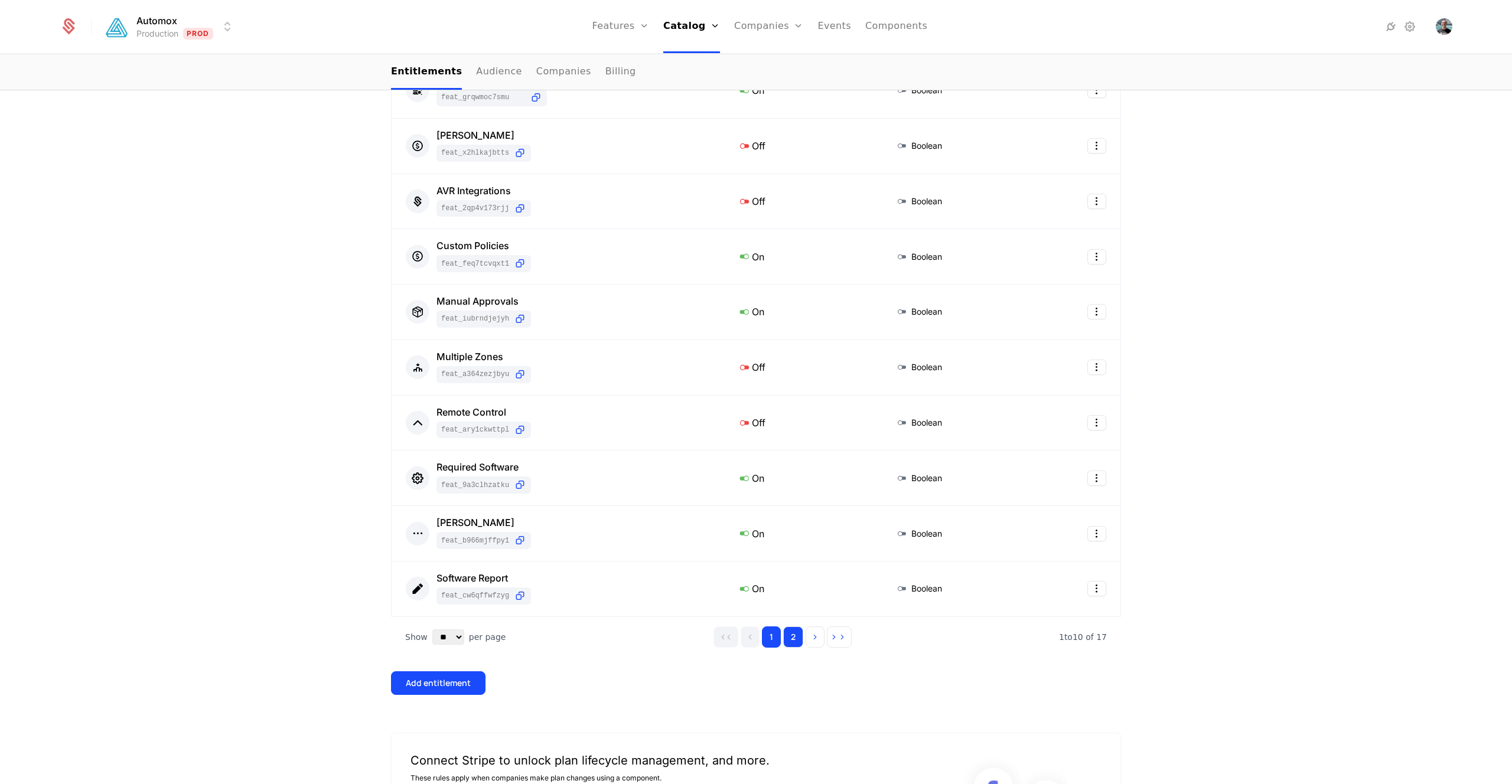
click at [790, 639] on button "2" at bounding box center [793, 636] width 20 height 21
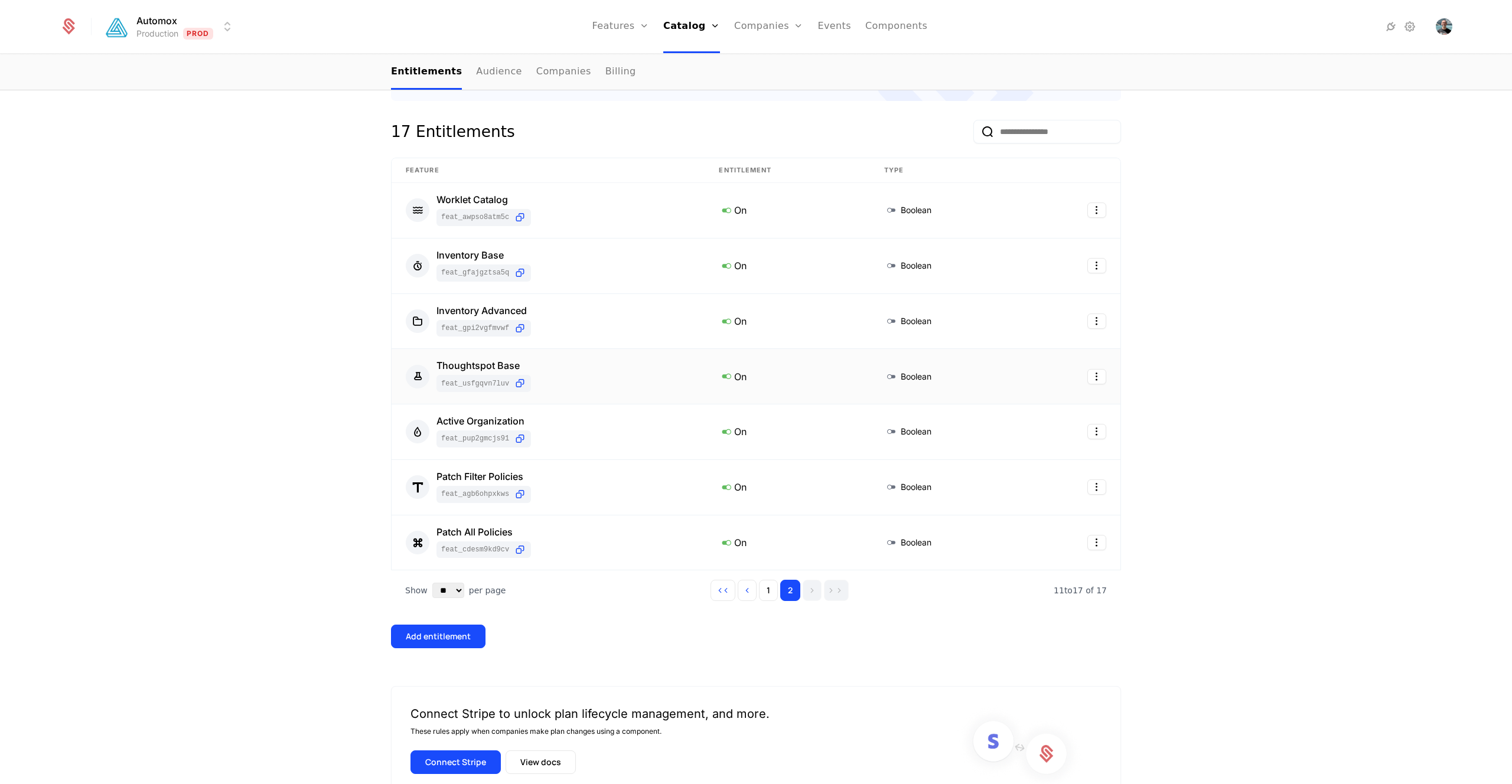
scroll to position [171, 0]
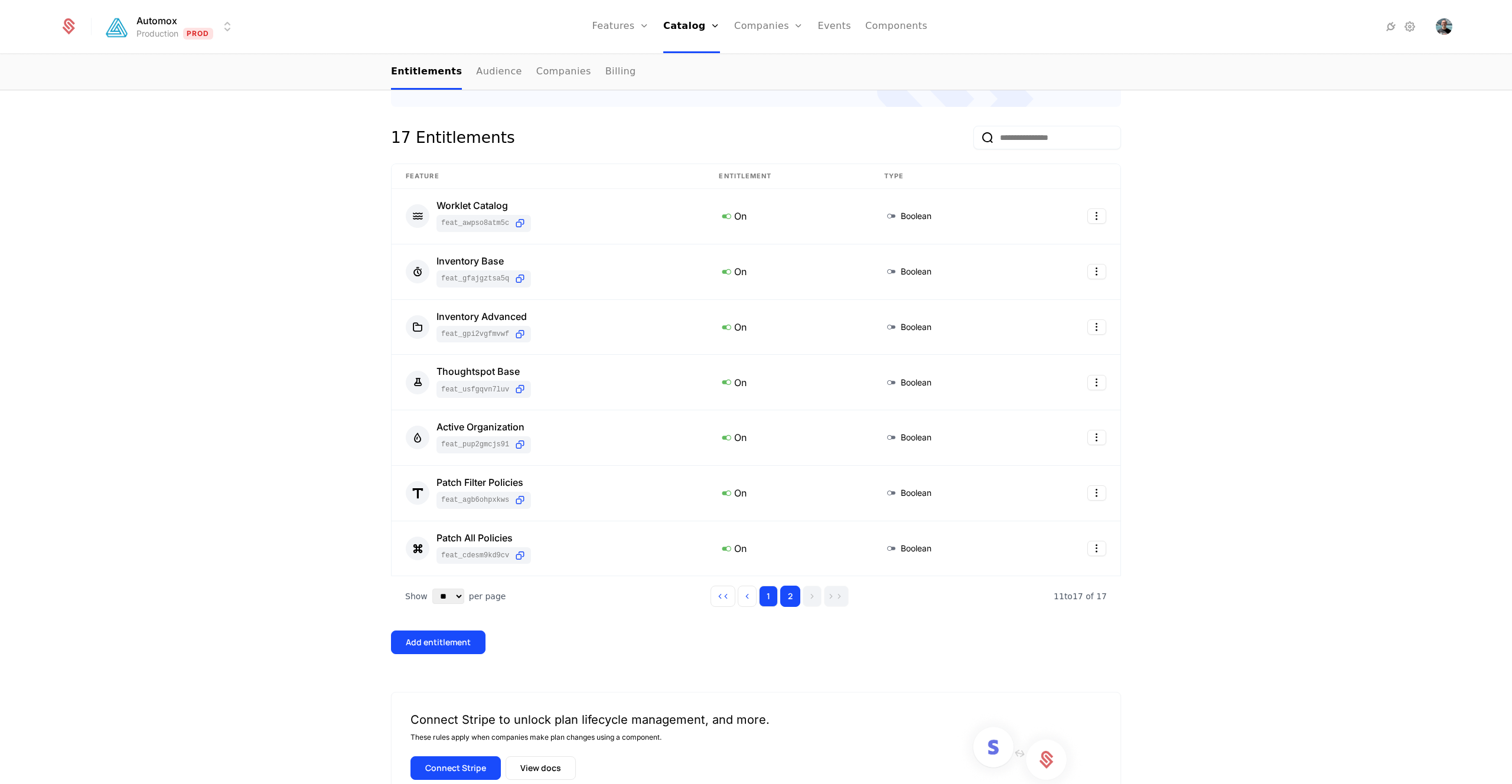
click at [770, 596] on button "1" at bounding box center [768, 596] width 19 height 21
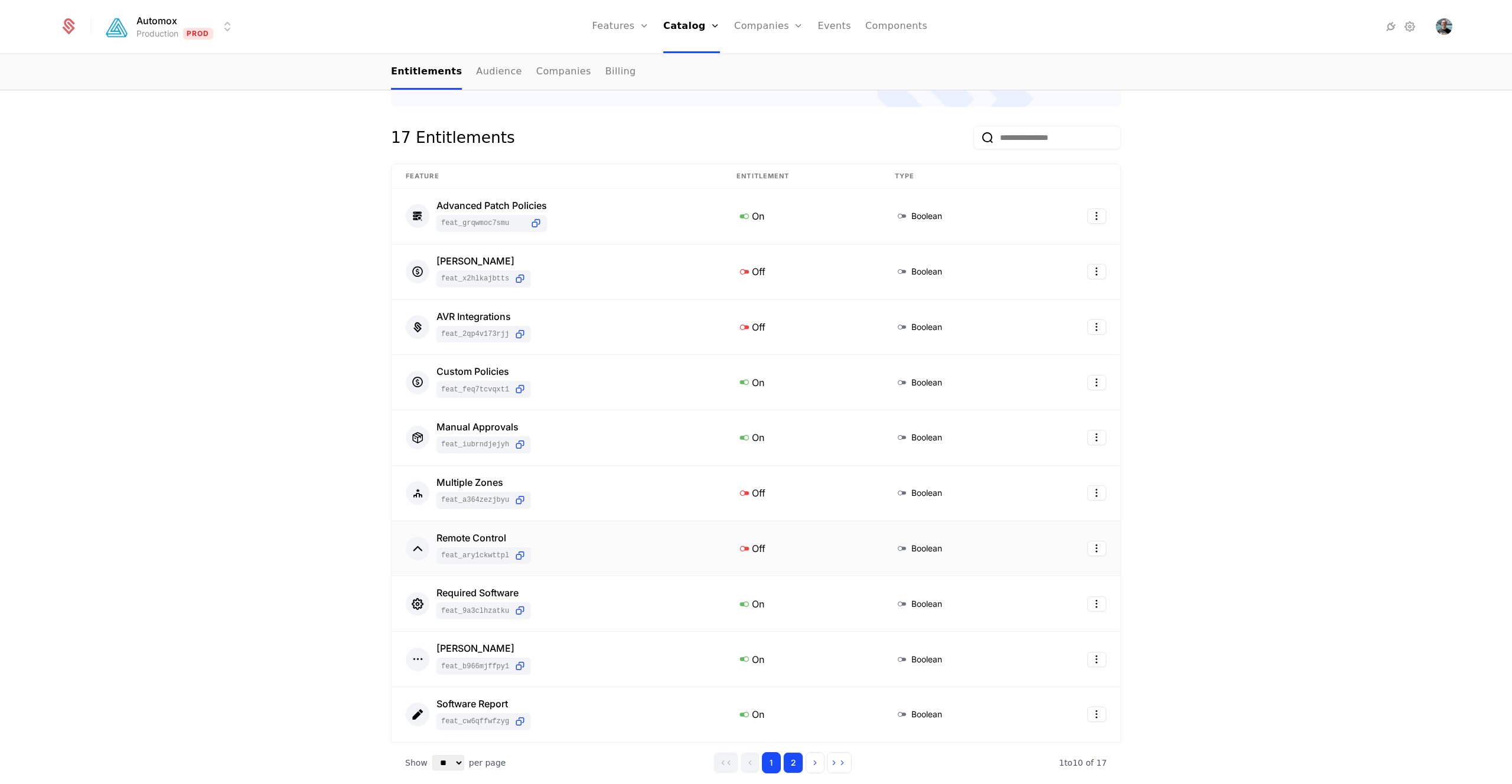
click at [796, 762] on button "2" at bounding box center [793, 762] width 20 height 21
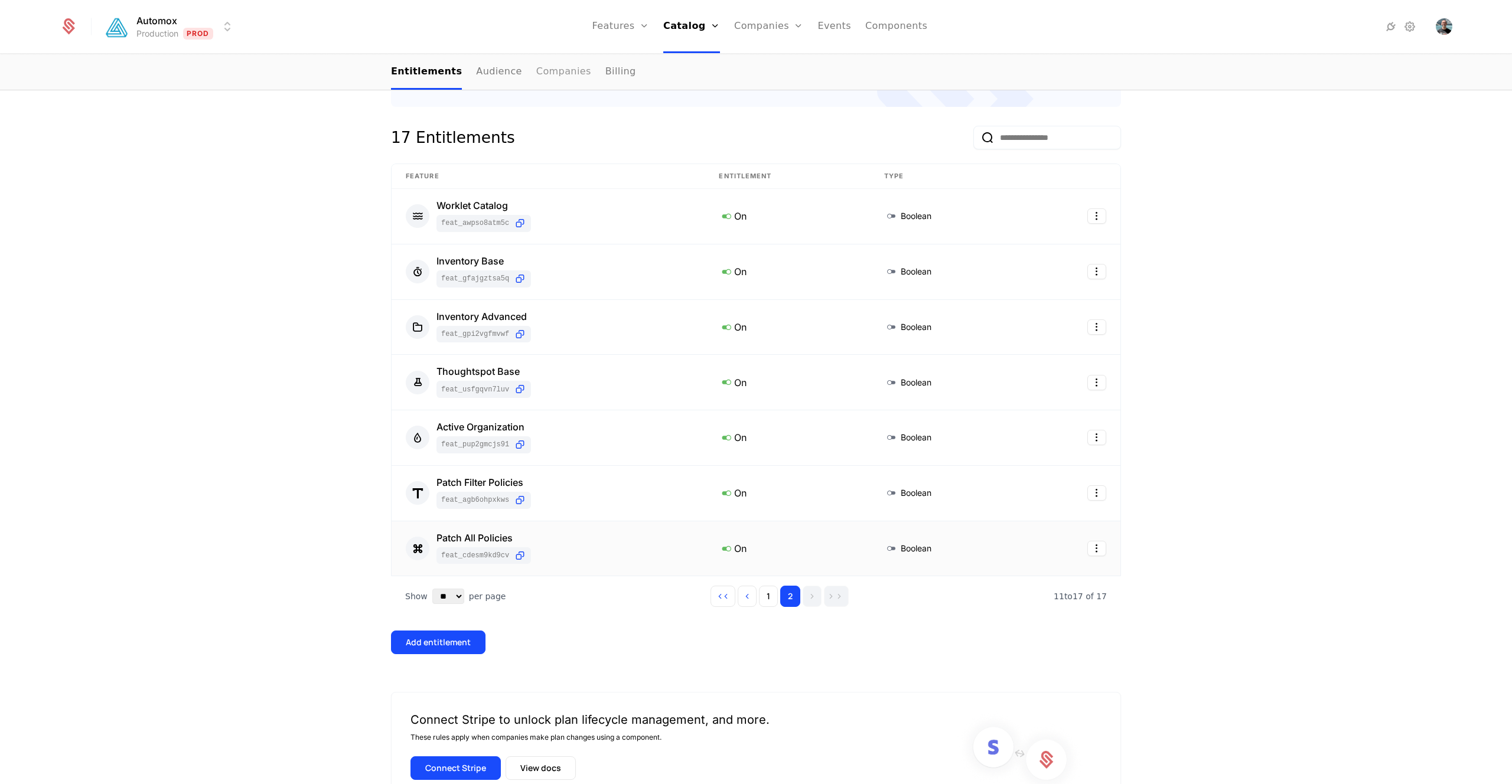
scroll to position [0, 0]
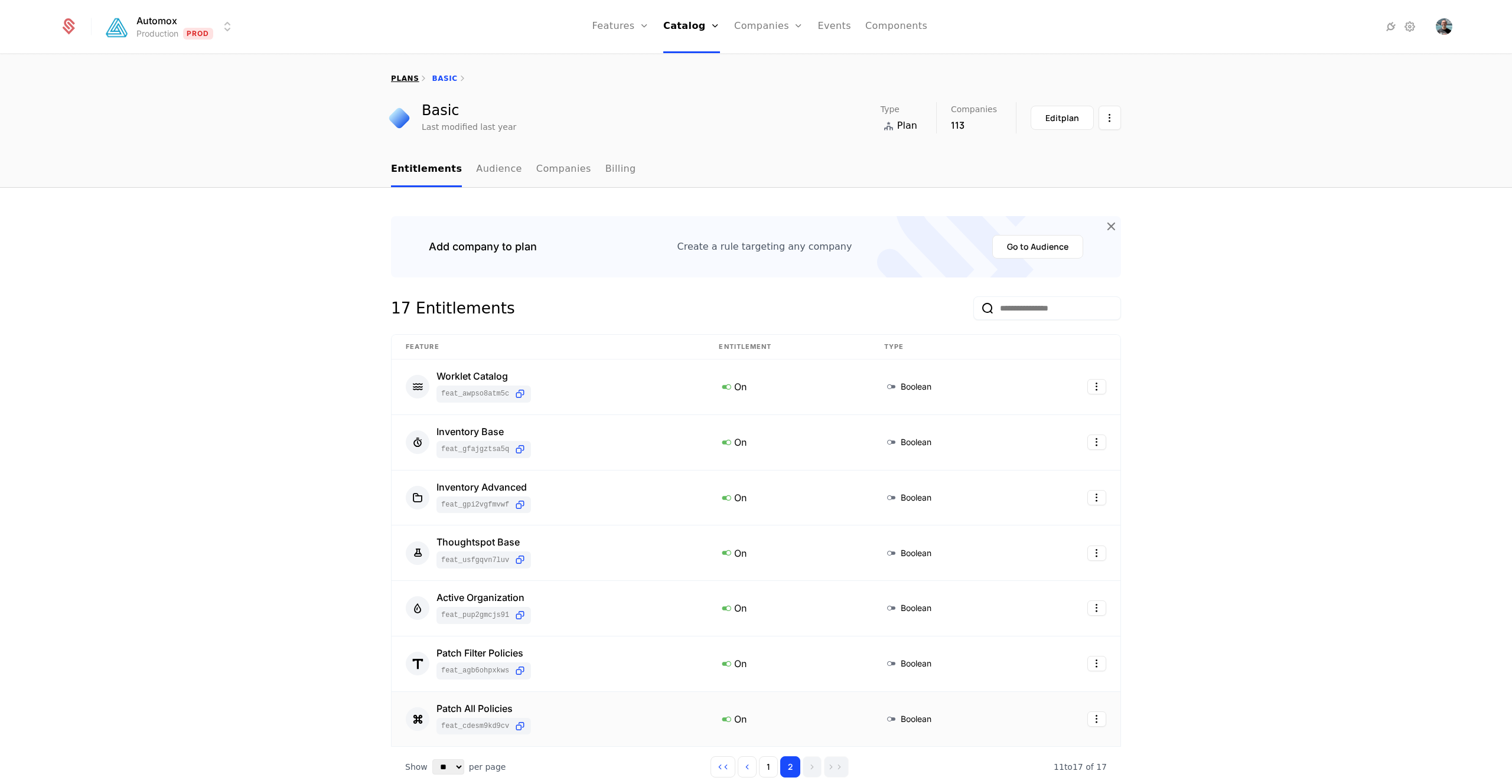
click at [404, 77] on link "plans" at bounding box center [404, 78] width 28 height 8
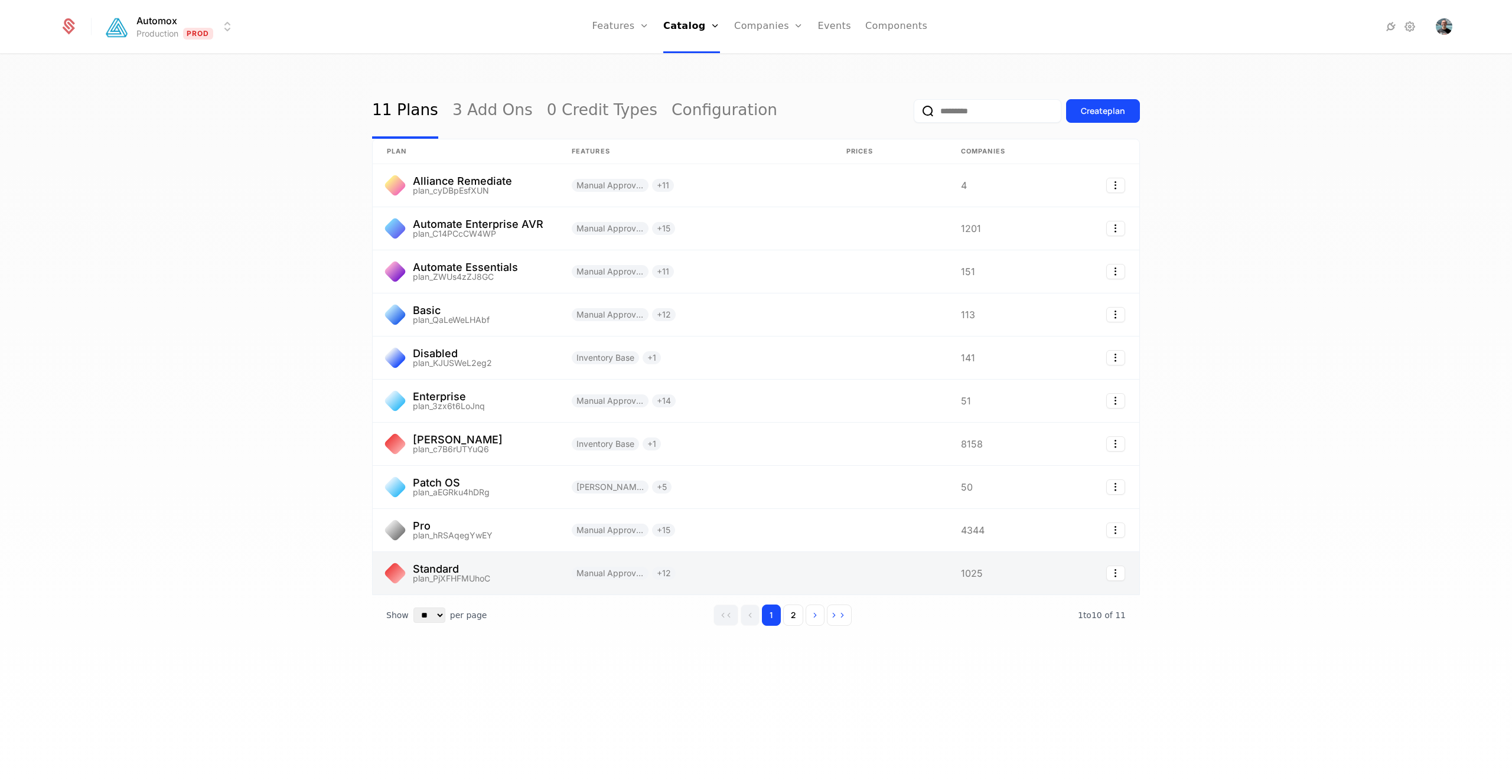
click at [538, 571] on link at bounding box center [465, 573] width 184 height 43
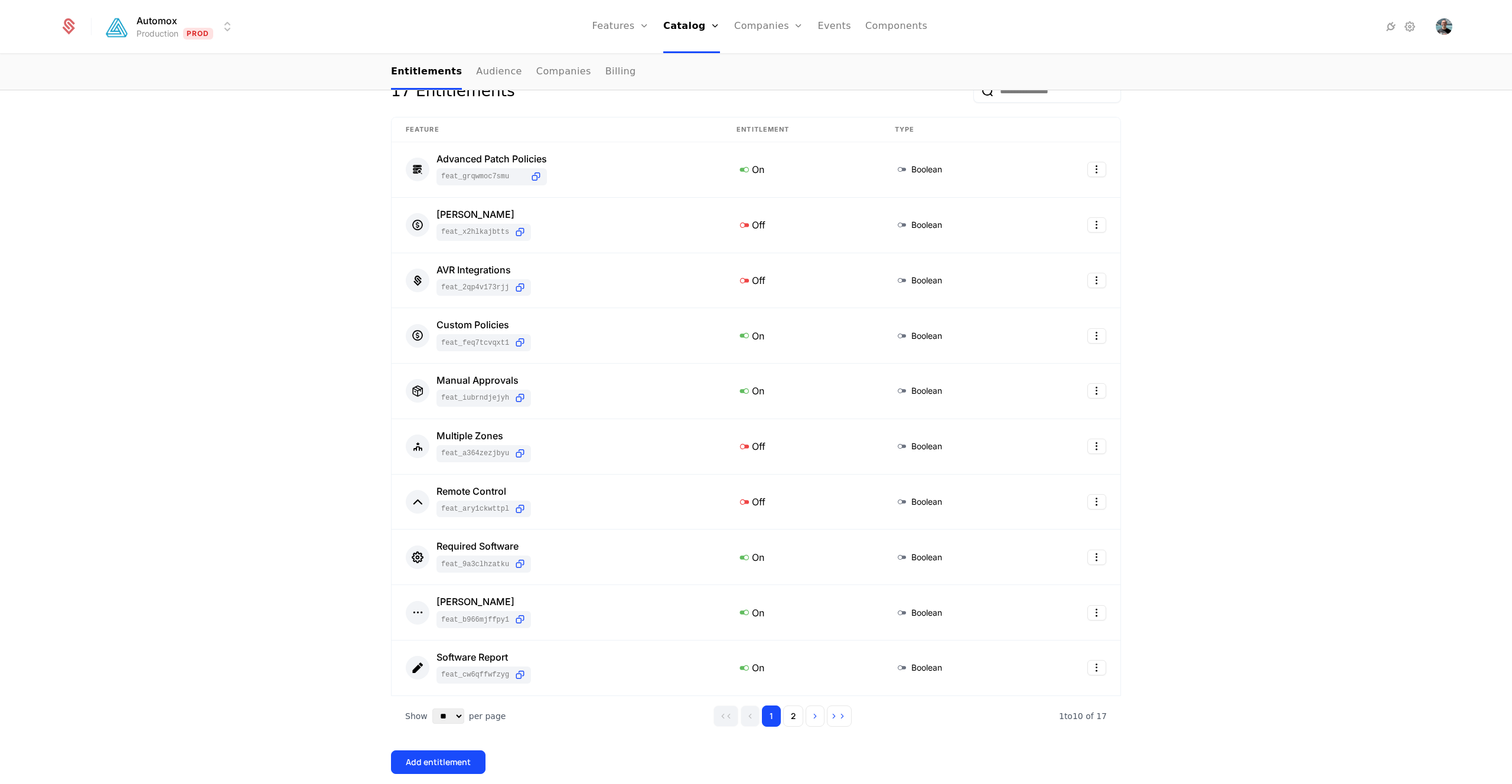
scroll to position [220, 0]
click at [796, 718] on button "2" at bounding box center [793, 713] width 20 height 21
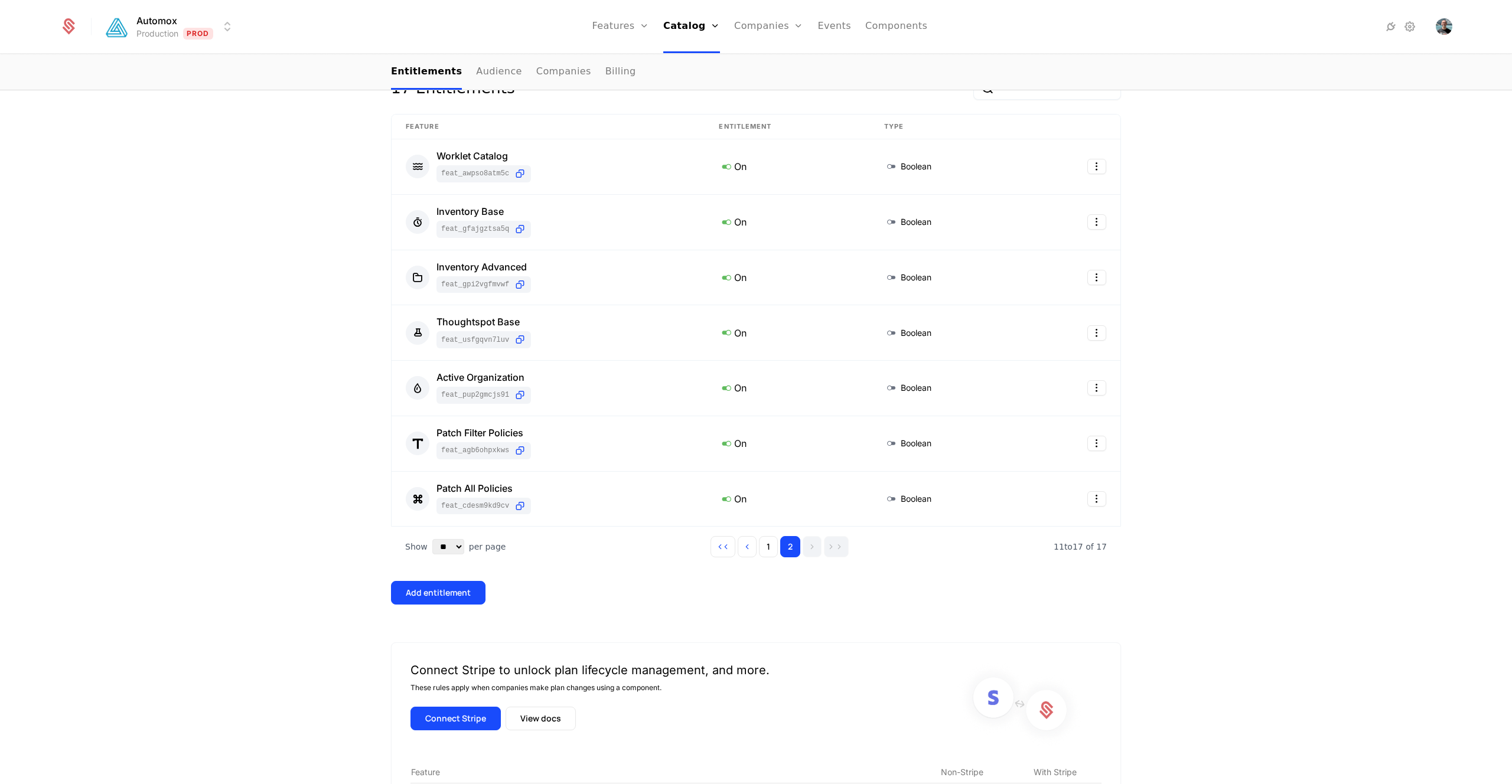
scroll to position [0, 0]
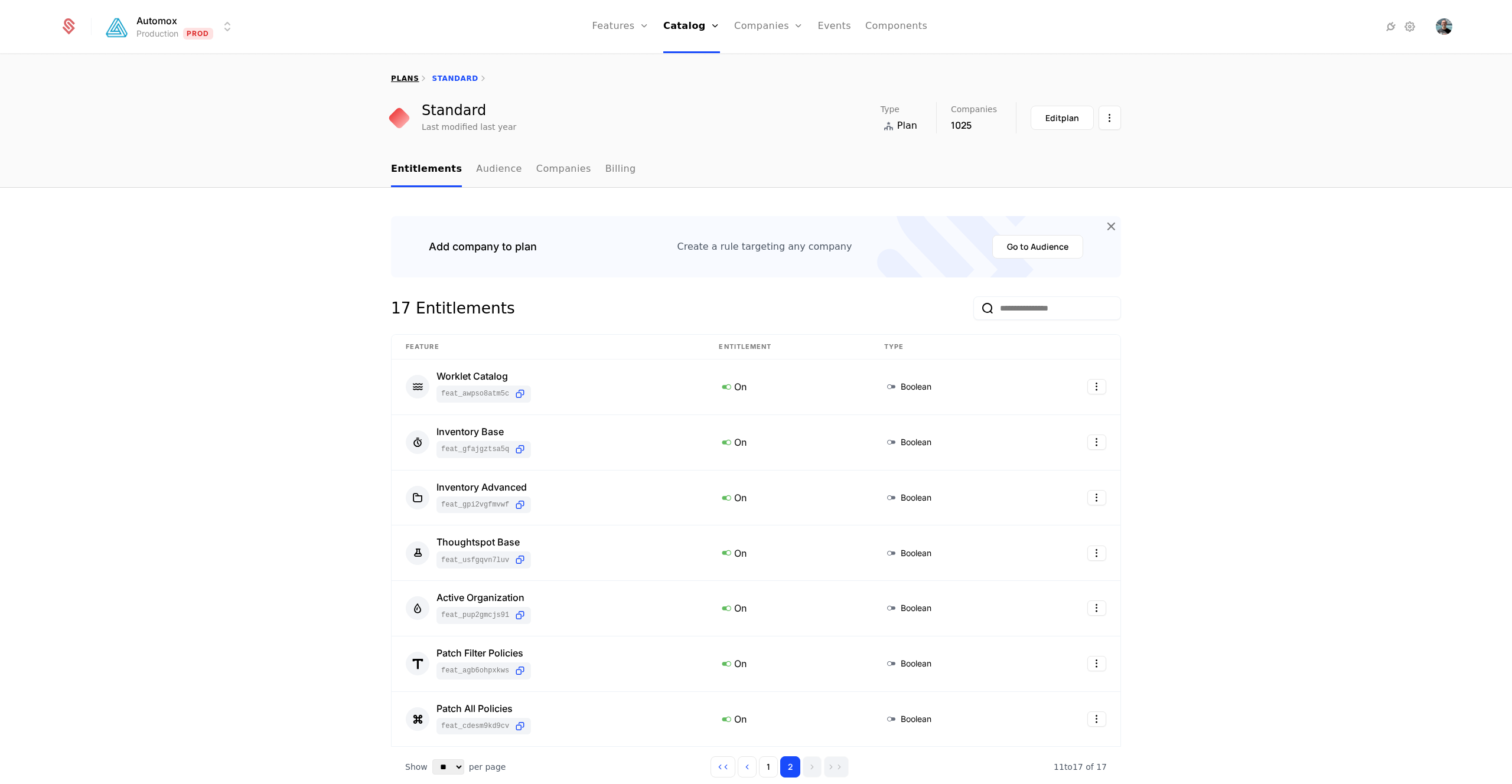
click at [404, 80] on link "plans" at bounding box center [404, 78] width 28 height 8
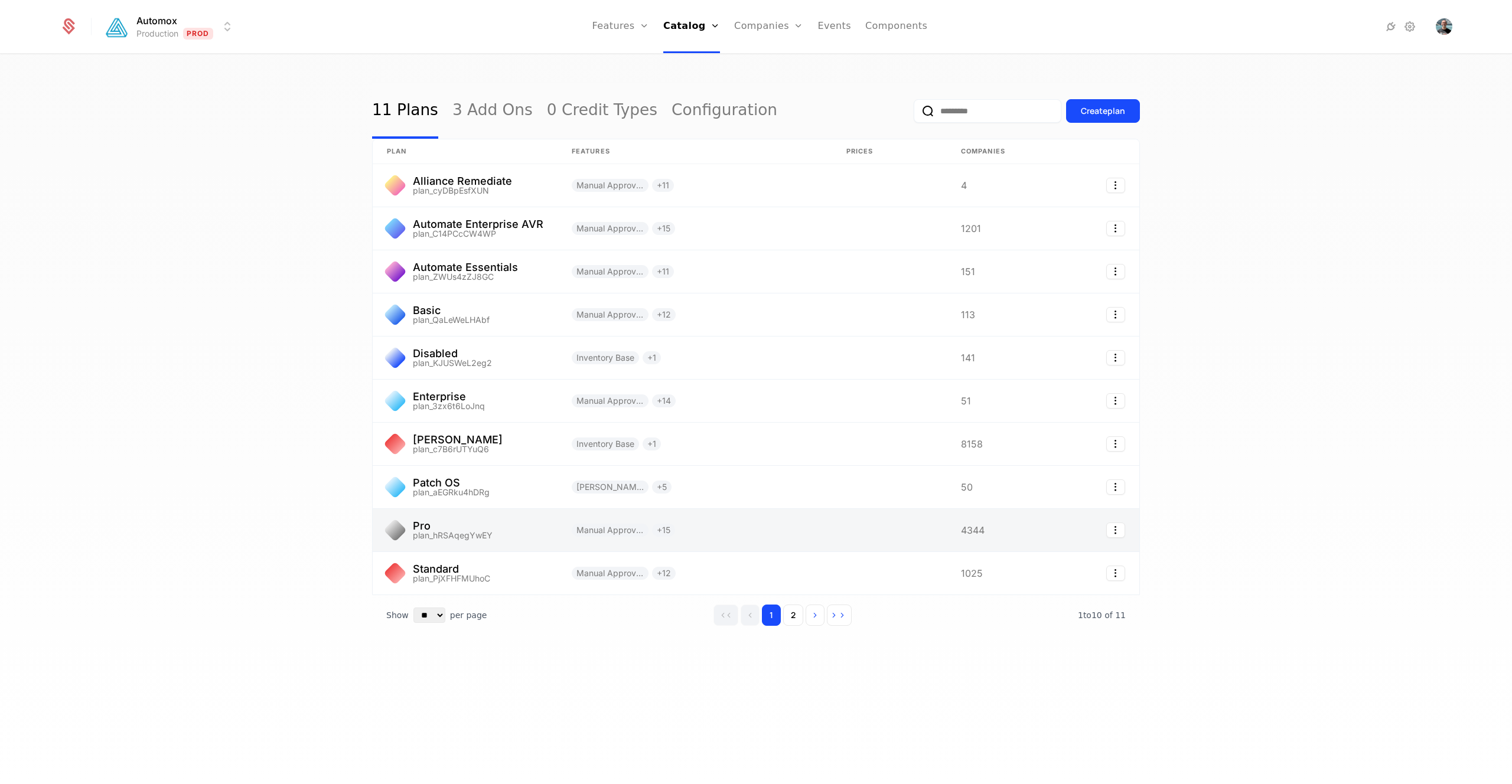
click at [790, 535] on link at bounding box center [694, 530] width 275 height 43
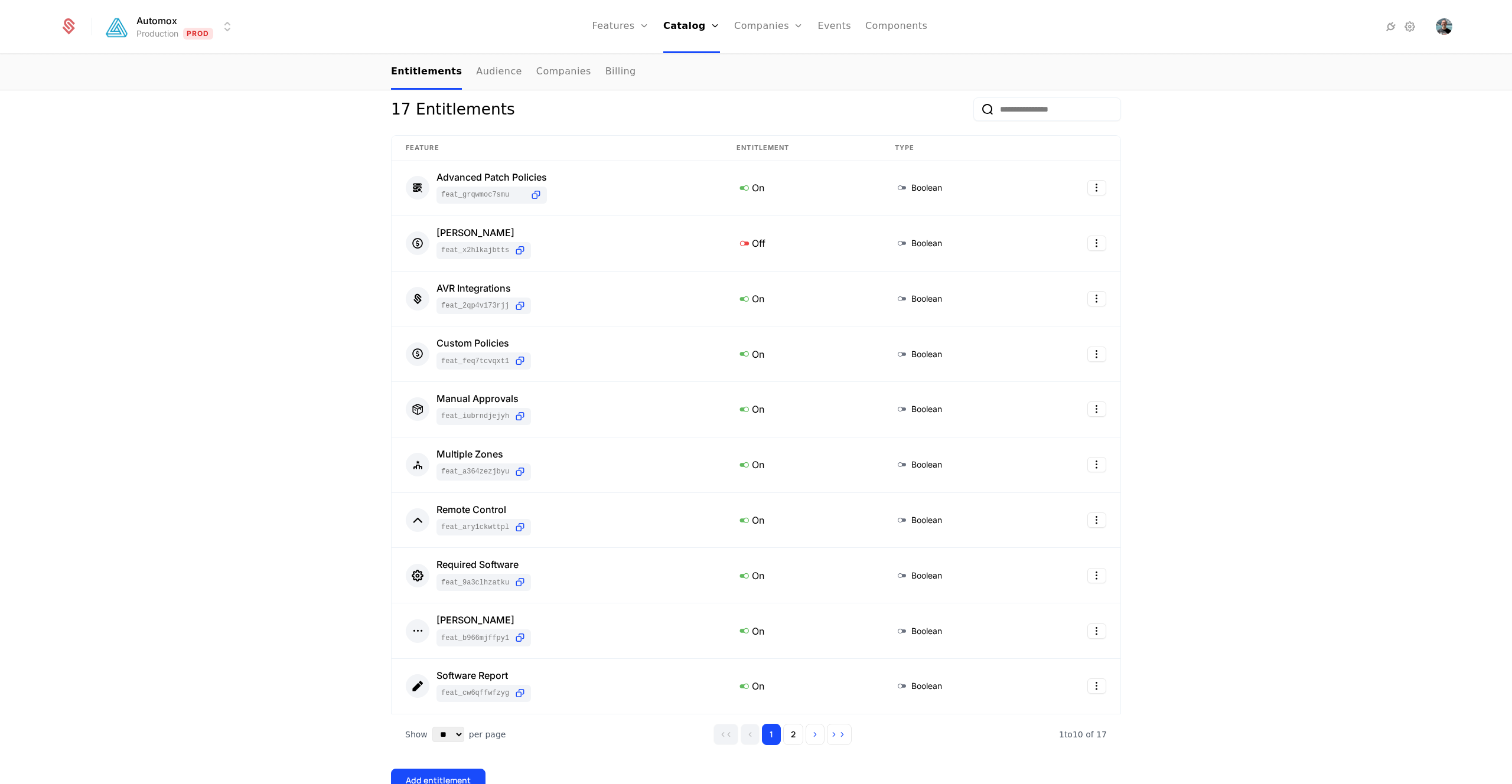
scroll to position [205, 0]
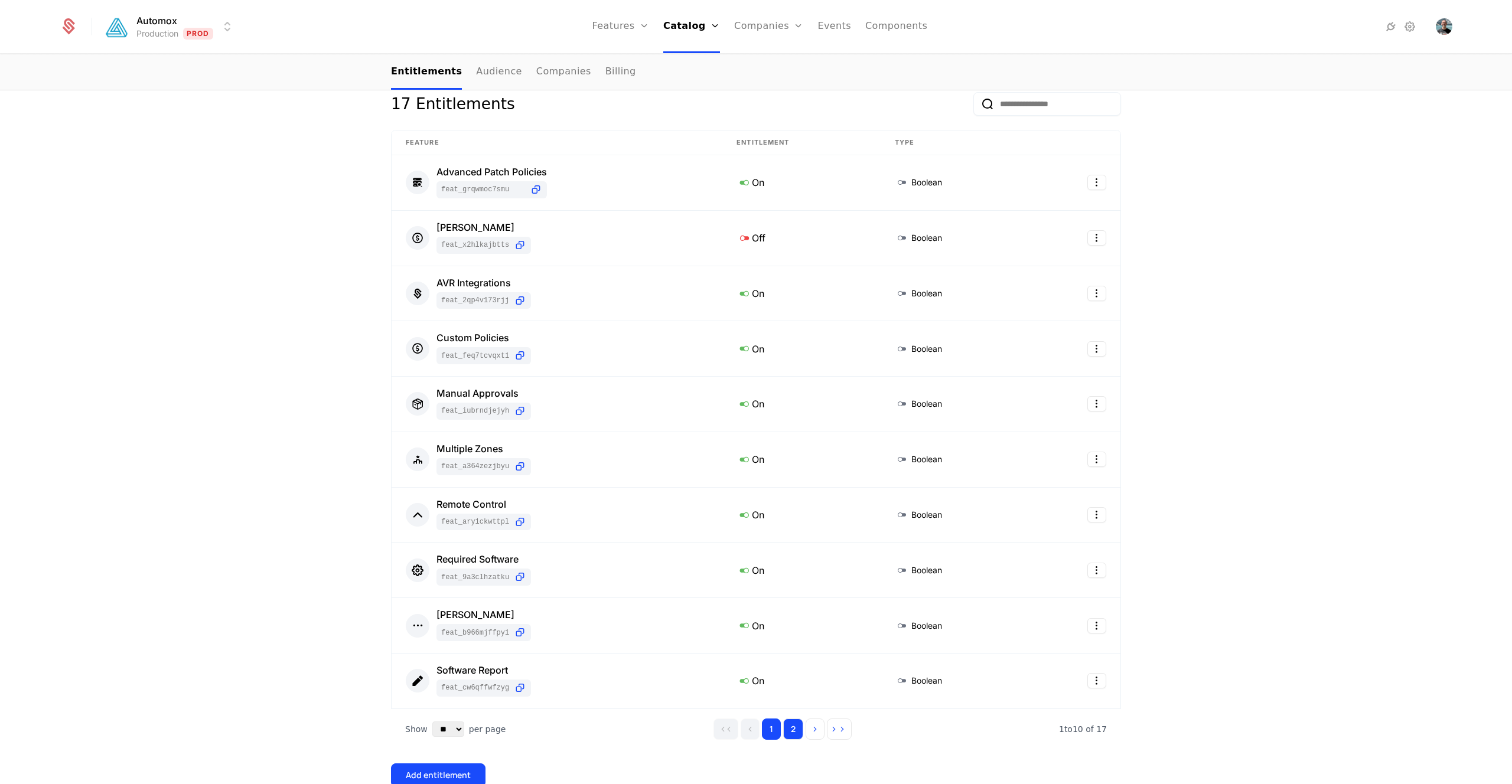
click at [794, 726] on button "2" at bounding box center [793, 729] width 20 height 21
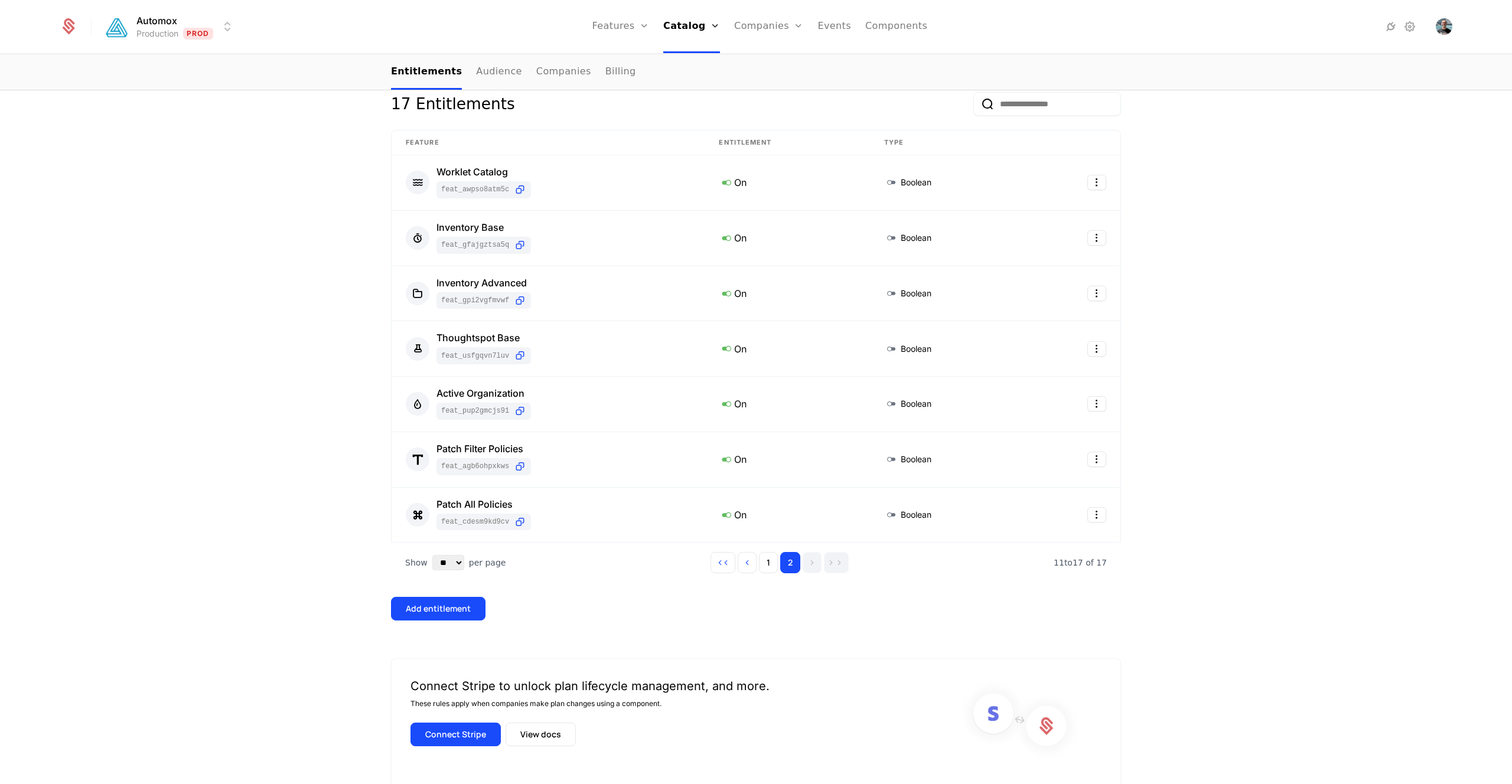
scroll to position [0, 0]
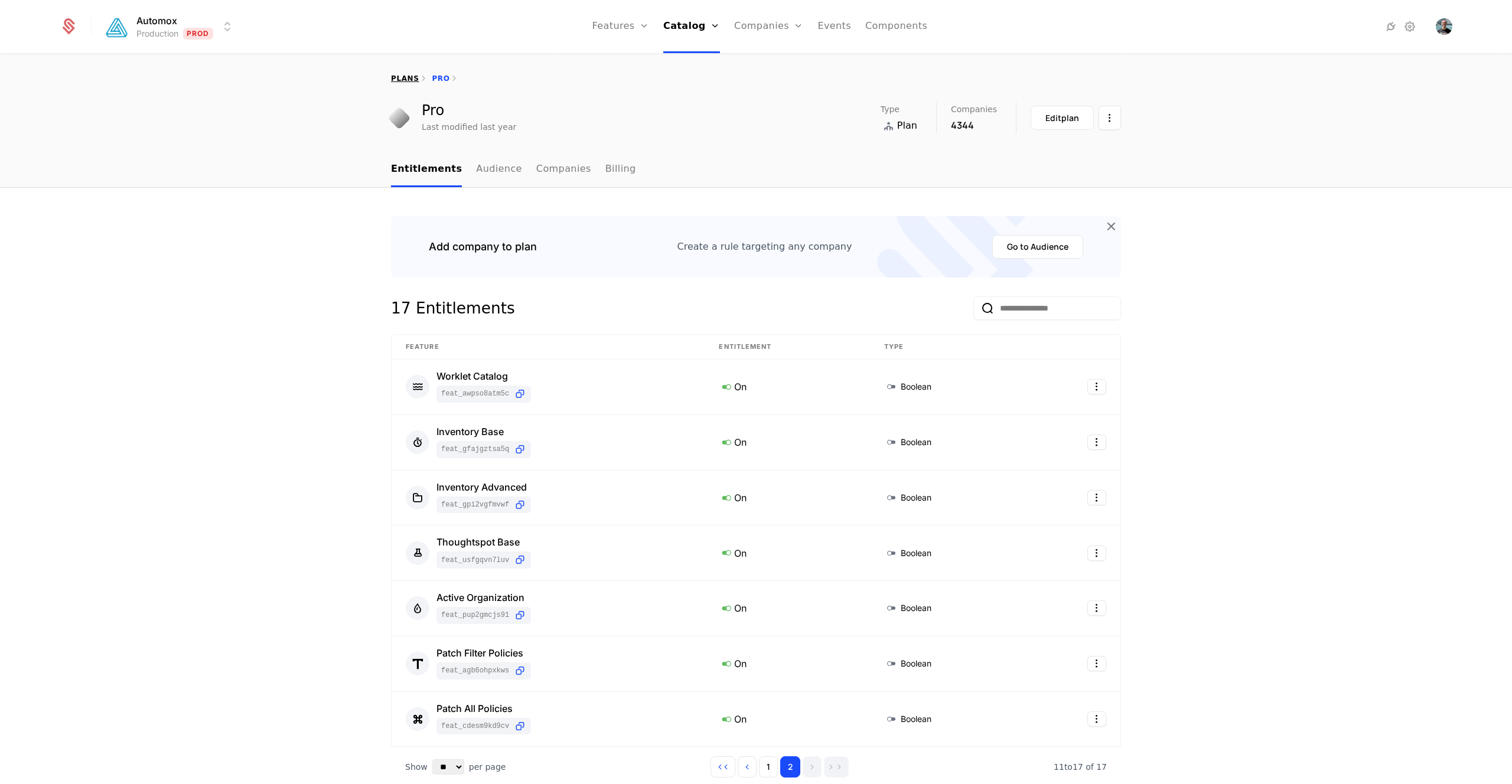
click at [410, 78] on link "plans" at bounding box center [404, 78] width 28 height 8
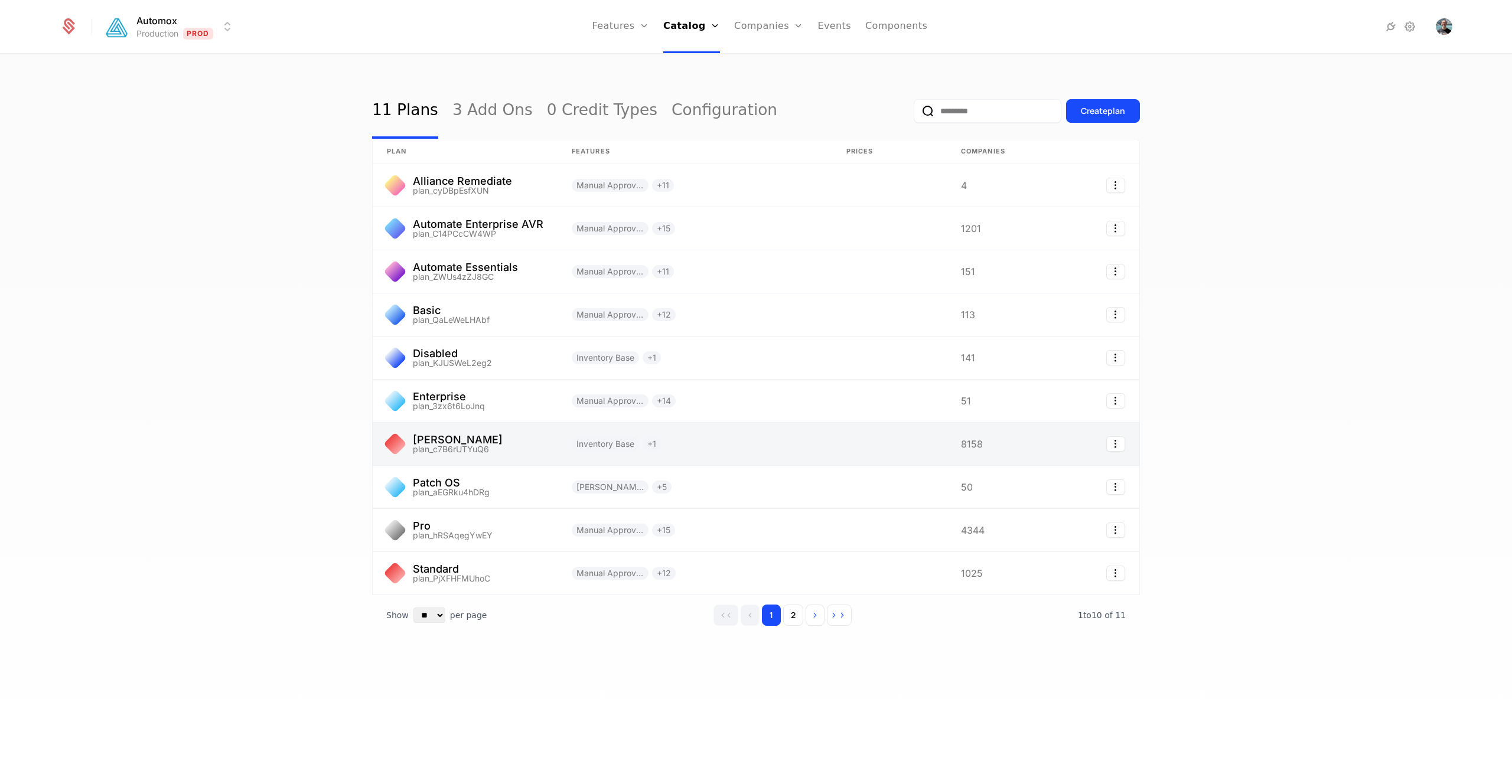
click at [505, 431] on link at bounding box center [465, 444] width 184 height 43
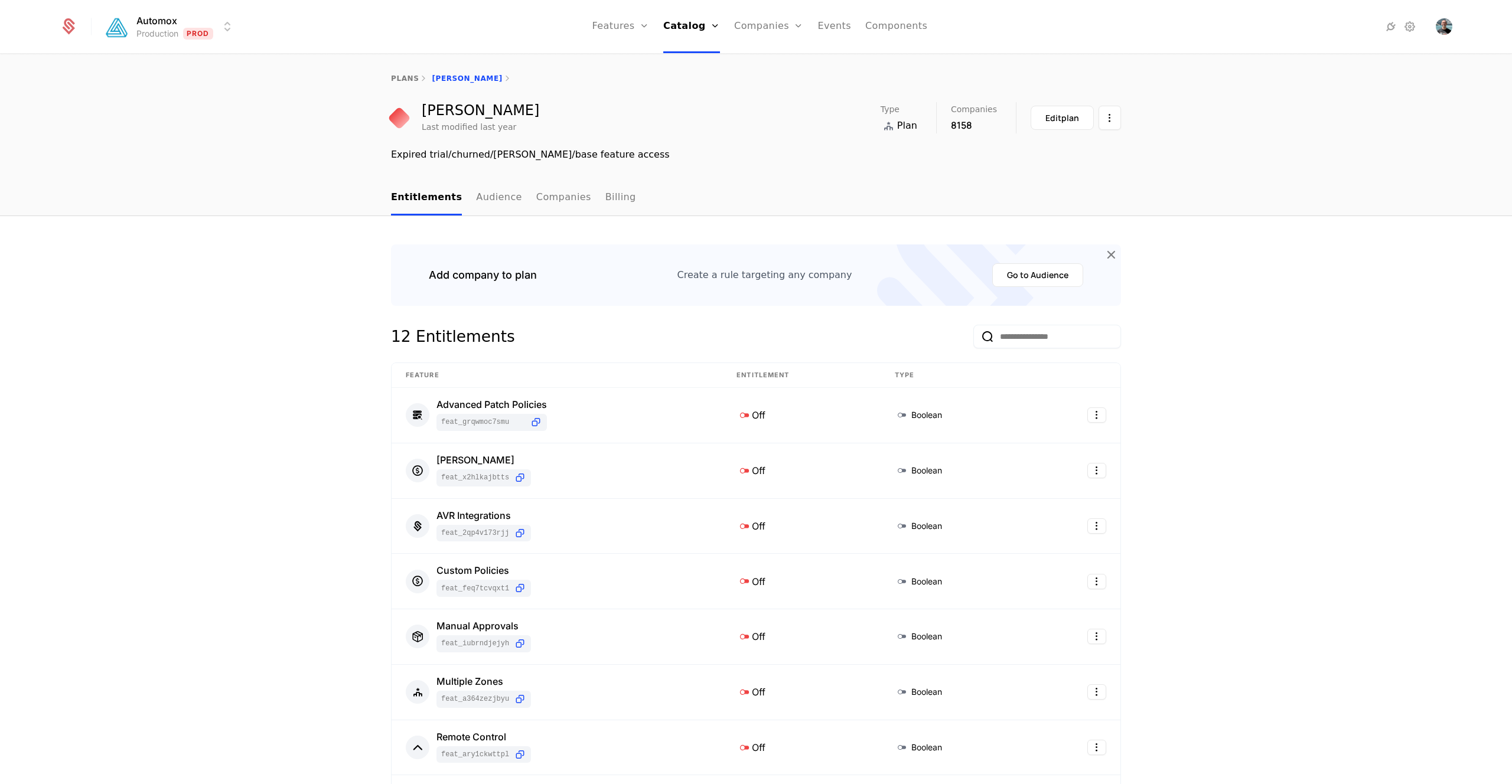
click at [439, 155] on div "Expired trial/churned/freemon/base feature access" at bounding box center [755, 155] width 730 height 14
copy div "Expired trial/churned/freemon/base feature access"
click at [410, 76] on link "plans" at bounding box center [404, 78] width 28 height 8
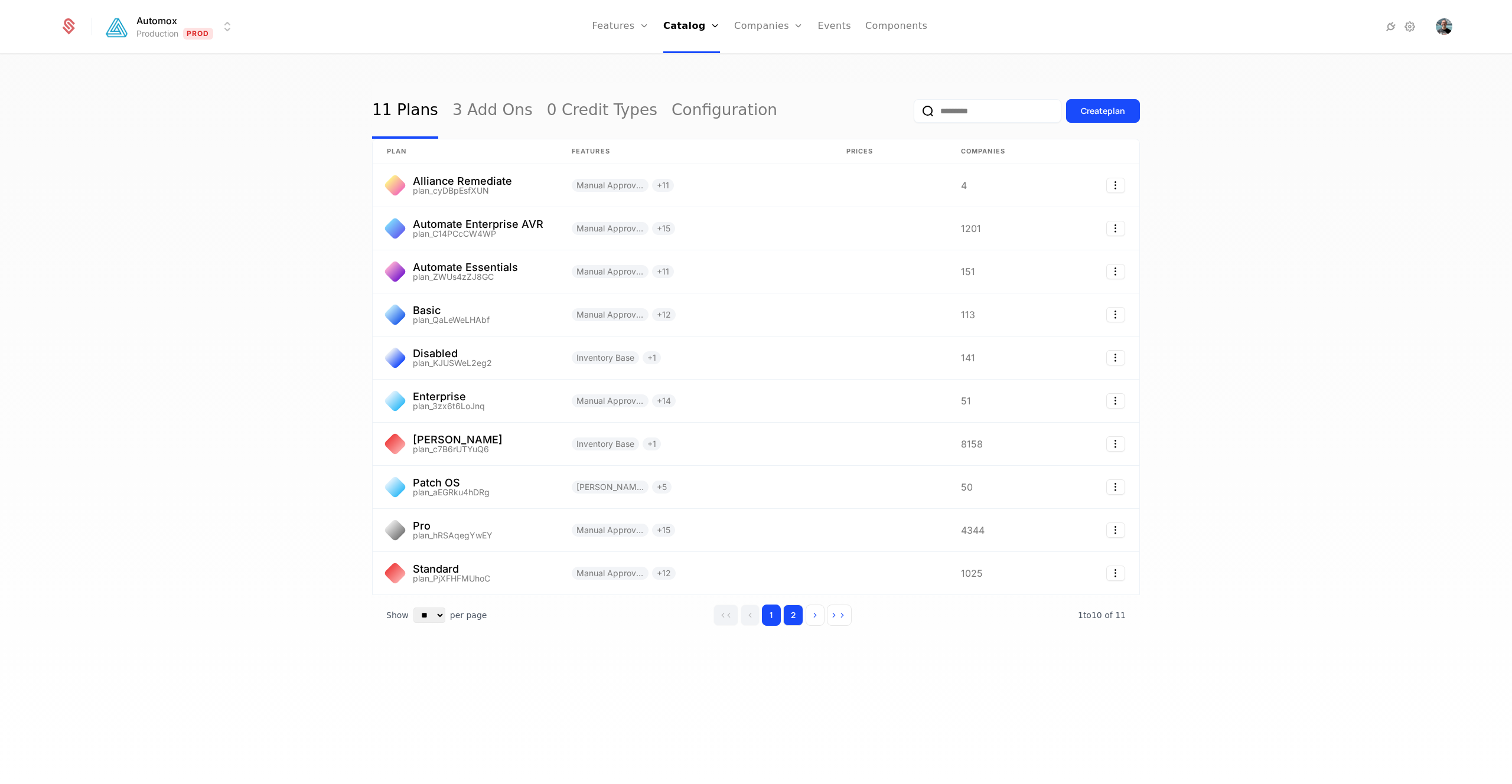
click at [803, 610] on button "2" at bounding box center [793, 615] width 20 height 21
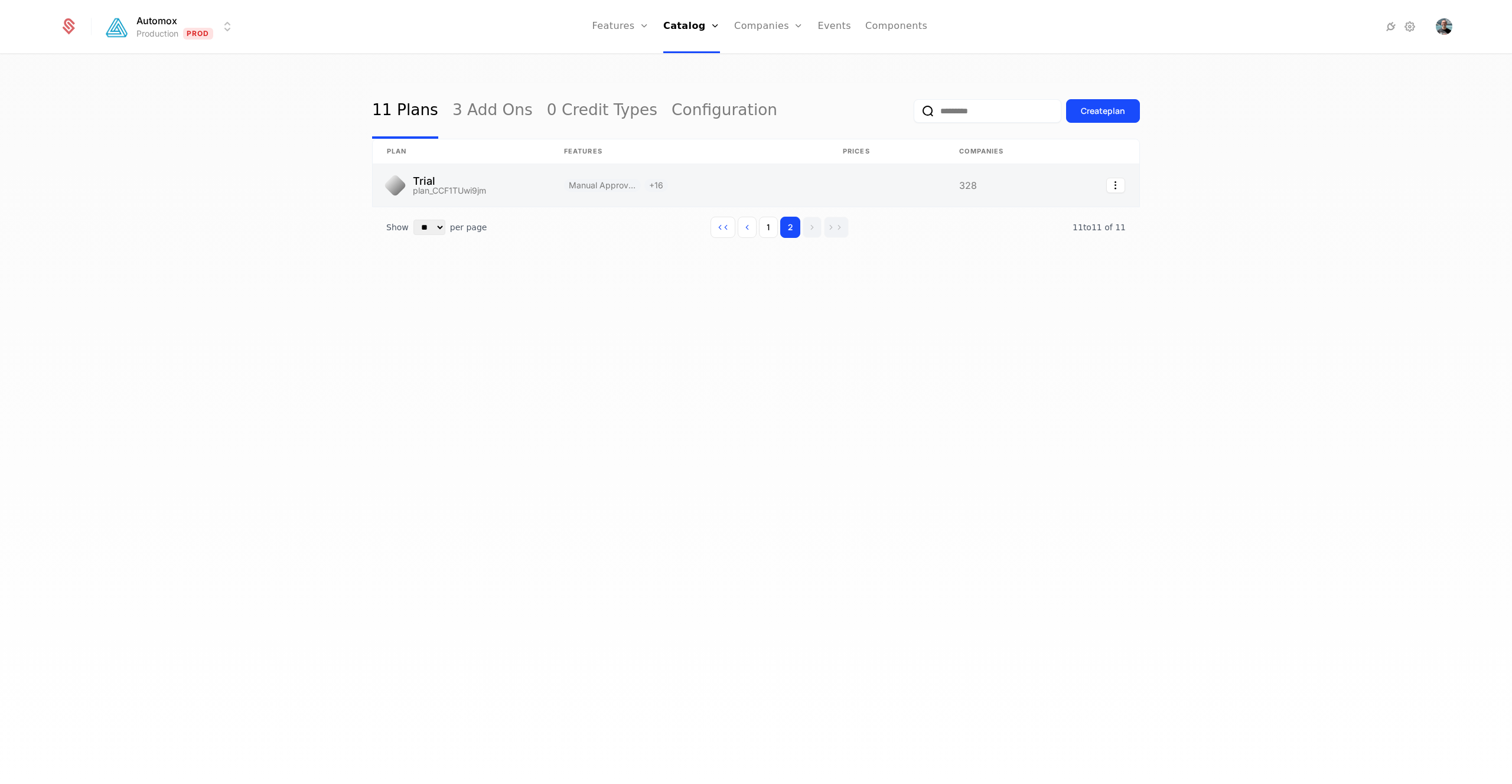
click at [538, 187] on link at bounding box center [461, 185] width 177 height 43
